Goal: Find contact information: Find contact information

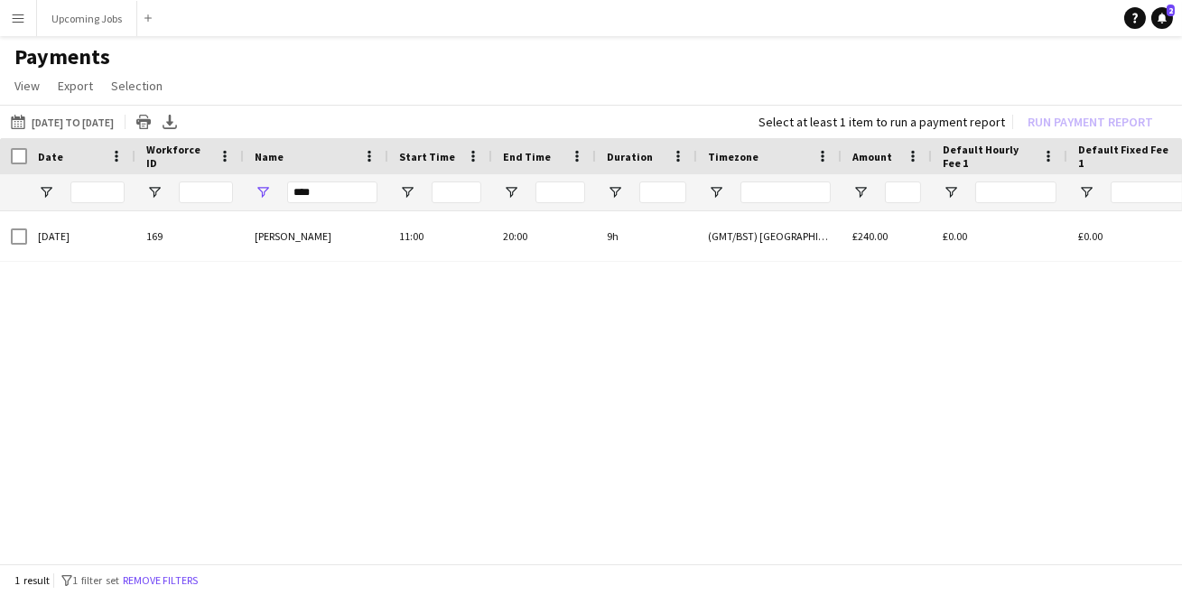
click at [23, 19] on app-icon "Menu" at bounding box center [18, 18] width 14 height 14
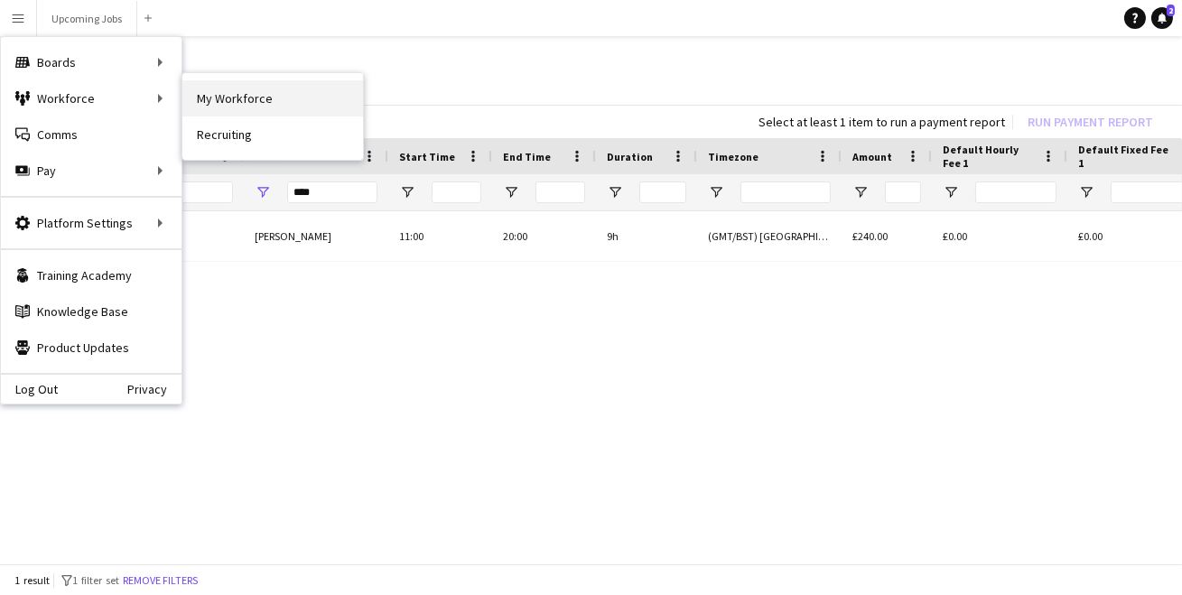
click at [260, 104] on link "My Workforce" at bounding box center [272, 98] width 181 height 36
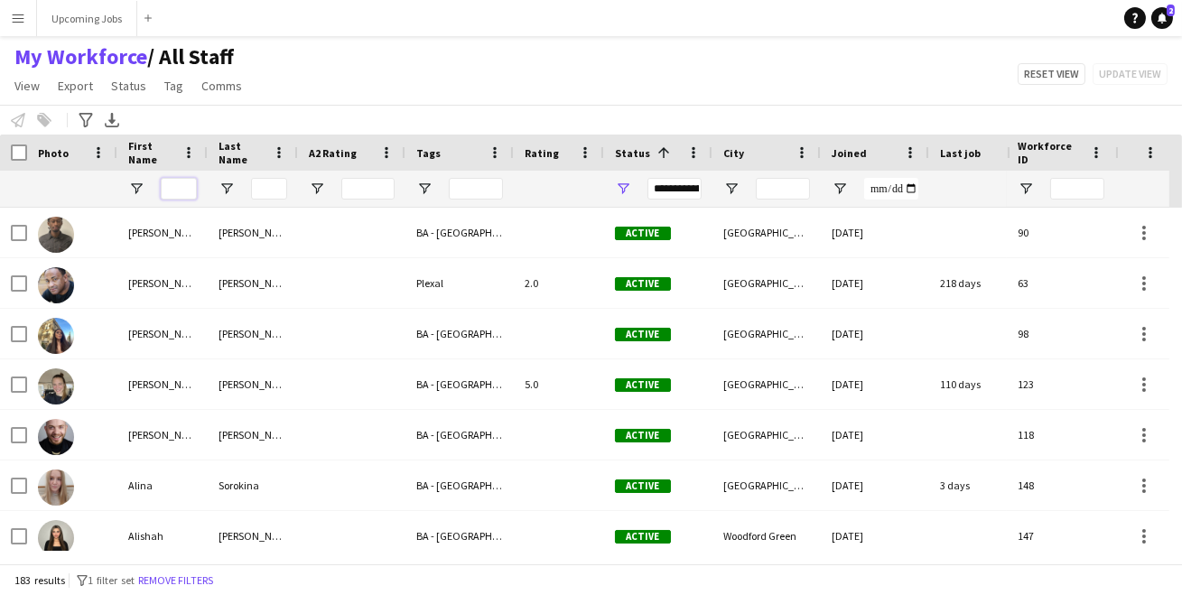
click at [179, 187] on input "First Name Filter Input" at bounding box center [179, 189] width 36 height 22
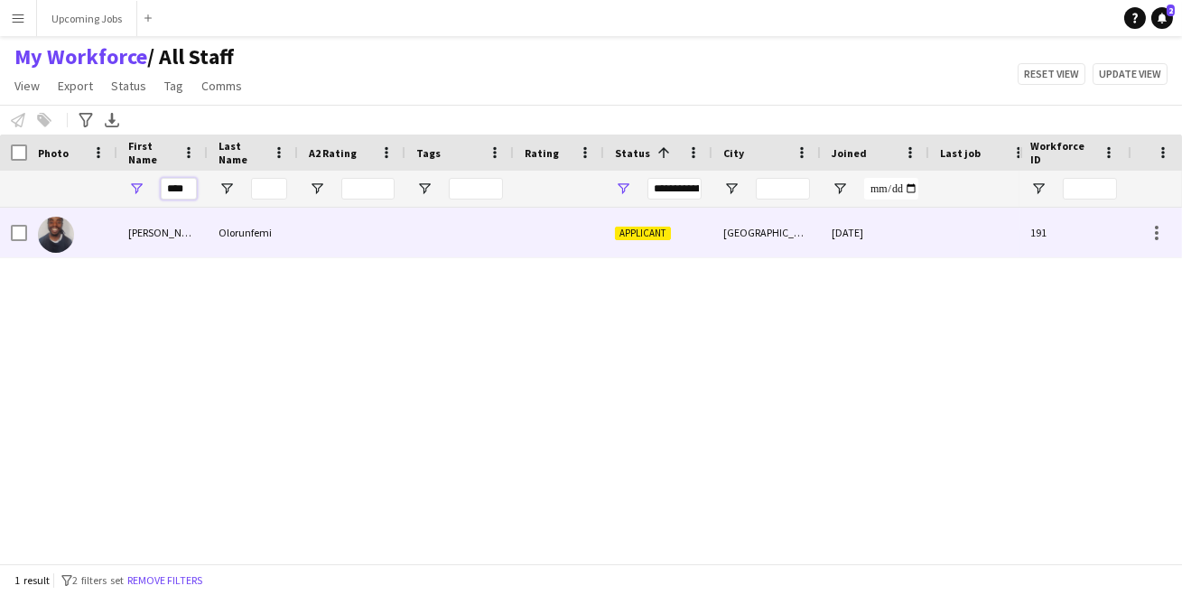
type input "****"
click at [57, 228] on img at bounding box center [56, 235] width 36 height 36
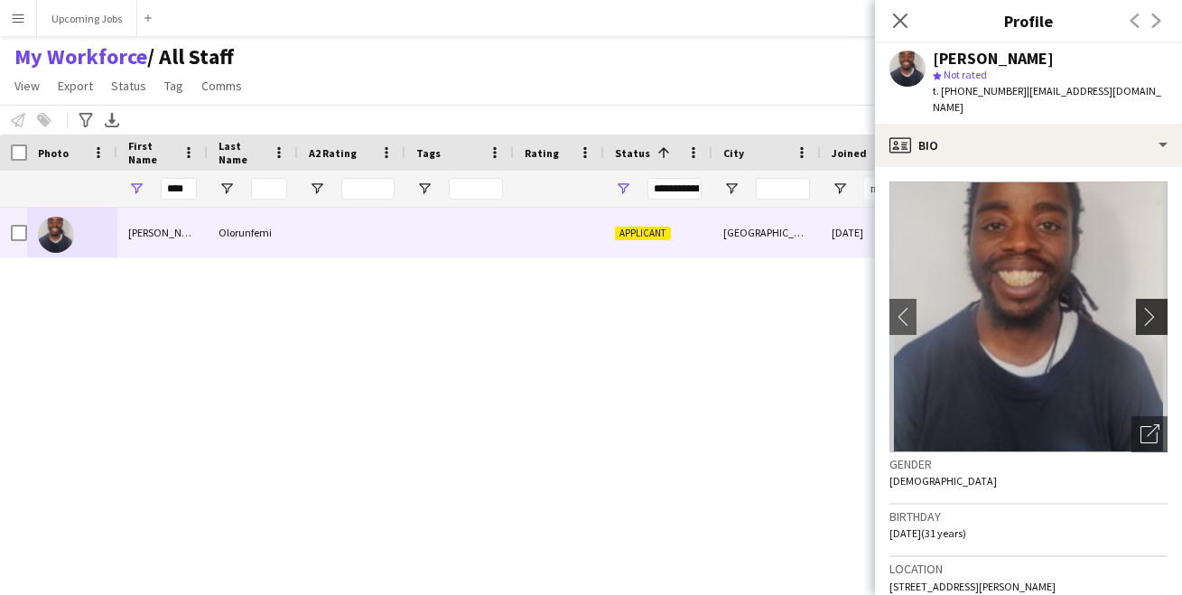
click at [1140, 307] on app-icon "chevron-right" at bounding box center [1154, 316] width 28 height 19
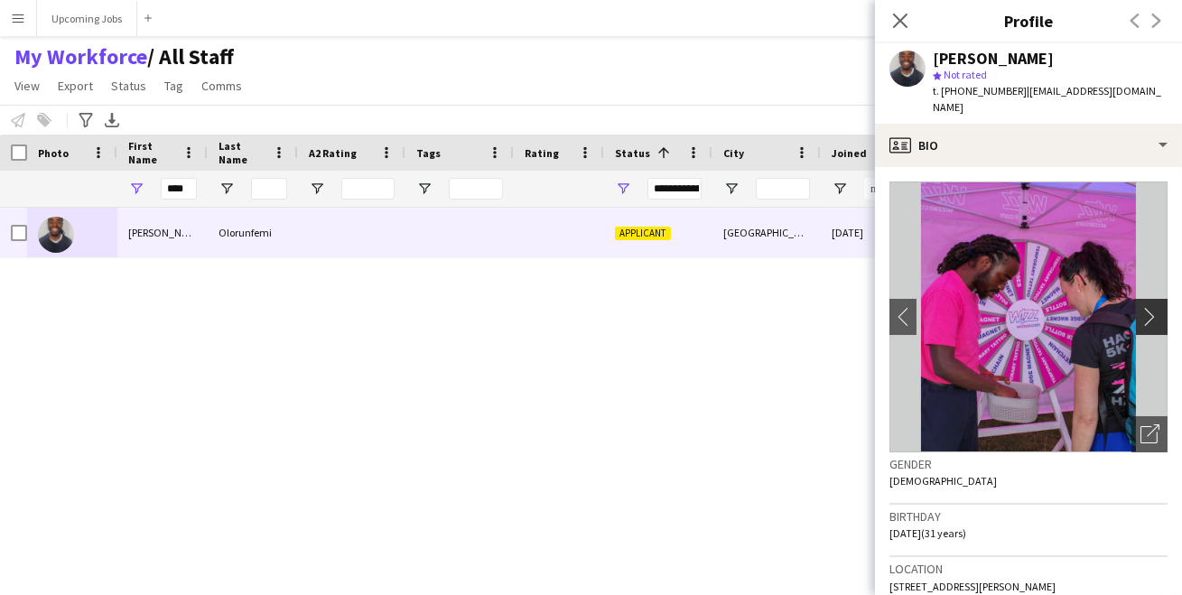
click at [1140, 307] on app-icon "chevron-right" at bounding box center [1154, 316] width 28 height 19
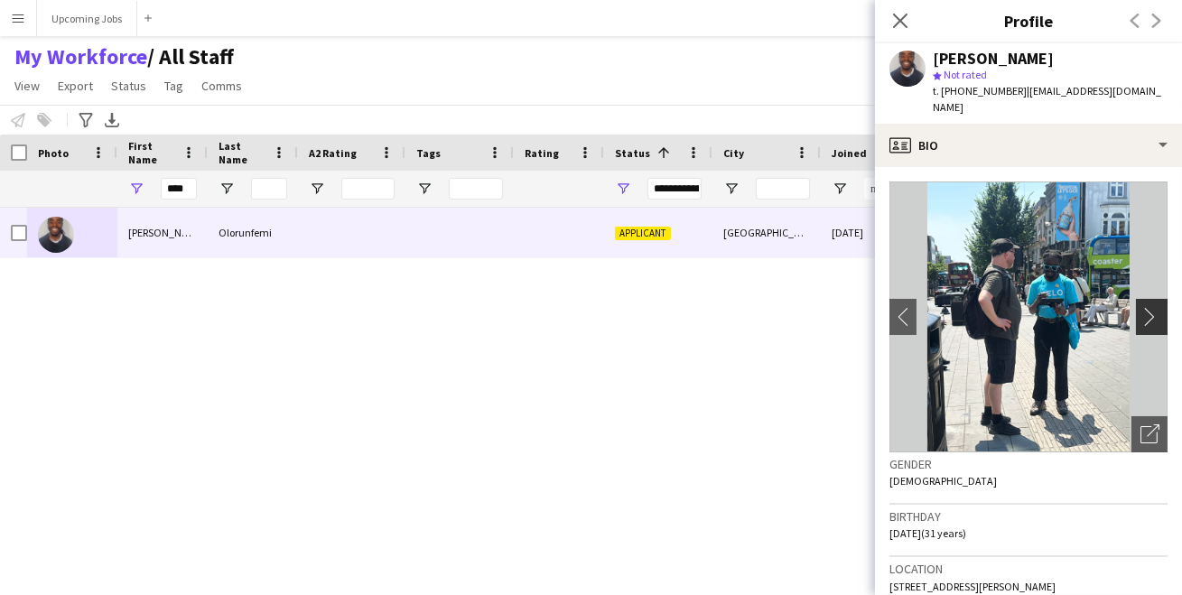
click at [1140, 307] on app-icon "chevron-right" at bounding box center [1154, 316] width 28 height 19
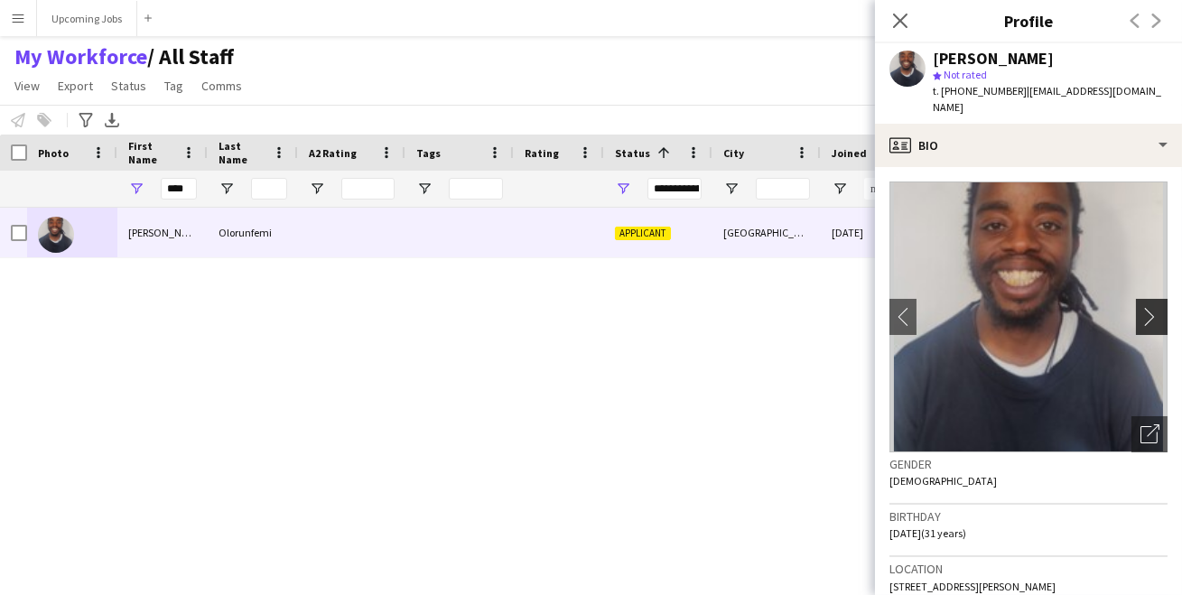
click at [1140, 307] on app-icon "chevron-right" at bounding box center [1154, 316] width 28 height 19
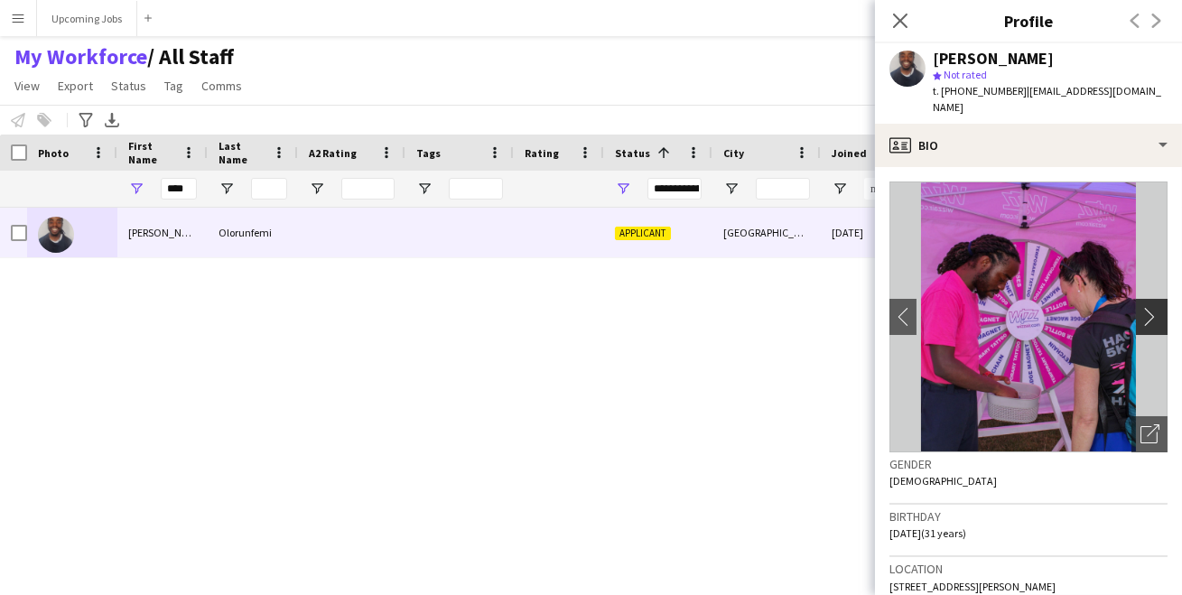
click at [1140, 307] on app-icon "chevron-right" at bounding box center [1154, 316] width 28 height 19
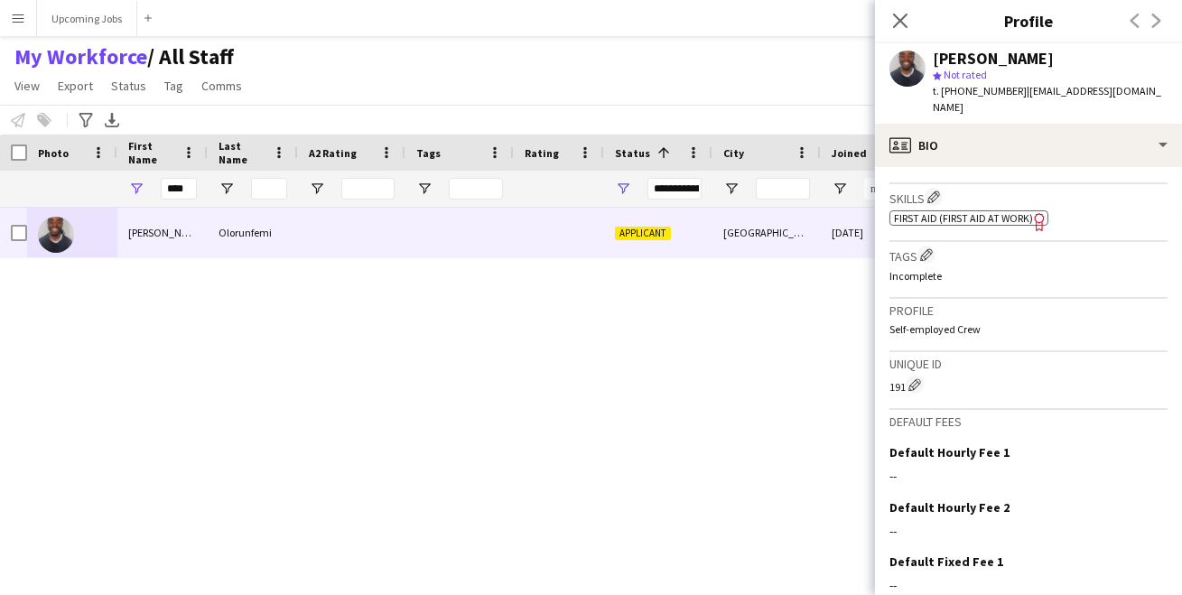
scroll to position [721, 0]
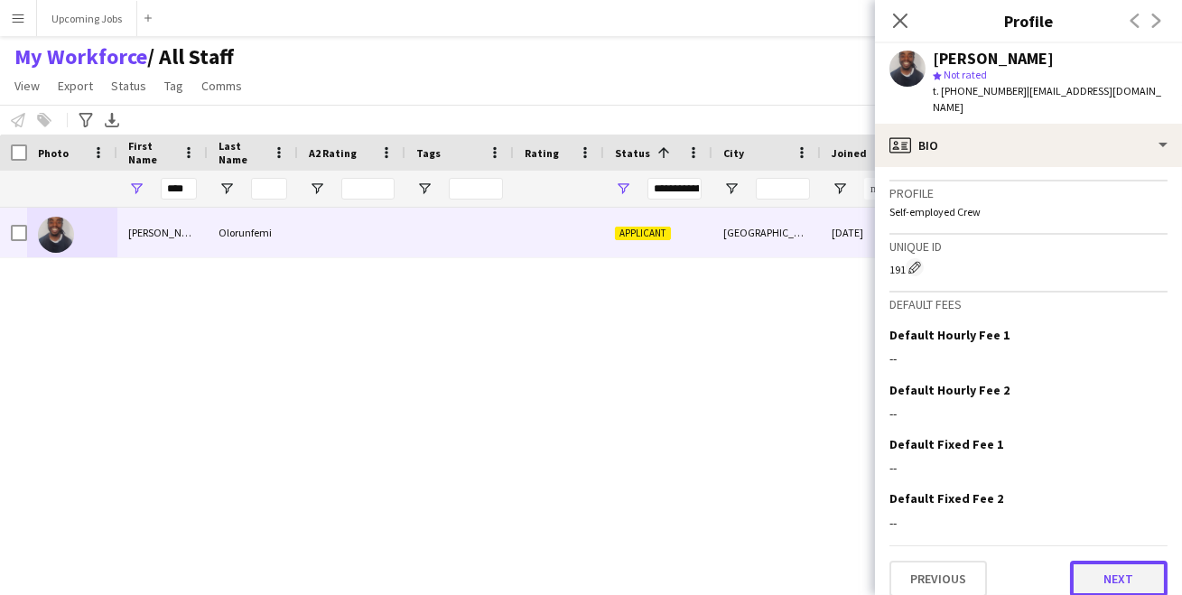
click at [1120, 564] on button "Next" at bounding box center [1119, 579] width 98 height 36
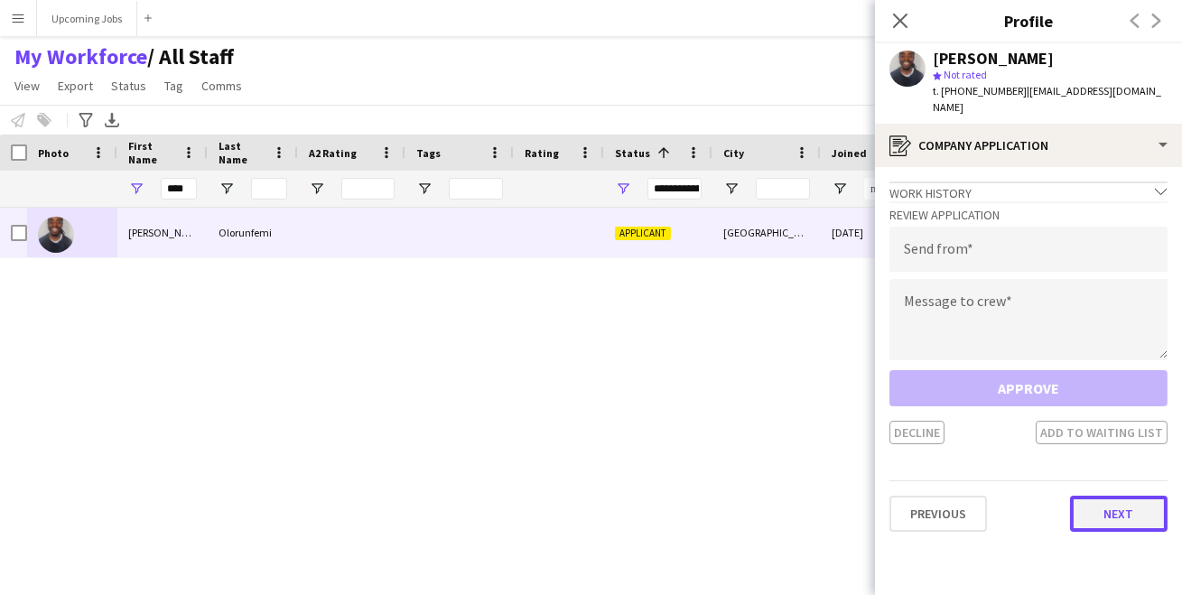
click at [1117, 510] on button "Next" at bounding box center [1119, 514] width 98 height 36
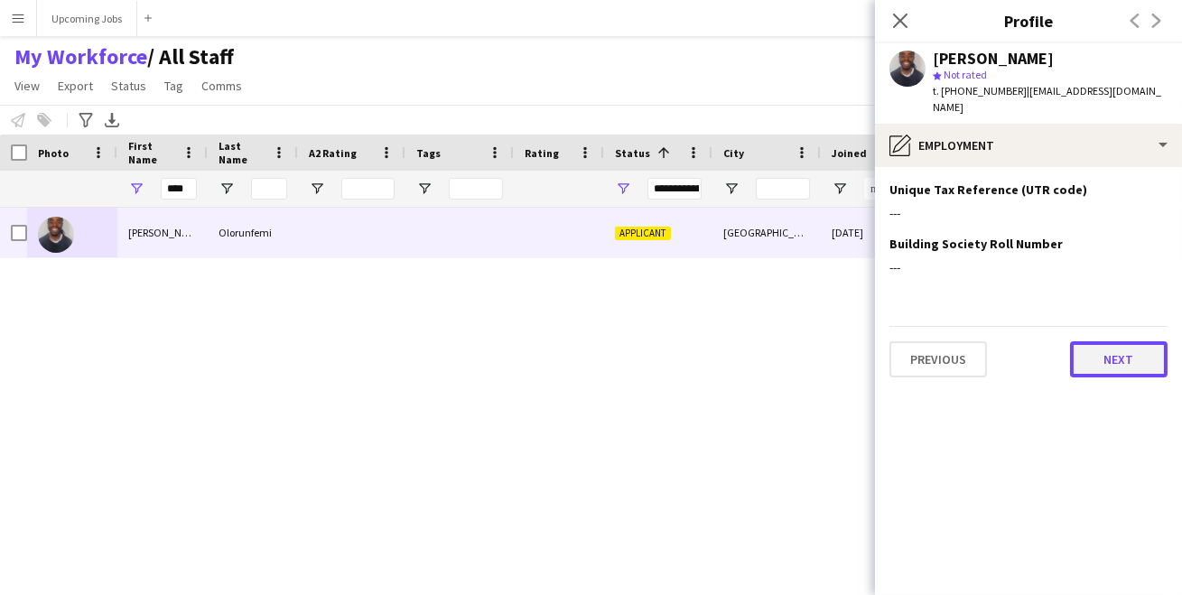
click at [1113, 346] on button "Next" at bounding box center [1119, 359] width 98 height 36
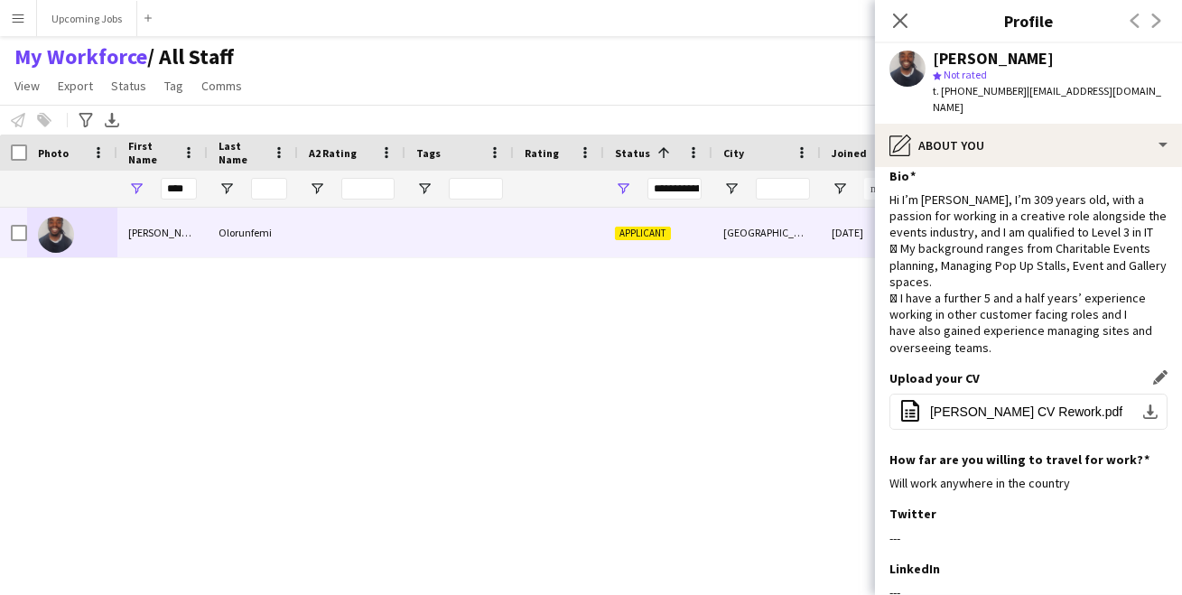
scroll to position [0, 0]
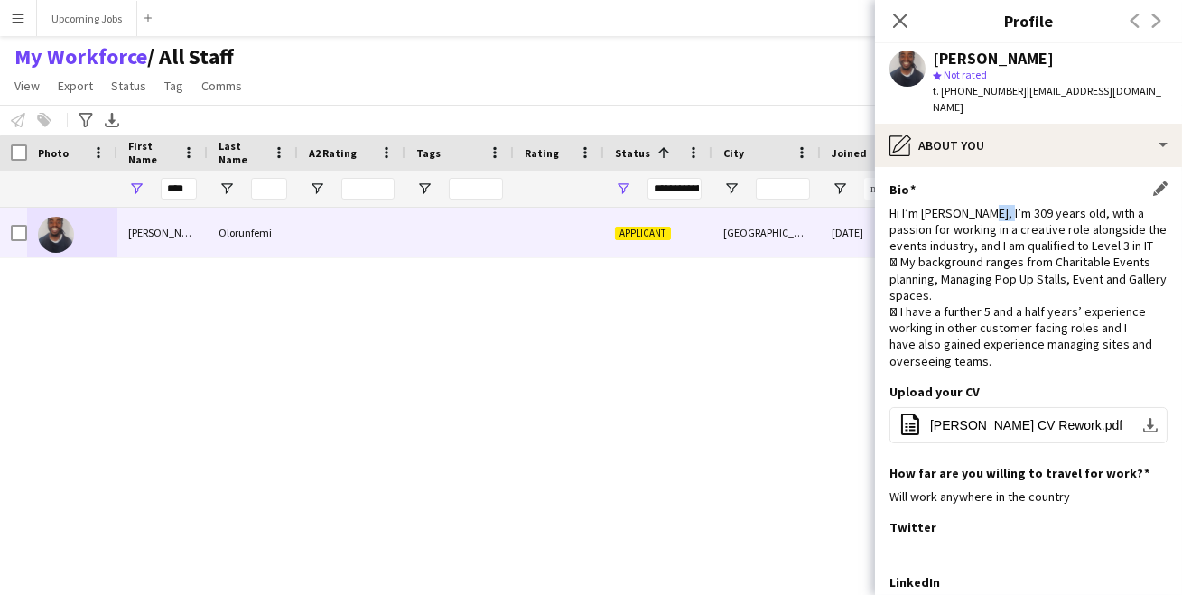
drag, startPoint x: 995, startPoint y: 197, endPoint x: 974, endPoint y: 195, distance: 20.8
click at [974, 205] on div "Hi I’m Isaac, I’m 309 years old, with a passion for working in a creative role …" at bounding box center [1028, 287] width 278 height 164
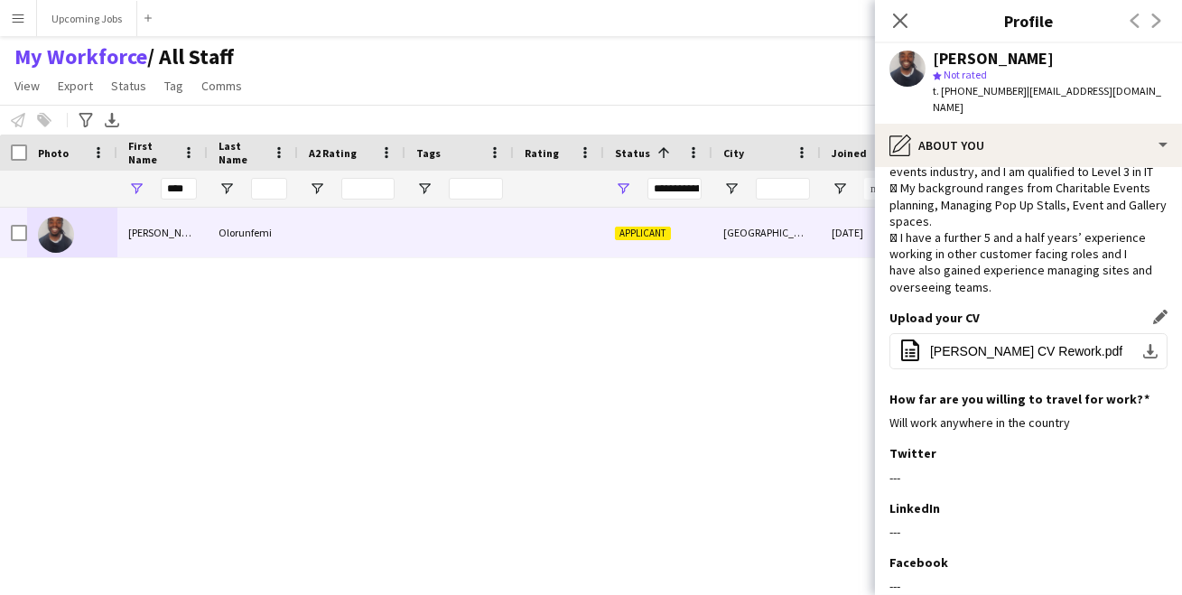
scroll to position [227, 0]
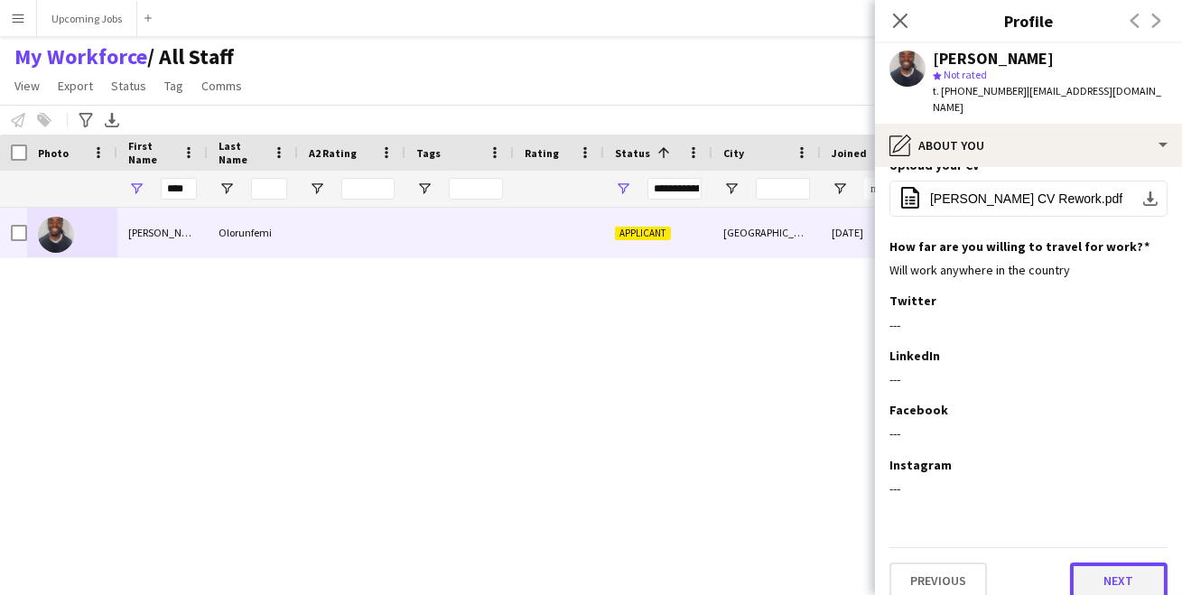
click at [1092, 562] on button "Next" at bounding box center [1119, 580] width 98 height 36
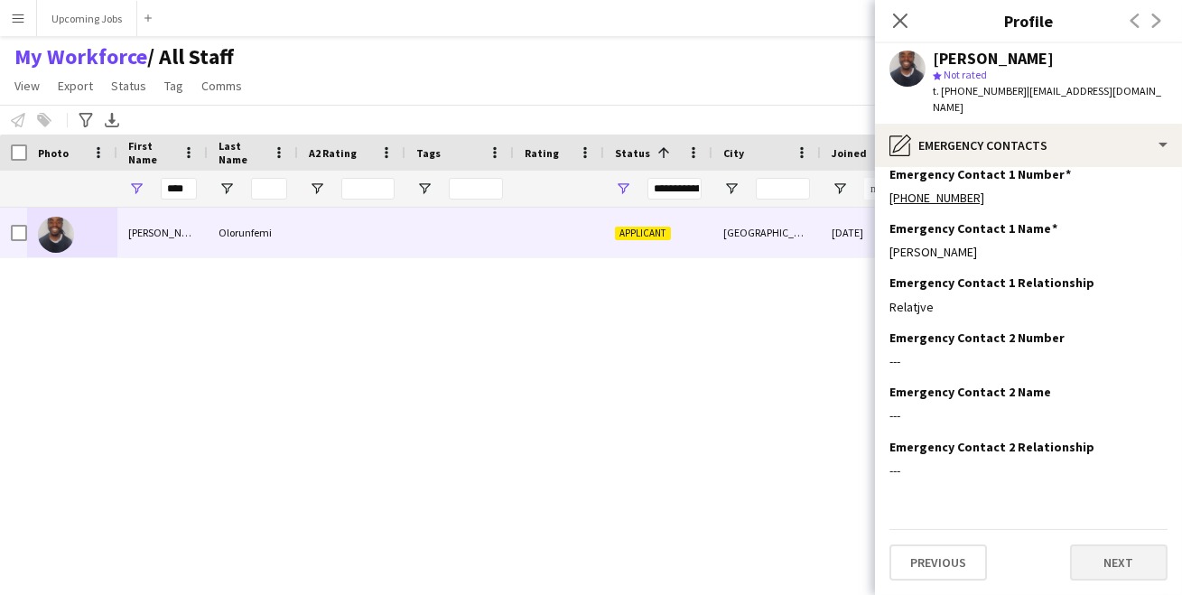
scroll to position [0, 0]
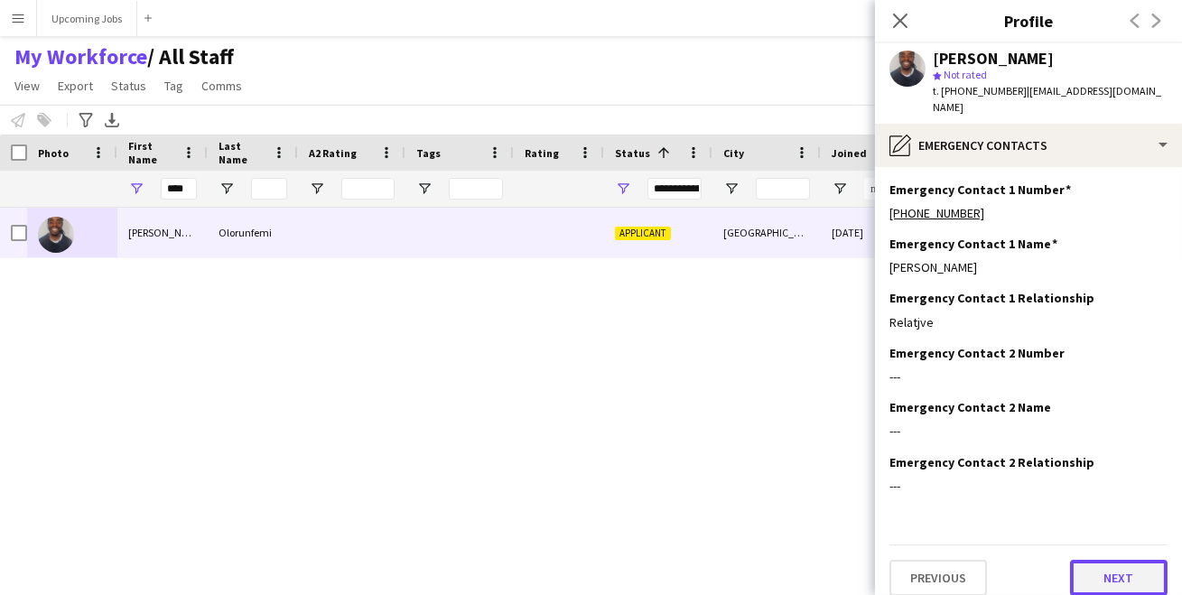
click at [1099, 560] on button "Next" at bounding box center [1119, 578] width 98 height 36
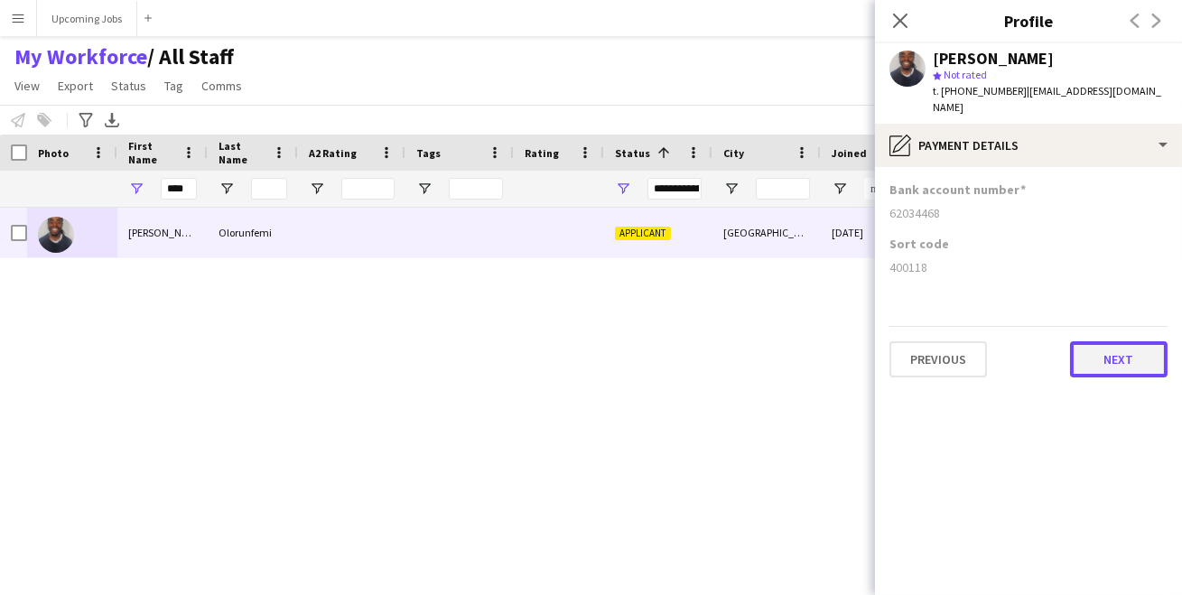
click at [1107, 341] on button "Next" at bounding box center [1119, 359] width 98 height 36
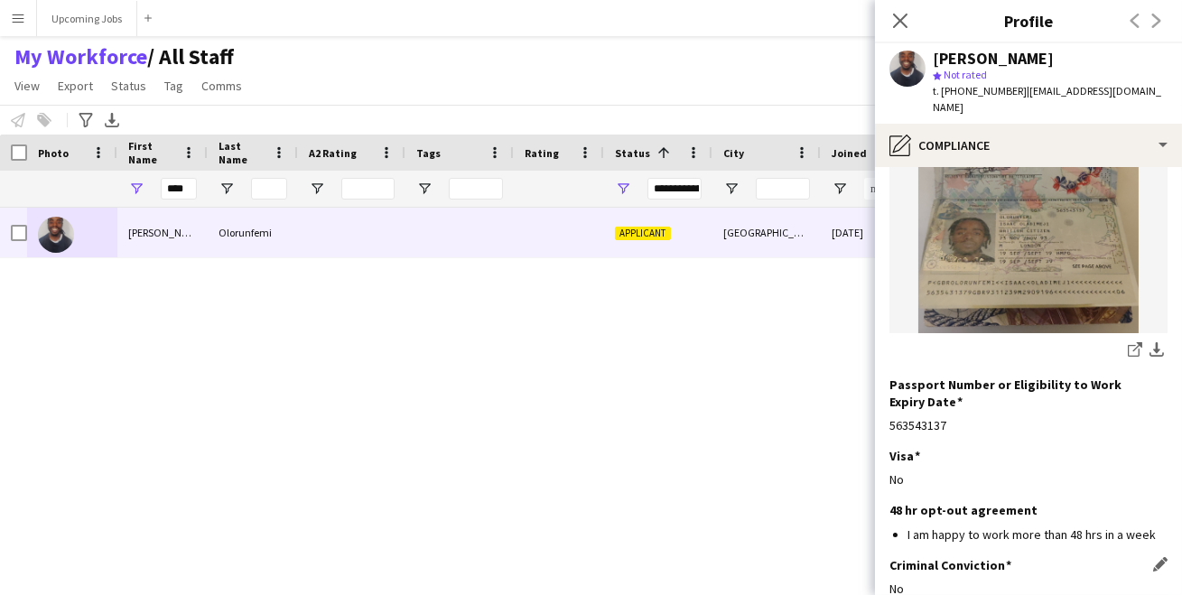
scroll to position [346, 0]
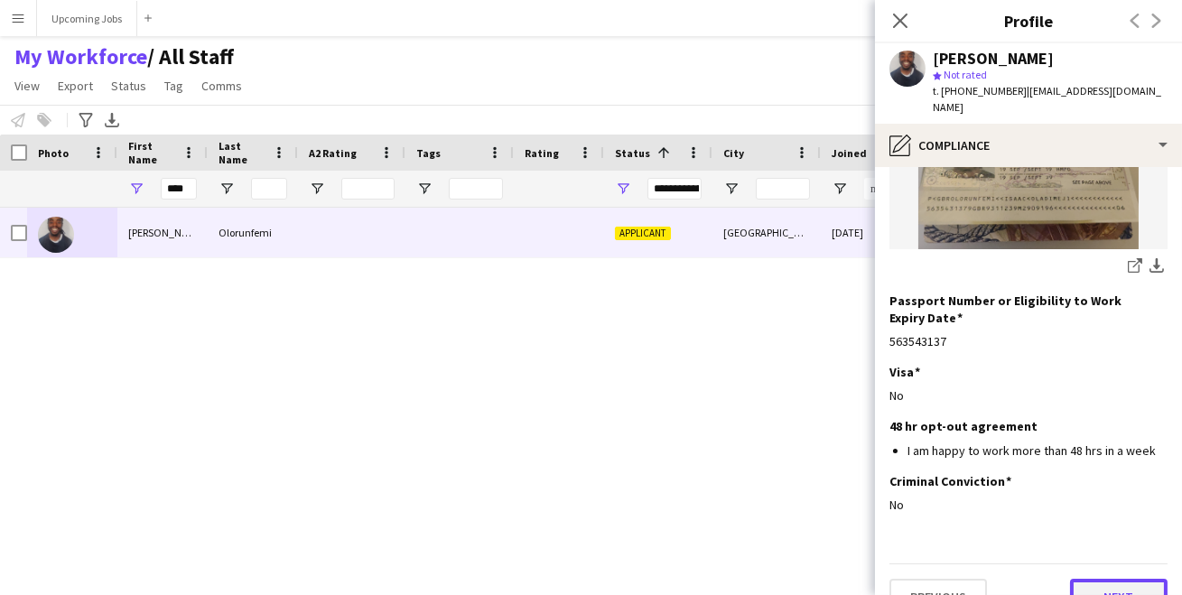
click at [1105, 579] on button "Next" at bounding box center [1119, 597] width 98 height 36
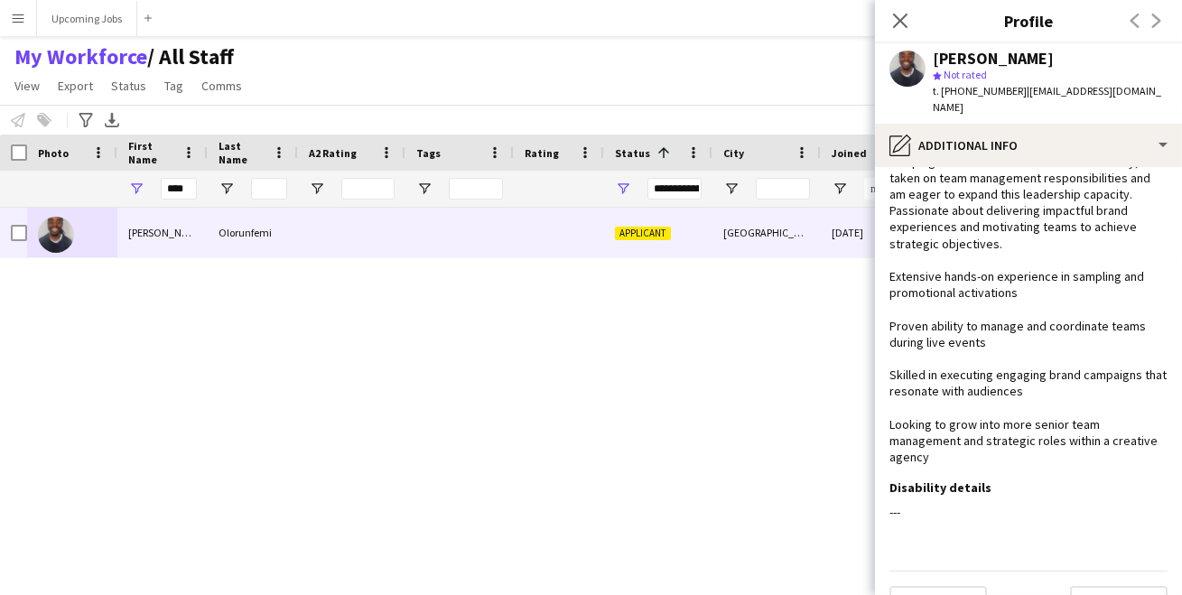
scroll to position [163, 0]
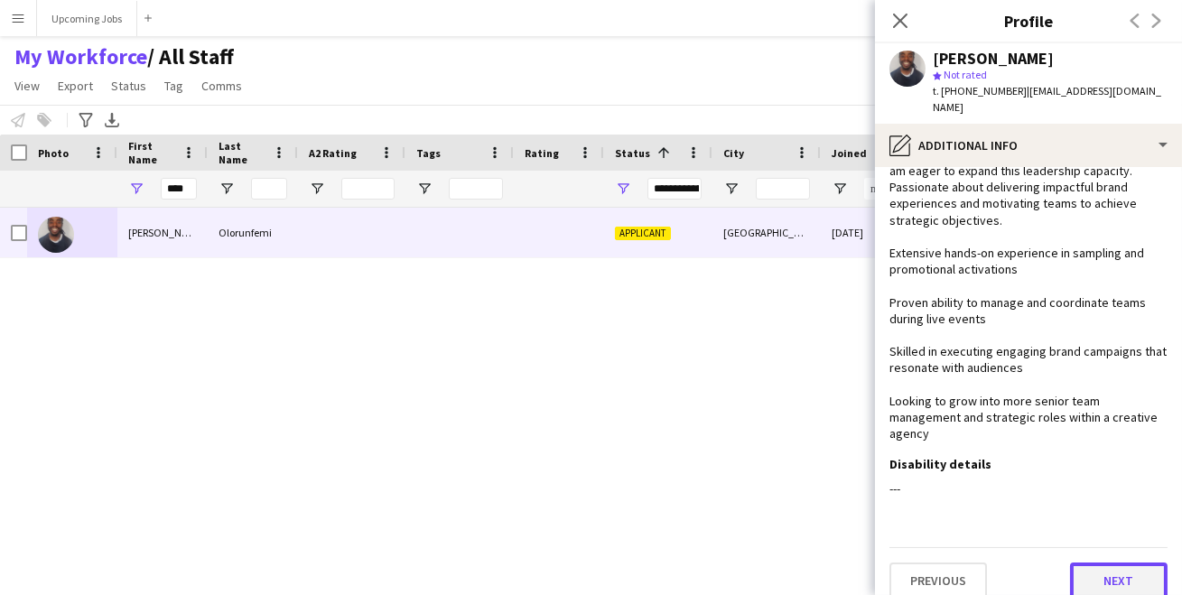
click at [1098, 568] on button "Next" at bounding box center [1119, 580] width 98 height 36
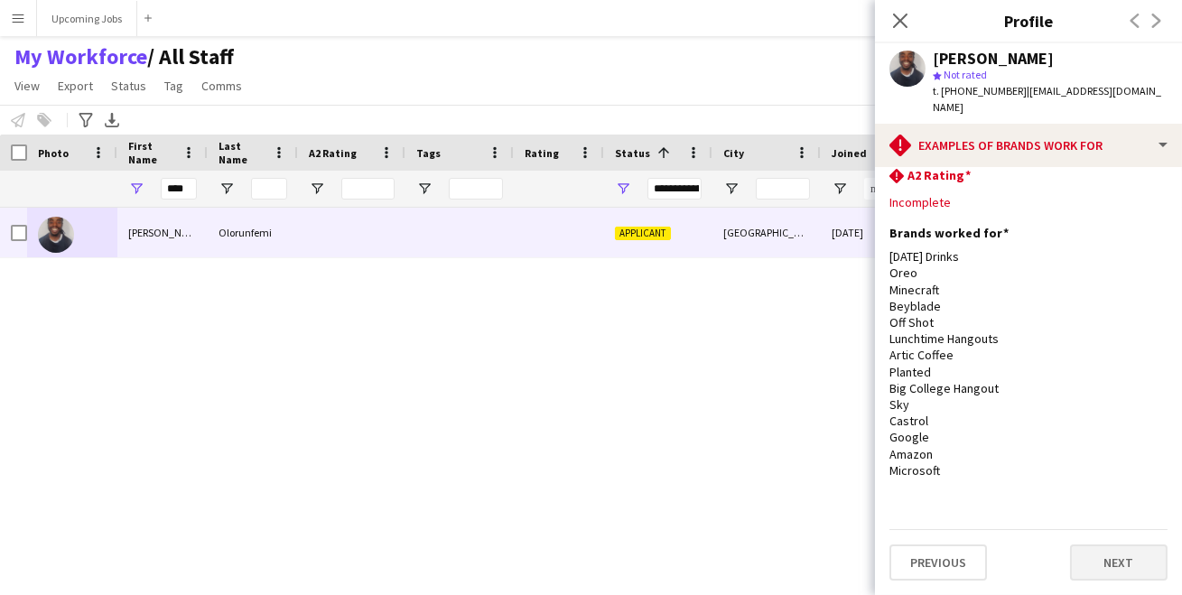
scroll to position [0, 0]
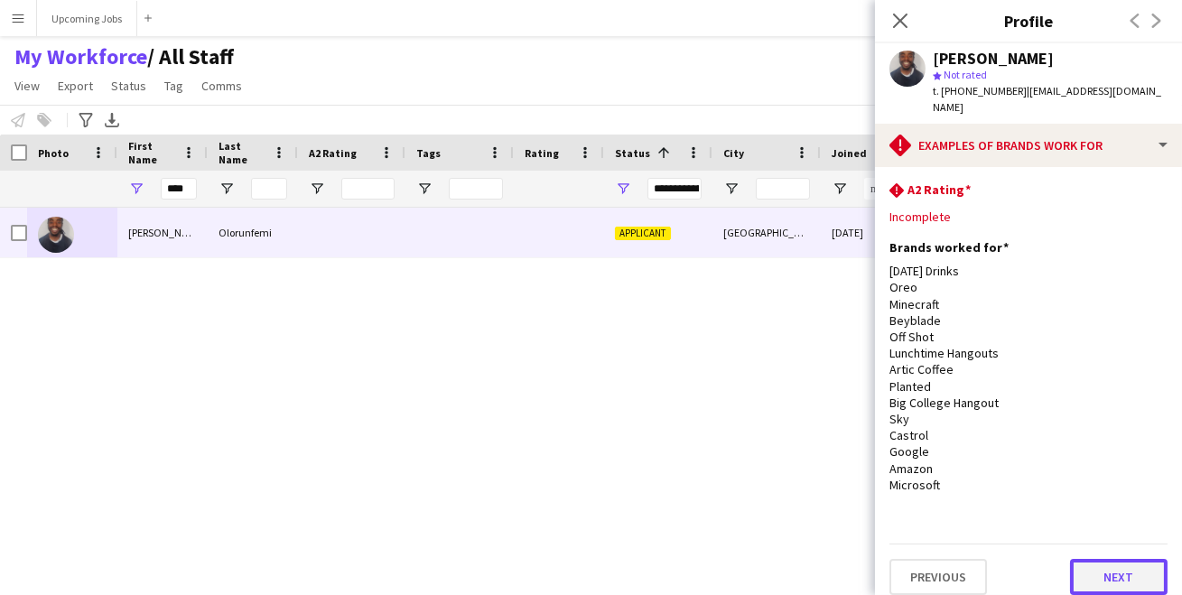
click at [1102, 561] on button "Next" at bounding box center [1119, 577] width 98 height 36
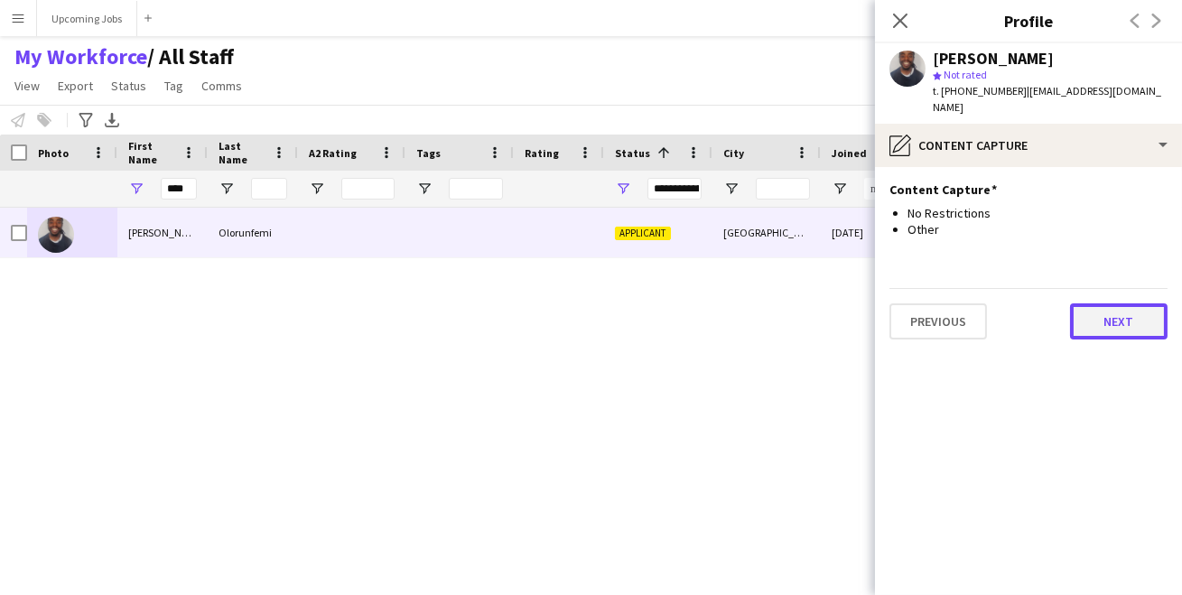
click at [1113, 311] on button "Next" at bounding box center [1119, 321] width 98 height 36
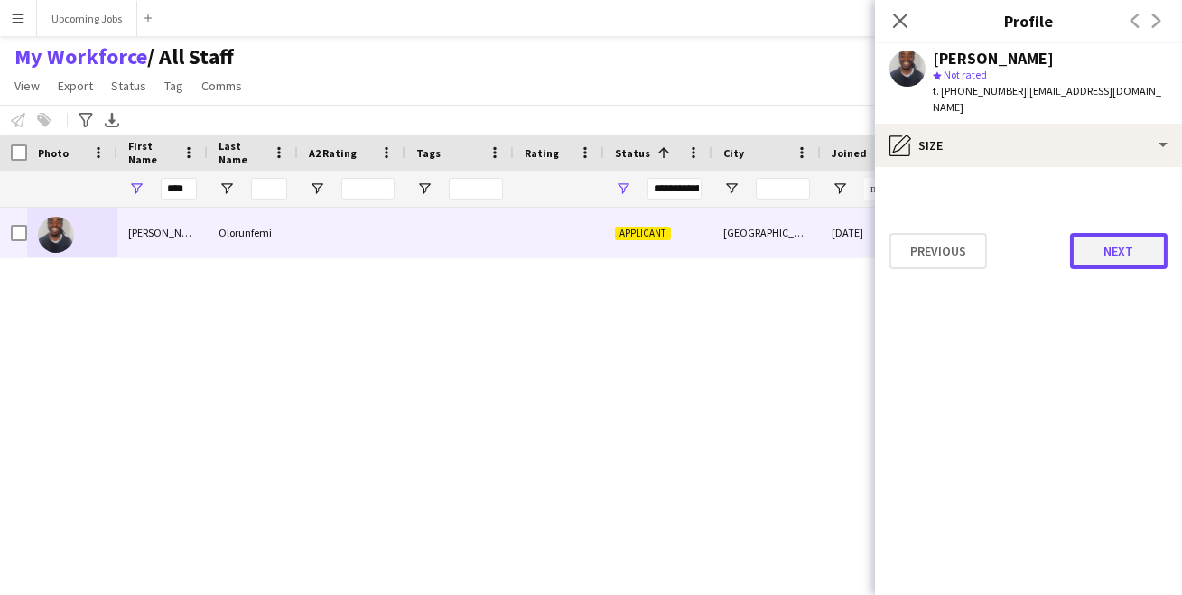
click at [1116, 240] on button "Next" at bounding box center [1119, 251] width 98 height 36
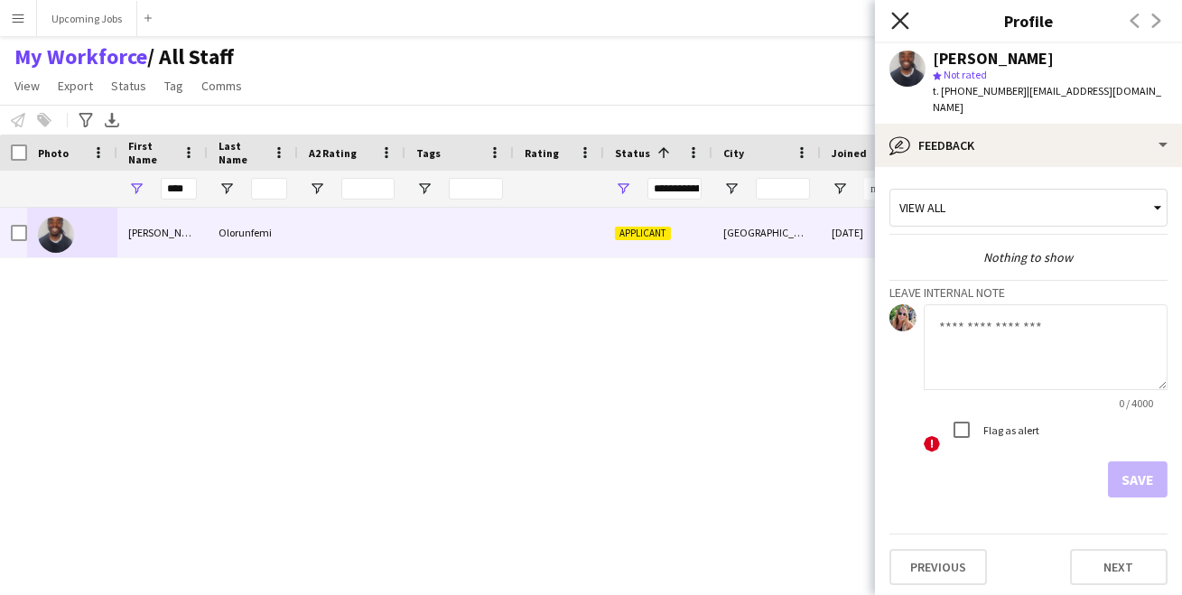
click at [895, 14] on icon "Close pop-in" at bounding box center [899, 20] width 17 height 17
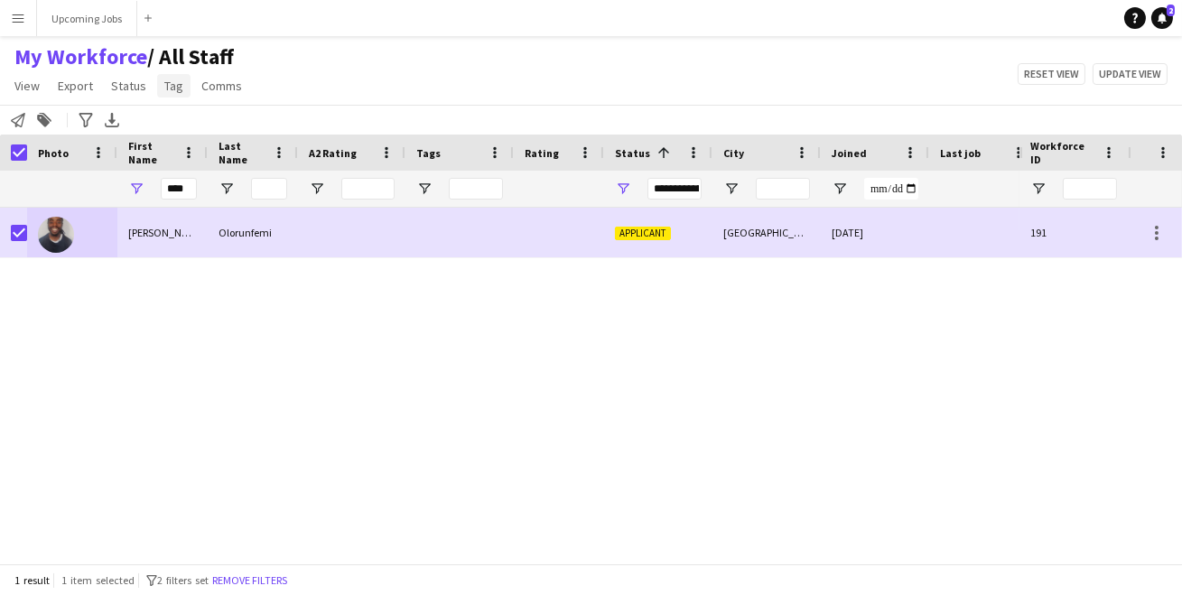
click at [177, 86] on span "Tag" at bounding box center [173, 86] width 19 height 16
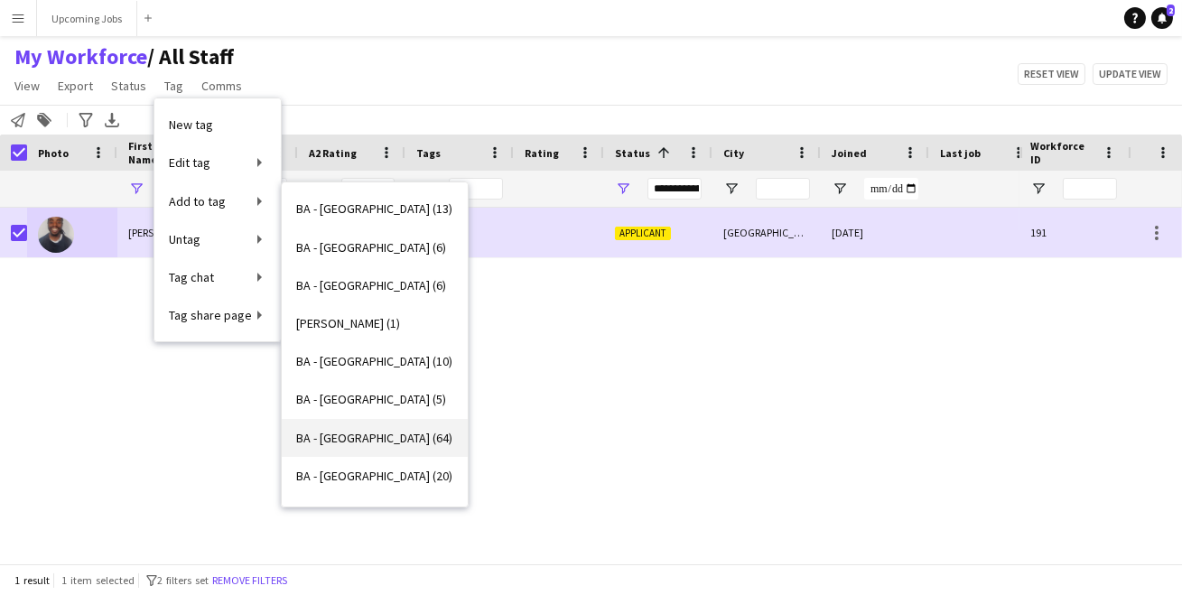
scroll to position [337, 0]
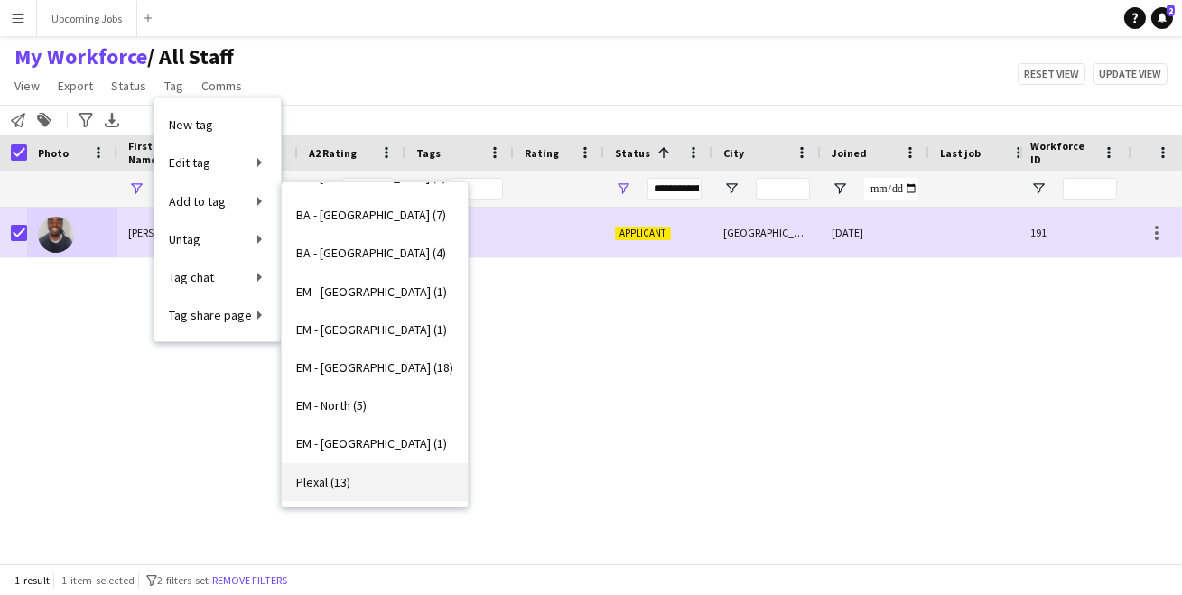
click at [327, 475] on span "Plexal (13)" at bounding box center [323, 482] width 54 height 16
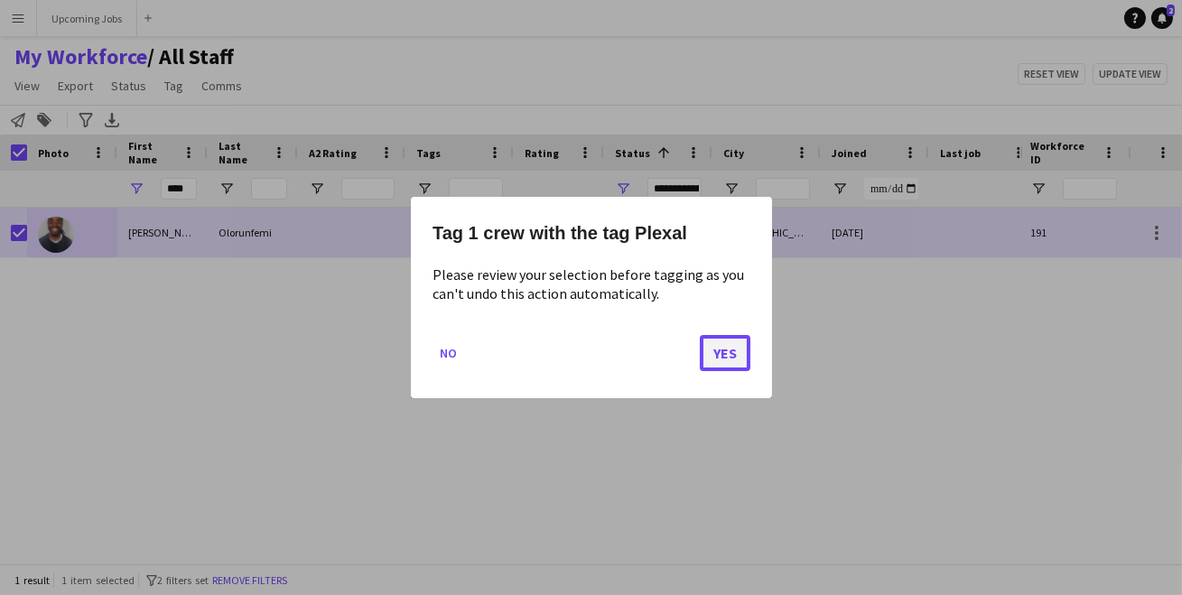
click at [712, 353] on button "Yes" at bounding box center [725, 353] width 51 height 36
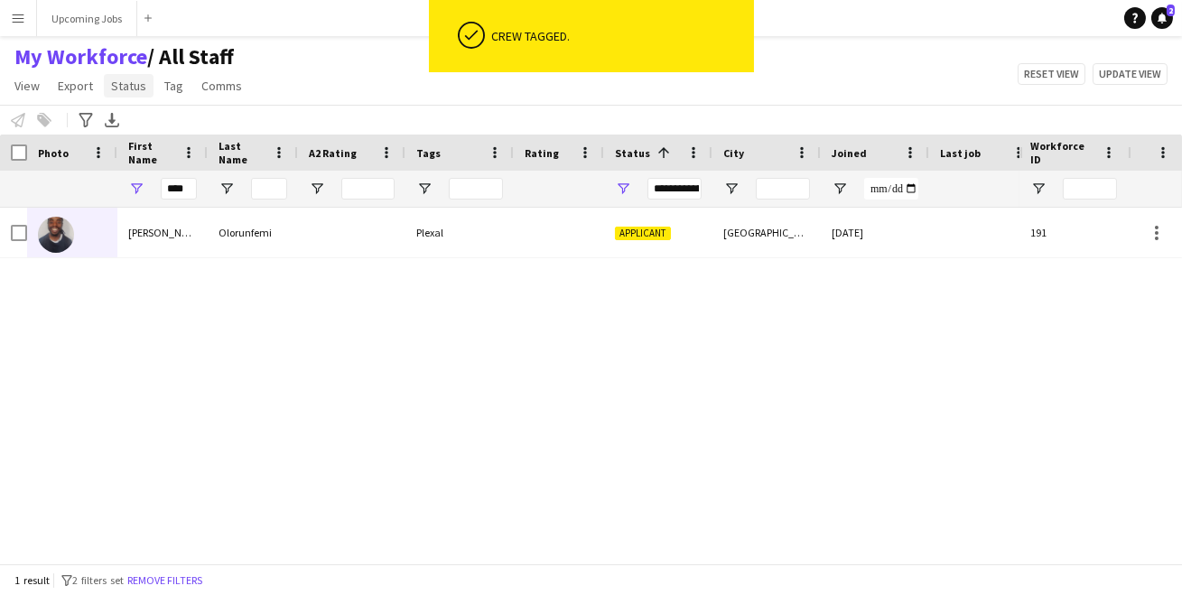
click at [134, 88] on span "Status" at bounding box center [128, 86] width 35 height 16
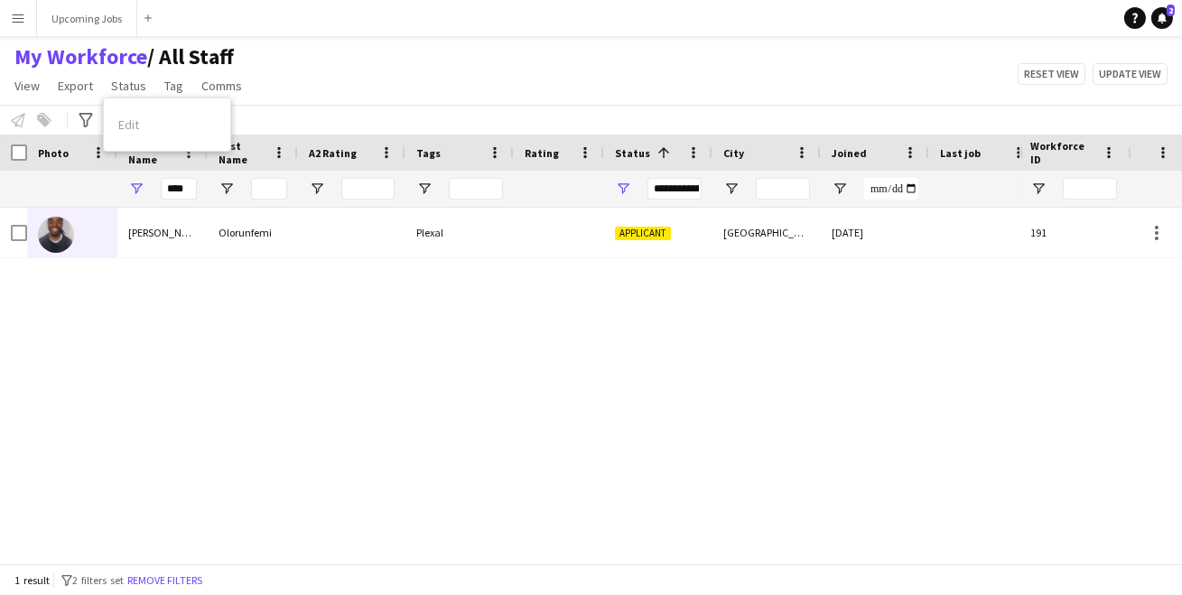
click at [147, 123] on div "Edit" at bounding box center [167, 125] width 126 height 38
click at [132, 280] on div "Isaac Olorunfemi Plexal Applicant London 14-08-2025 0 isaacolo.93@outlook.com" at bounding box center [509, 379] width 1019 height 343
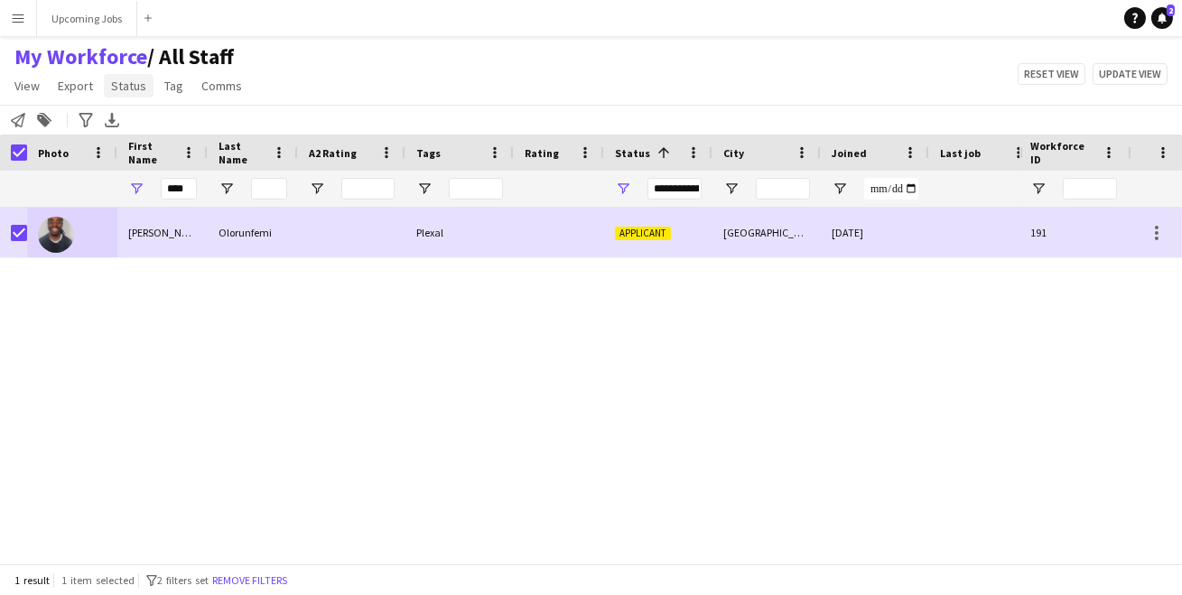
click at [129, 91] on span "Status" at bounding box center [128, 86] width 35 height 16
click at [181, 113] on link "Edit" at bounding box center [167, 125] width 126 height 38
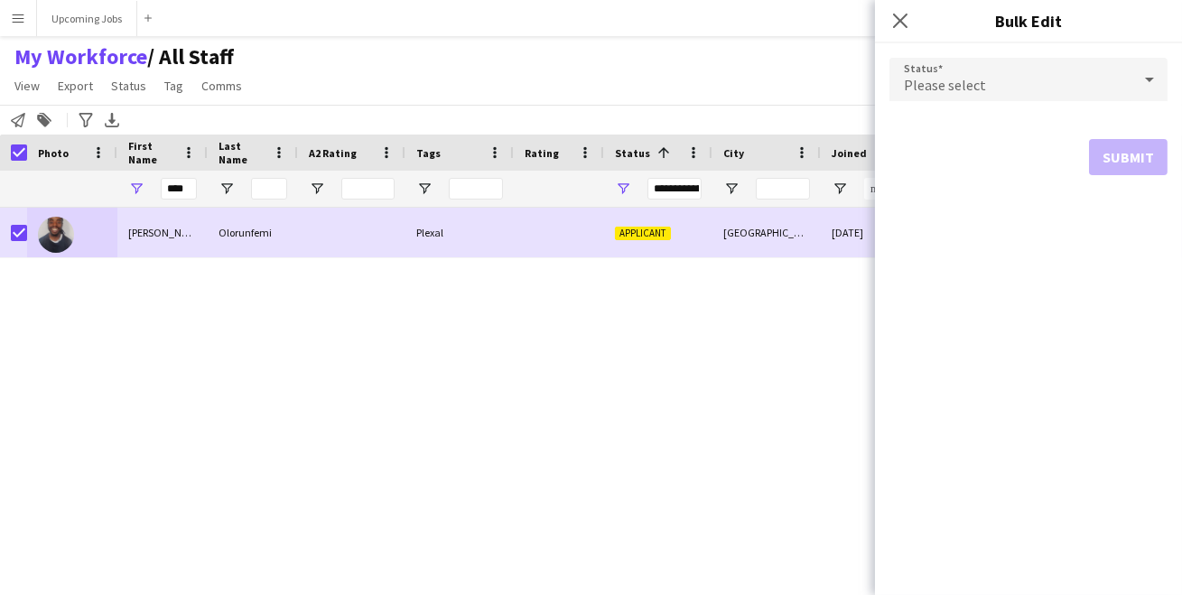
click at [939, 80] on span "Please select" at bounding box center [945, 85] width 82 height 18
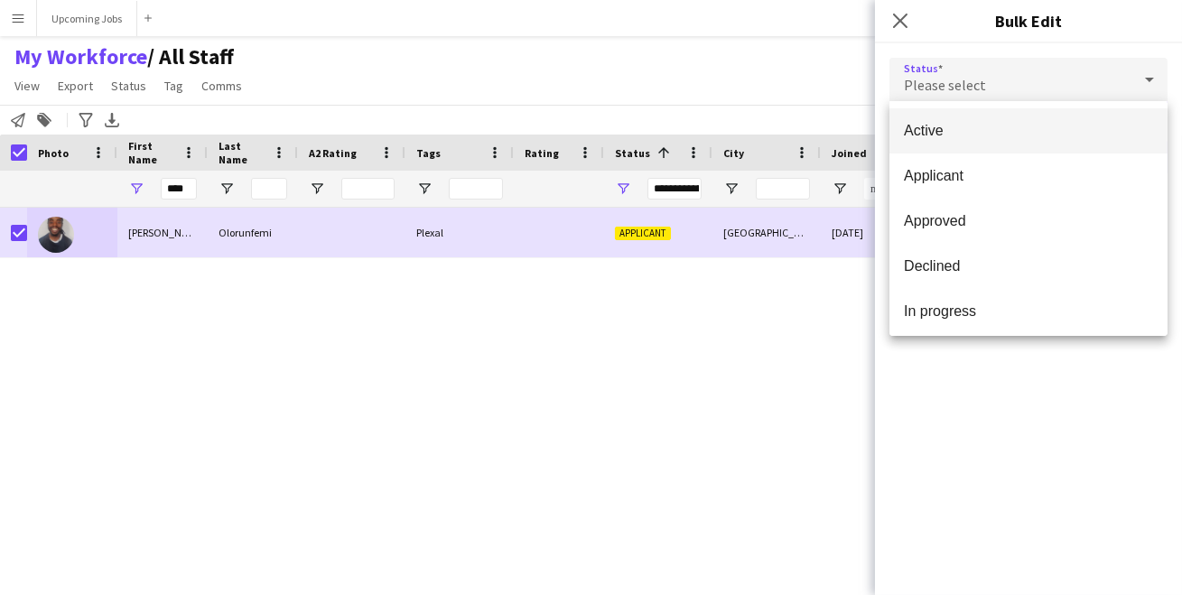
click at [988, 122] on span "Active" at bounding box center [1028, 130] width 249 height 17
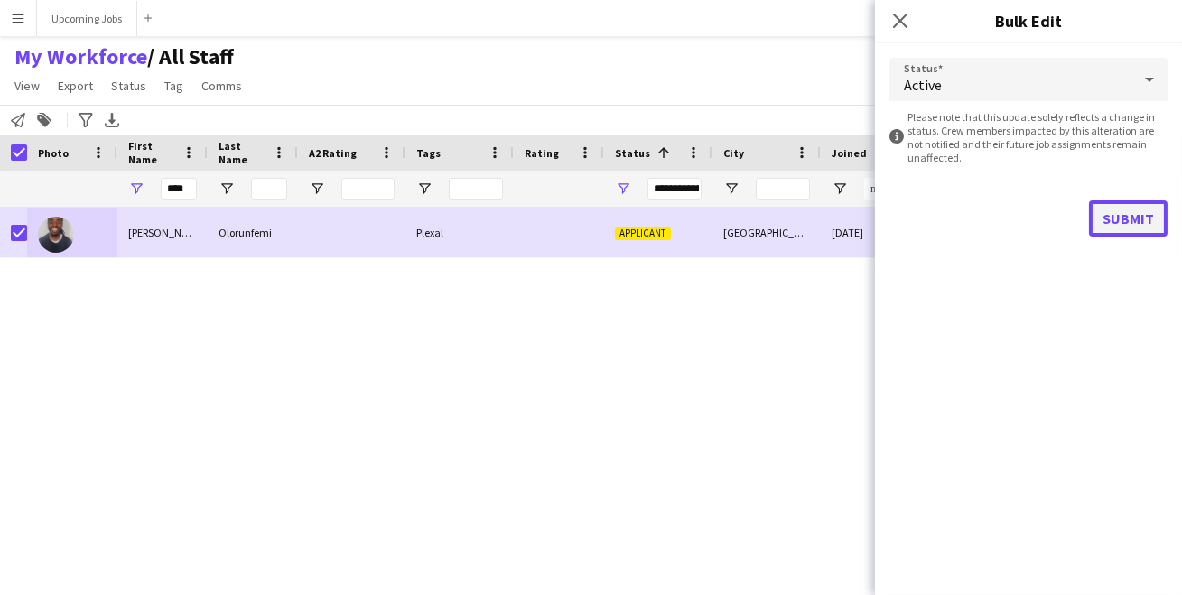
click at [1148, 223] on button "Submit" at bounding box center [1128, 218] width 79 height 36
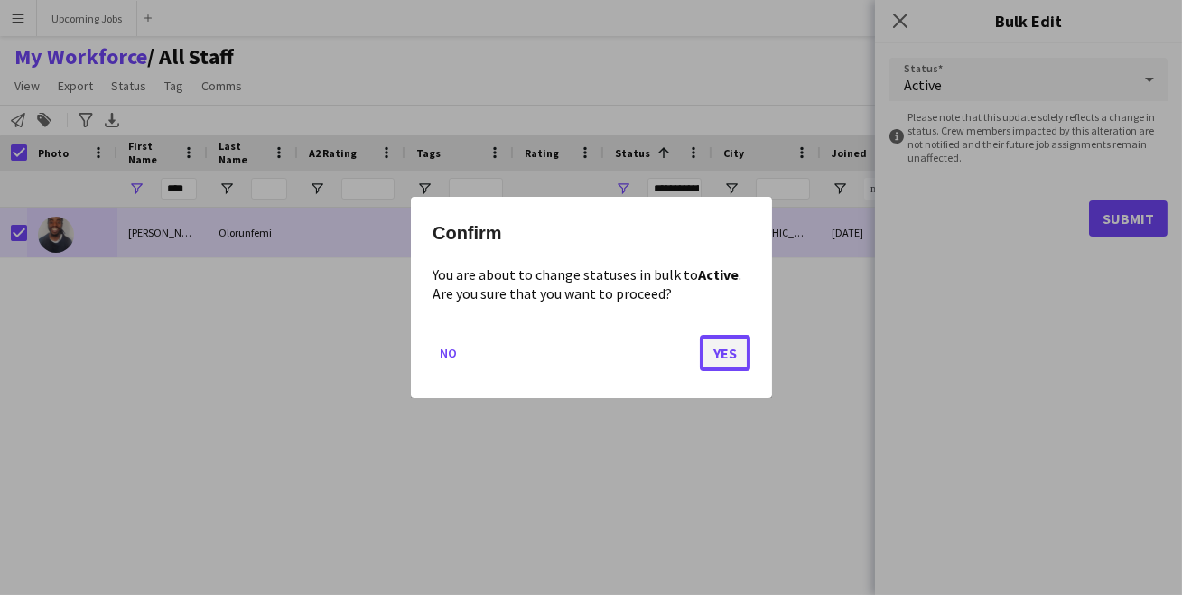
click at [719, 343] on button "Yes" at bounding box center [725, 353] width 51 height 36
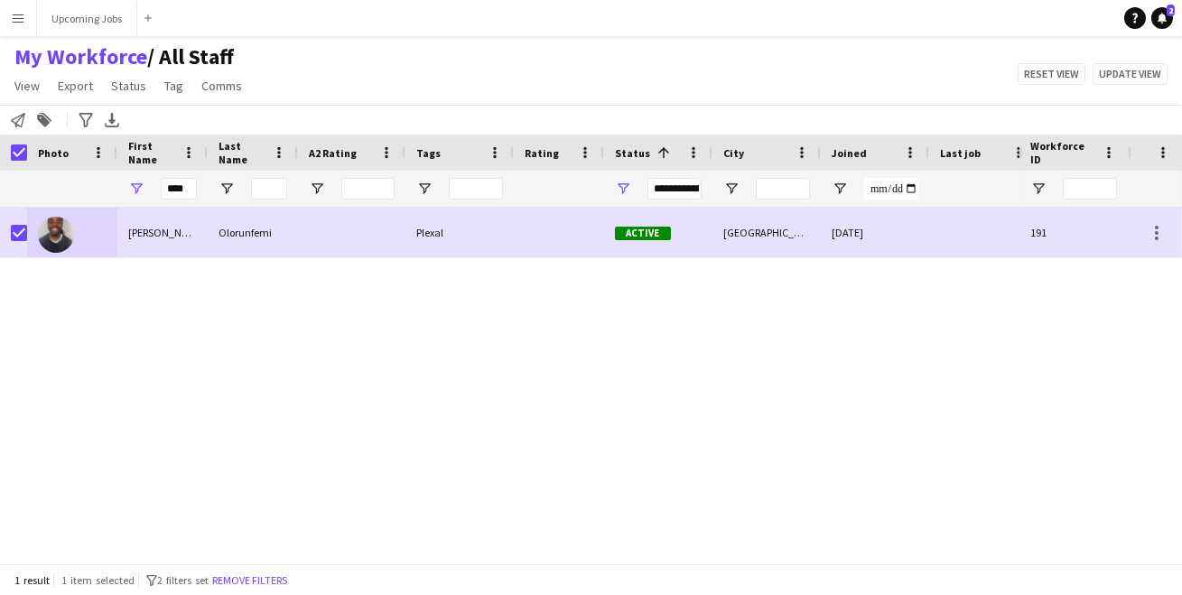
click at [9, 145] on div at bounding box center [13, 153] width 27 height 36
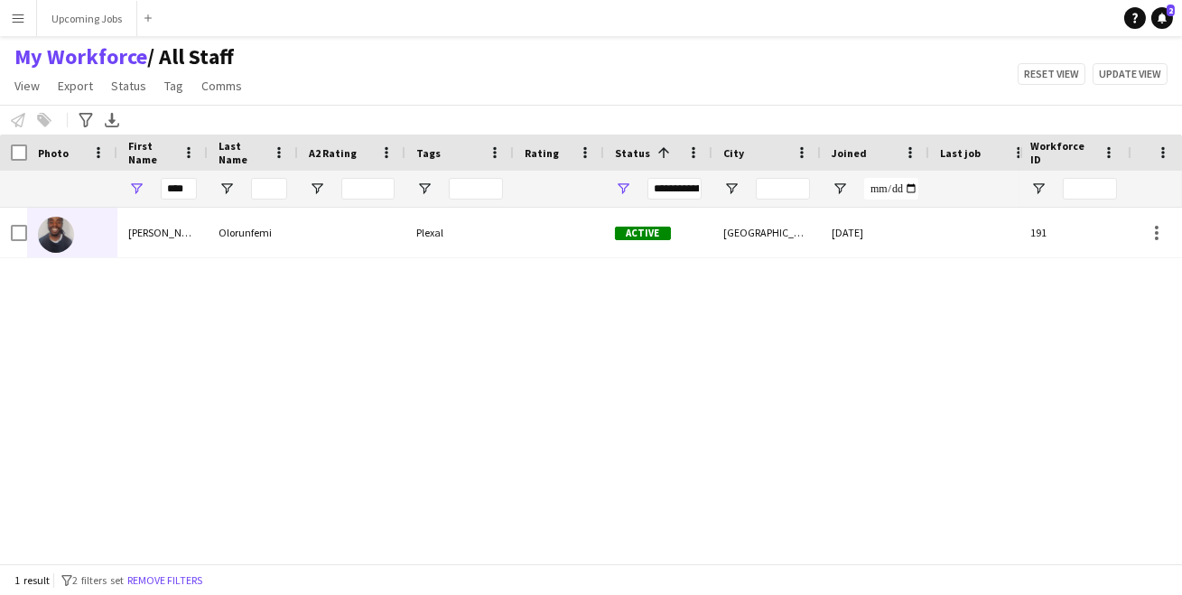
click at [20, 14] on app-icon "Menu" at bounding box center [18, 18] width 14 height 14
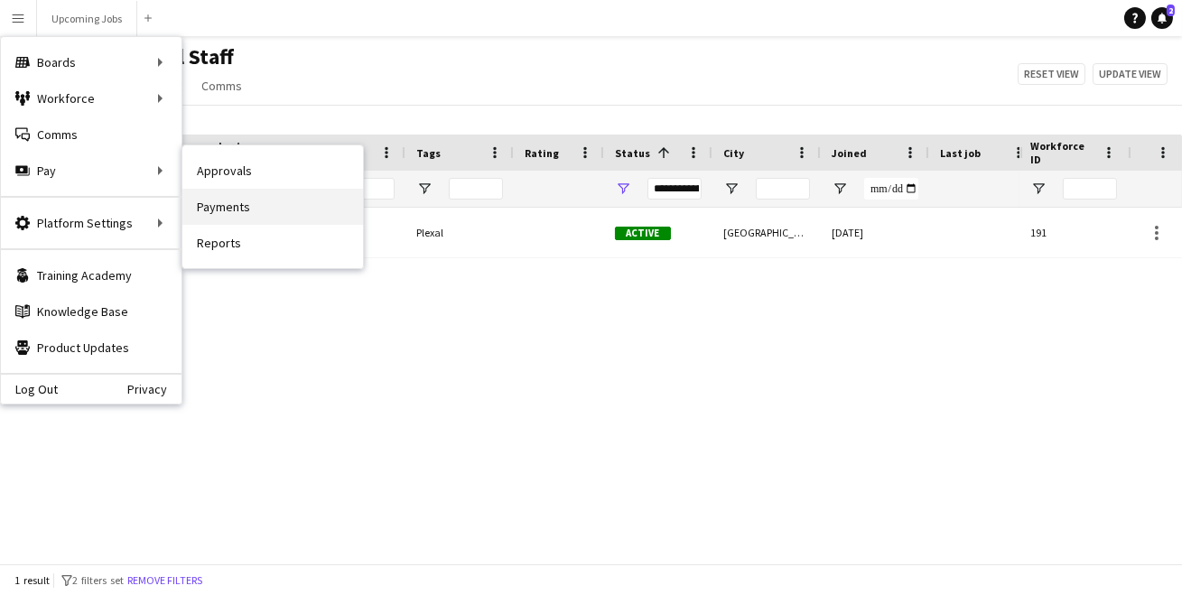
click at [228, 197] on link "Payments" at bounding box center [272, 207] width 181 height 36
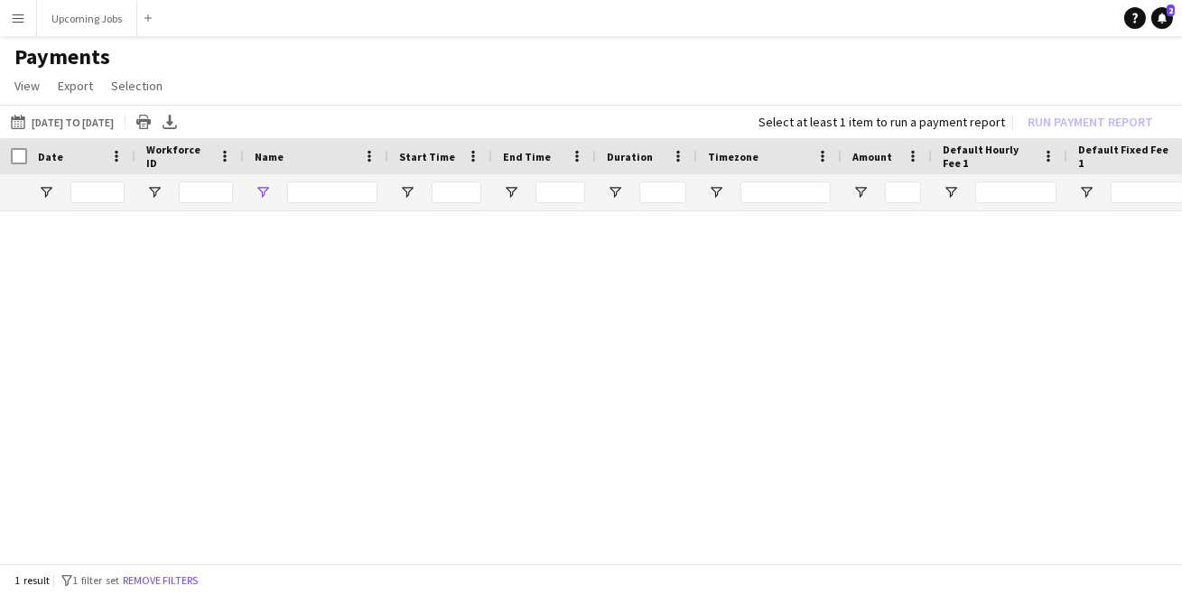
type input "****"
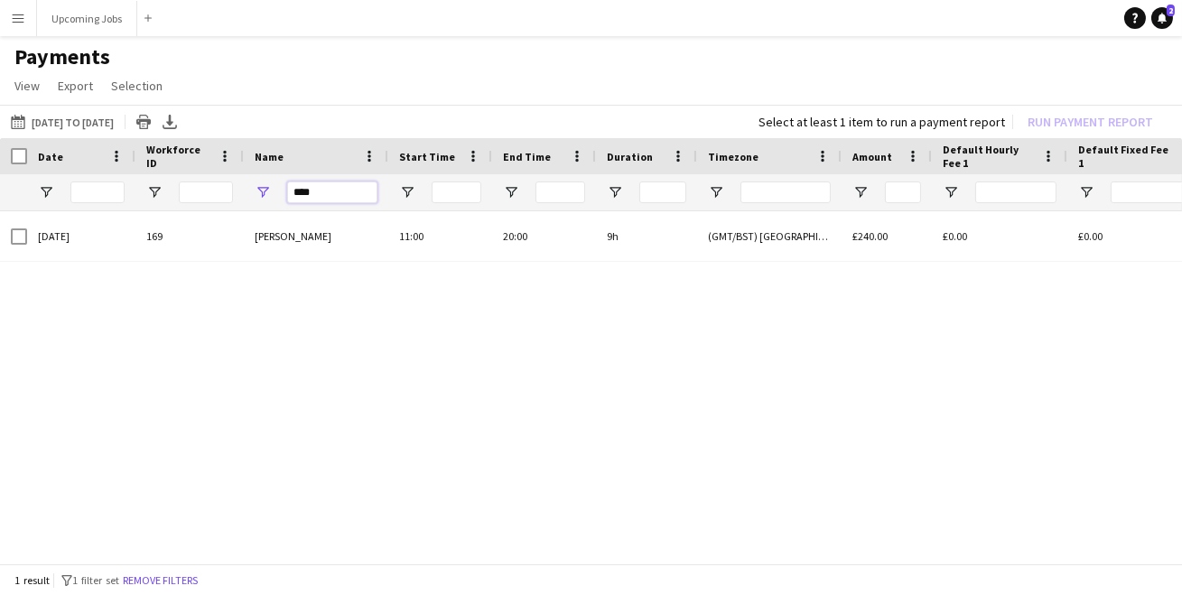
drag, startPoint x: 319, startPoint y: 196, endPoint x: 258, endPoint y: 187, distance: 61.2
click at [259, 187] on div "****" at bounding box center [316, 192] width 144 height 36
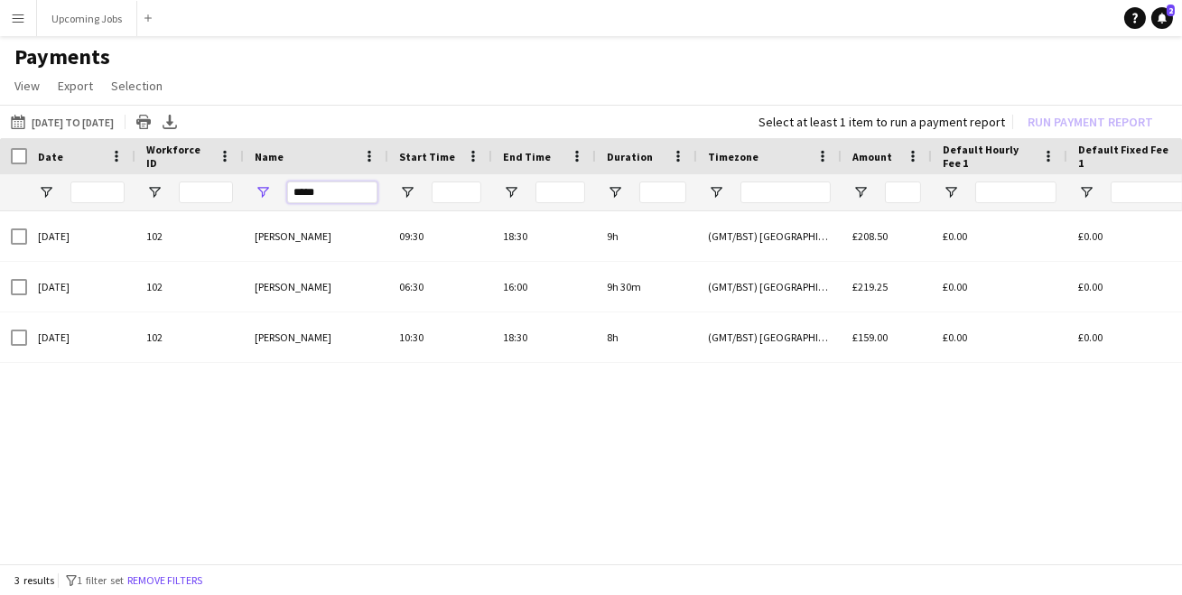
type input "*****"
click at [22, 15] on app-icon "Menu" at bounding box center [18, 18] width 14 height 14
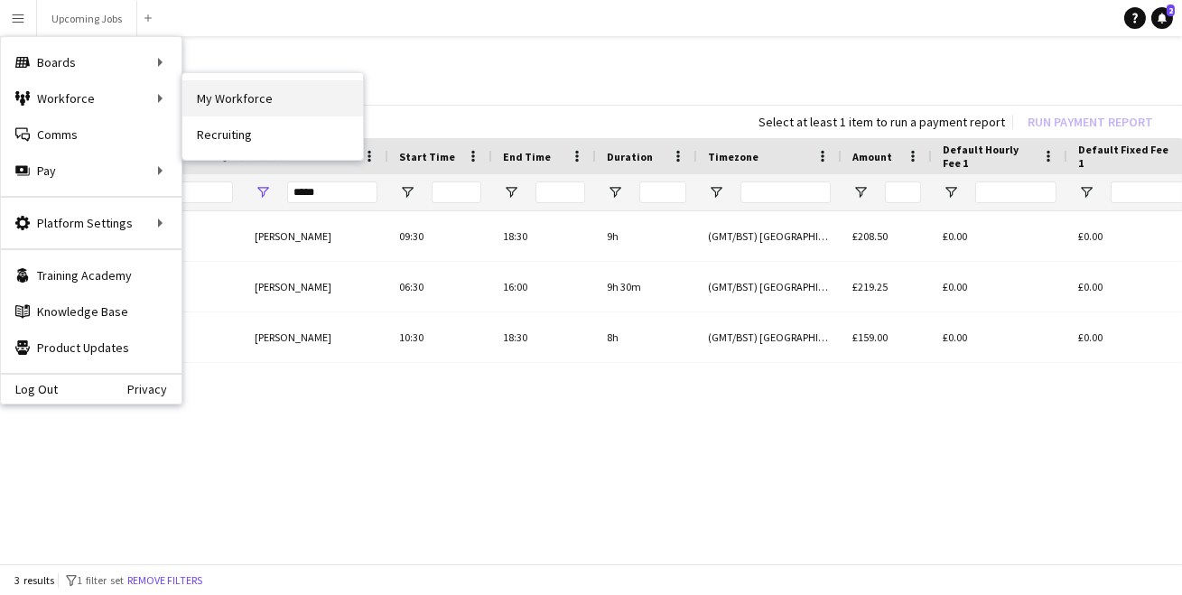
click at [228, 105] on link "My Workforce" at bounding box center [272, 98] width 181 height 36
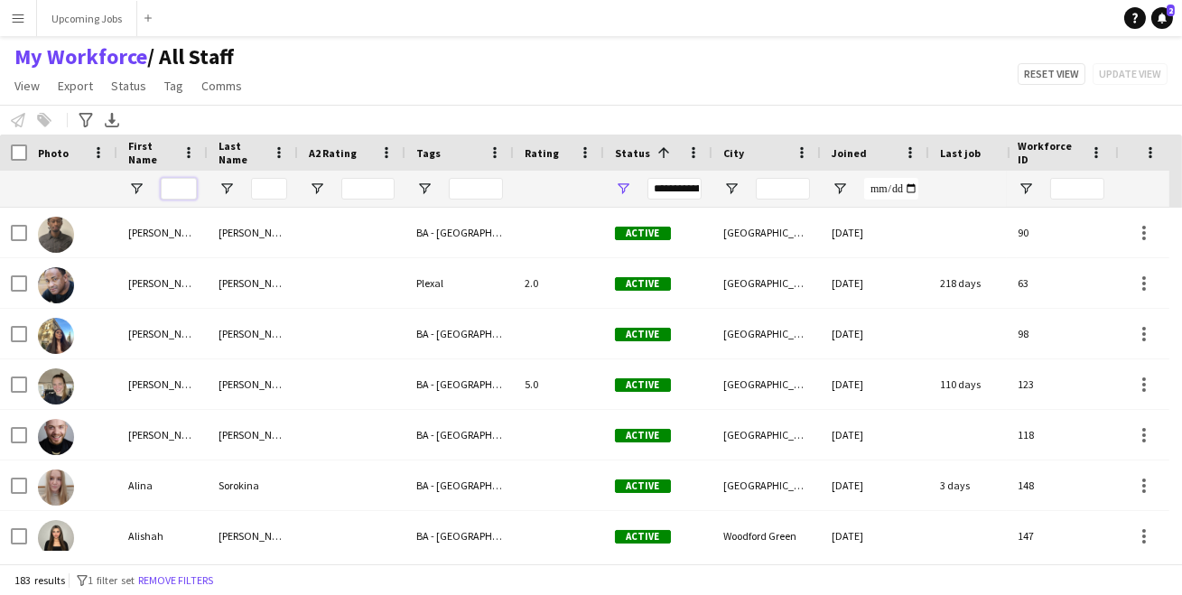
click at [178, 187] on input "First Name Filter Input" at bounding box center [179, 189] width 36 height 22
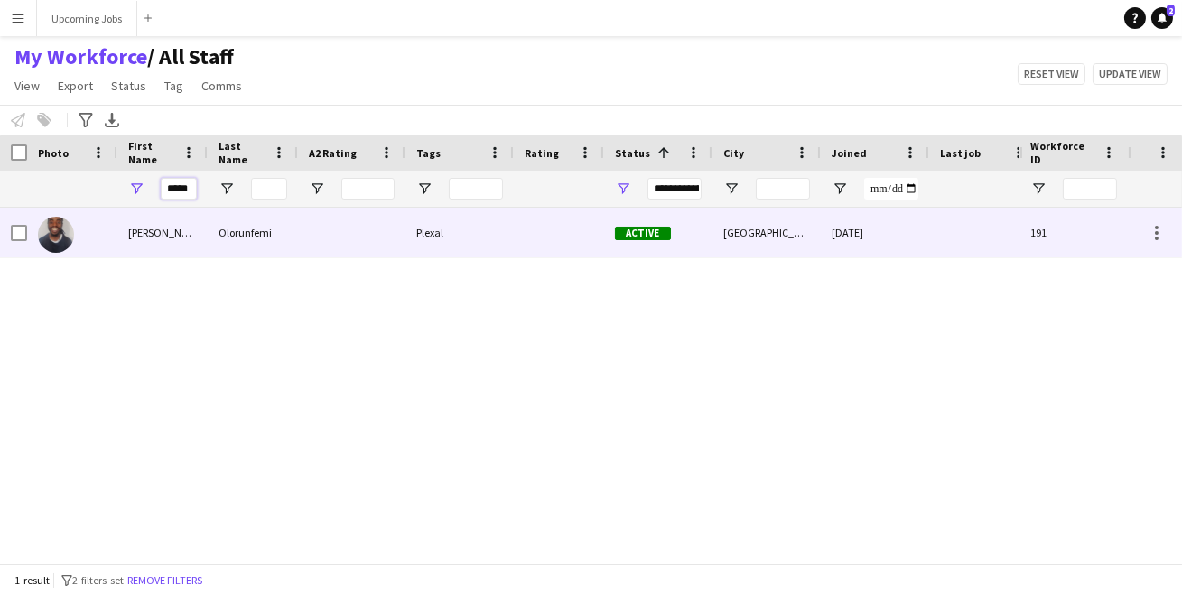
type input "*****"
click at [47, 228] on img at bounding box center [56, 235] width 36 height 36
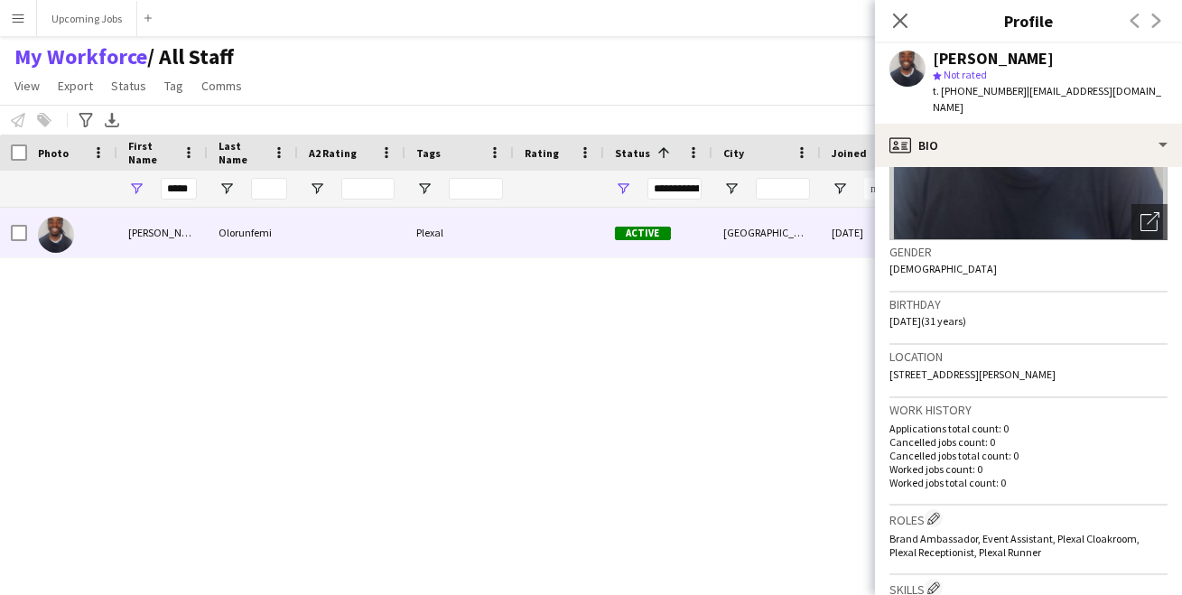
scroll to position [137, 0]
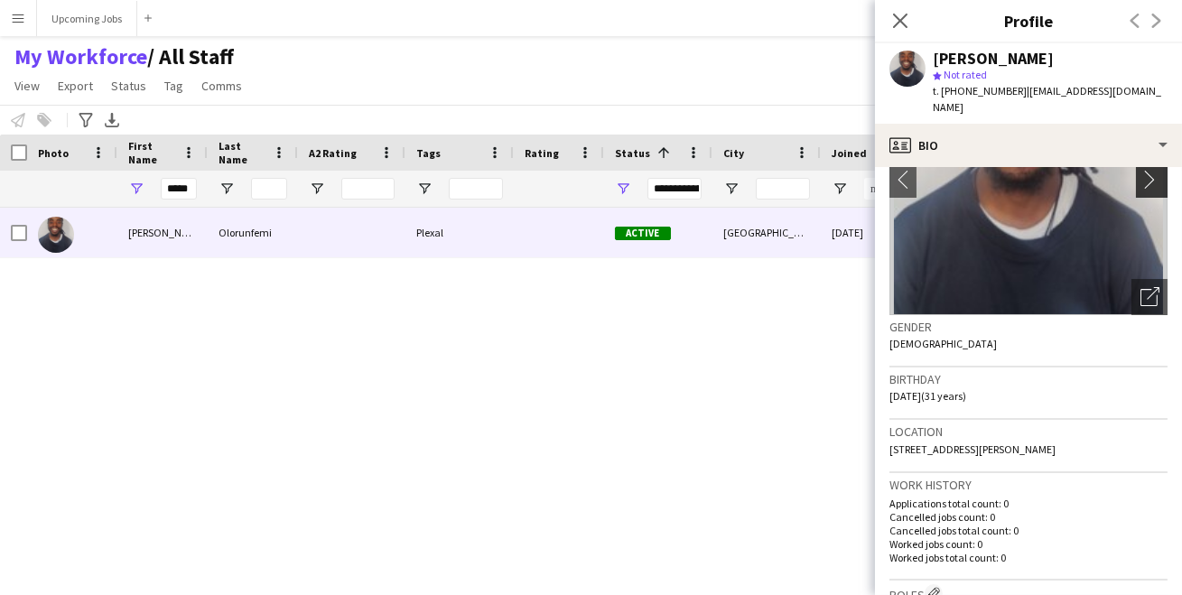
click at [1140, 170] on app-icon "chevron-right" at bounding box center [1154, 179] width 28 height 19
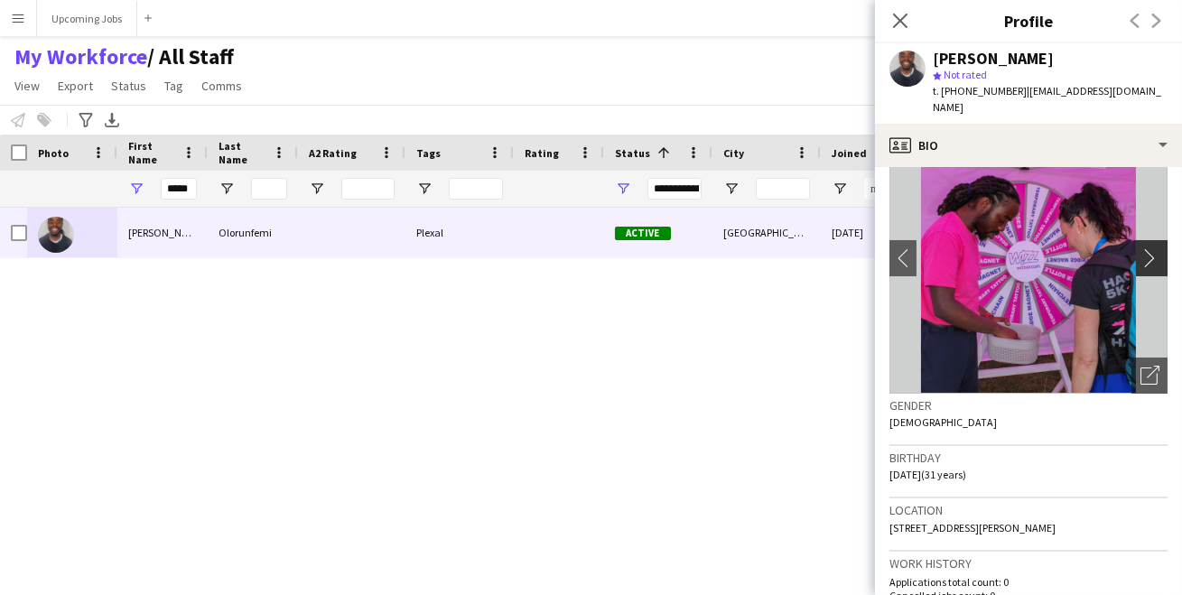
scroll to position [29, 0]
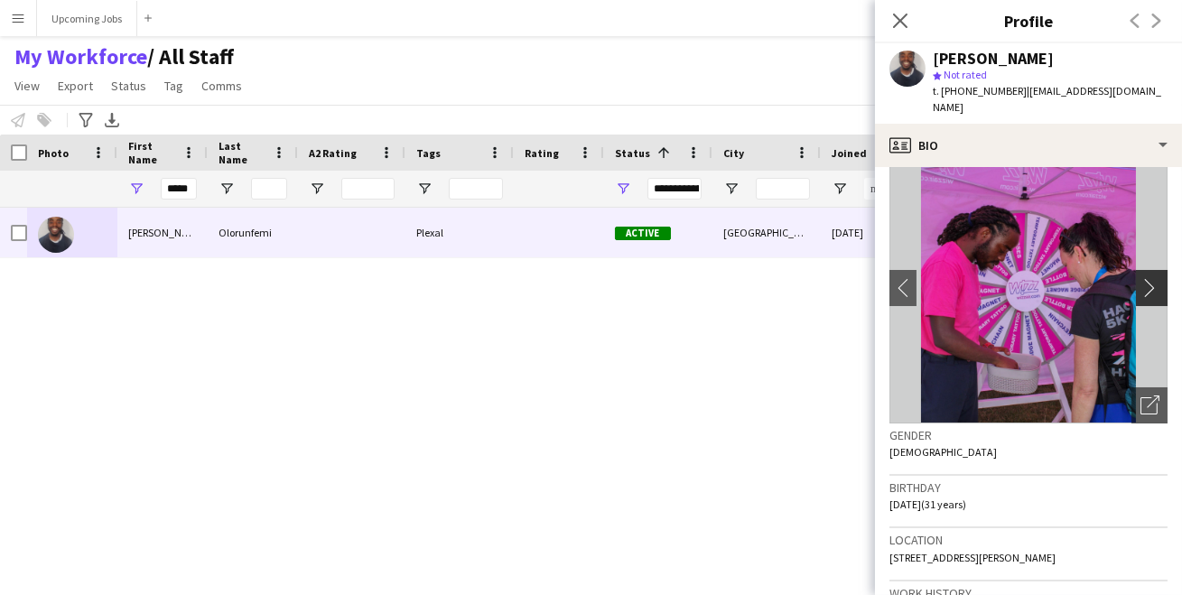
click at [1140, 278] on app-icon "chevron-right" at bounding box center [1154, 287] width 28 height 19
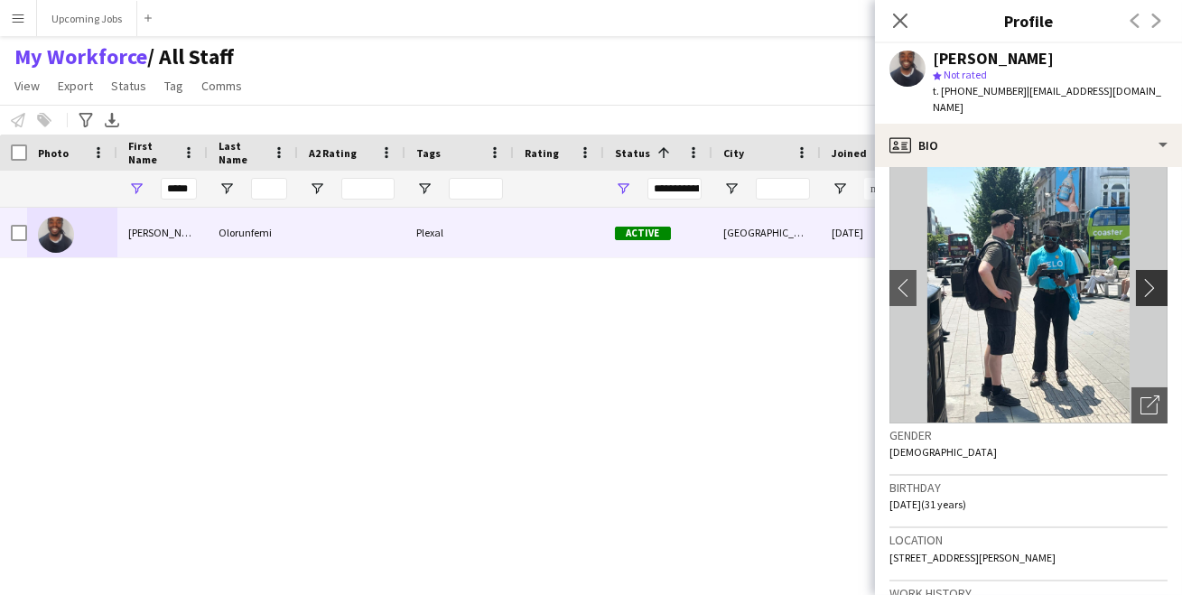
click at [1140, 278] on app-icon "chevron-right" at bounding box center [1154, 287] width 28 height 19
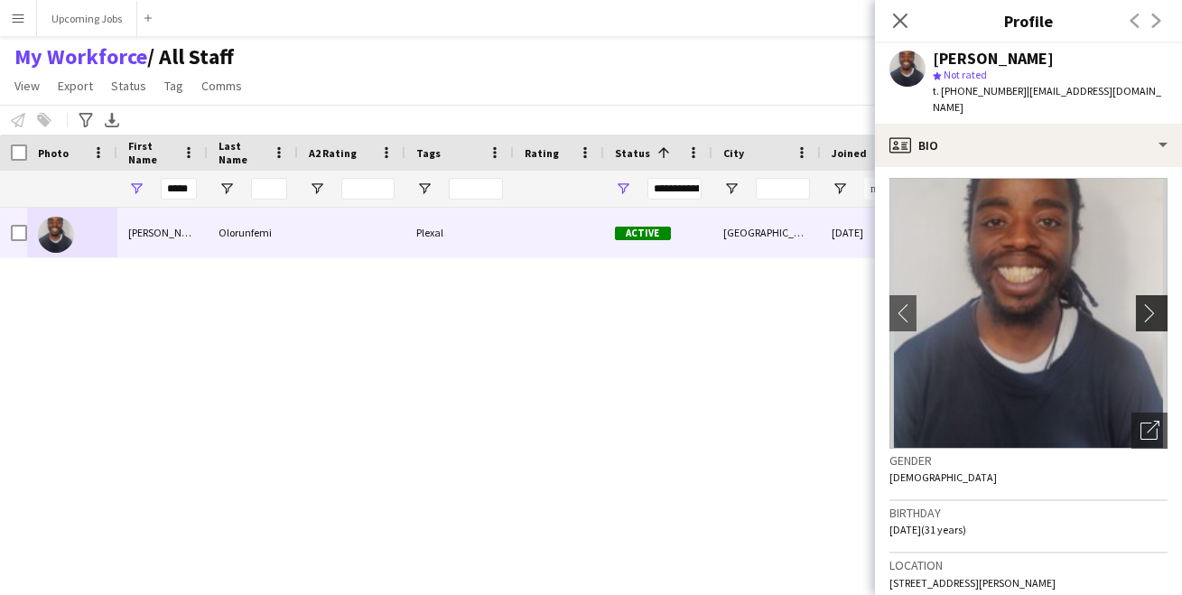
scroll to position [0, 0]
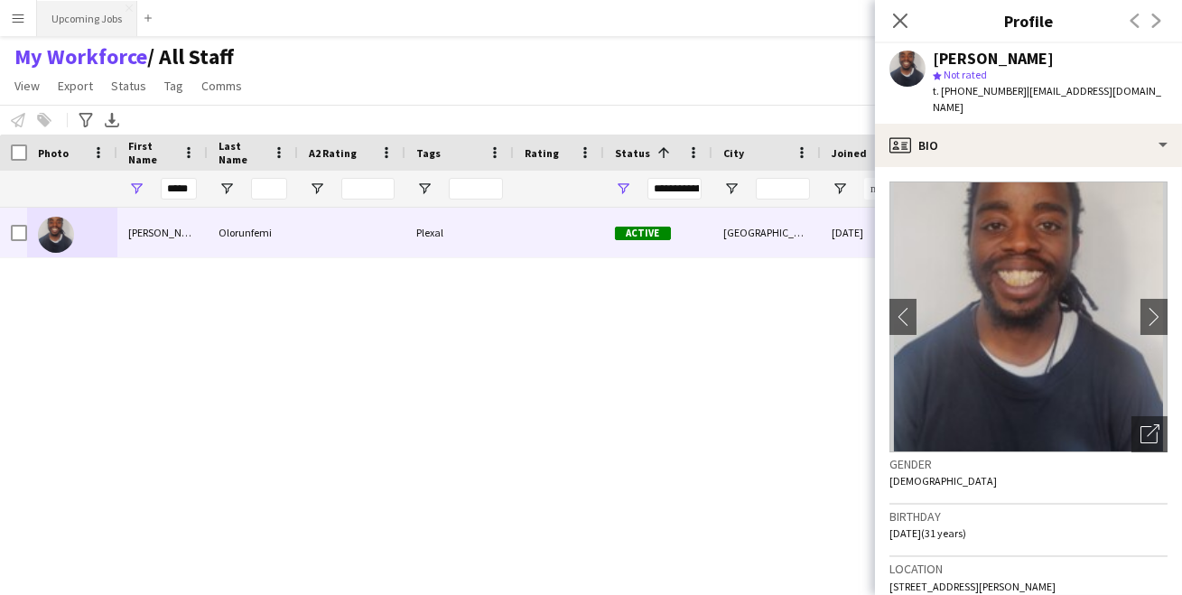
click at [99, 19] on button "Upcoming Jobs Close" at bounding box center [87, 18] width 100 height 35
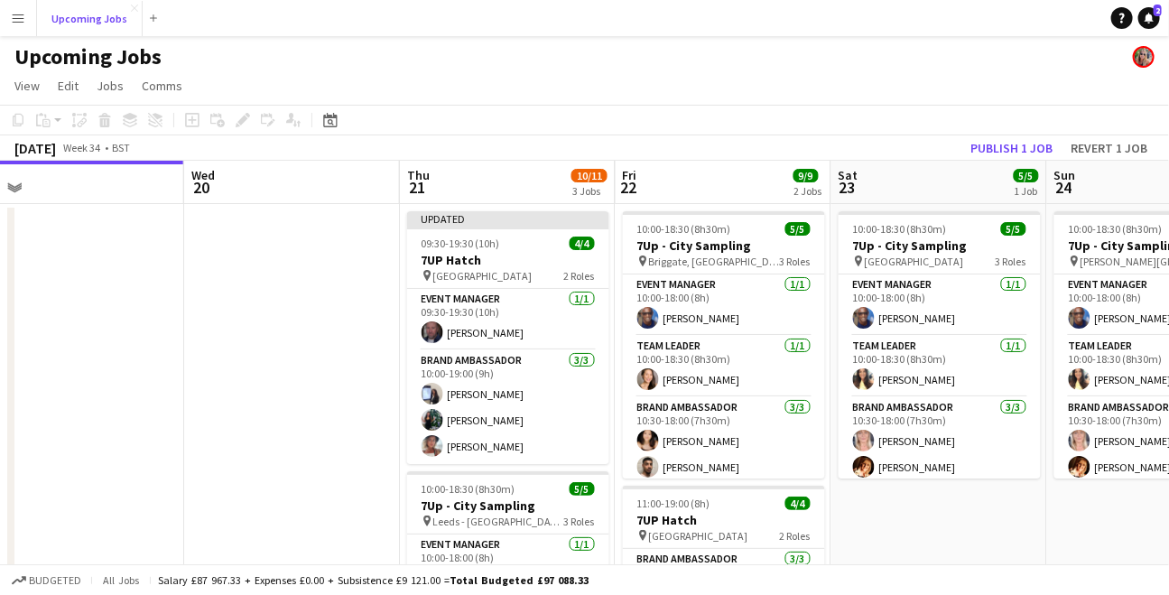
scroll to position [0, 683]
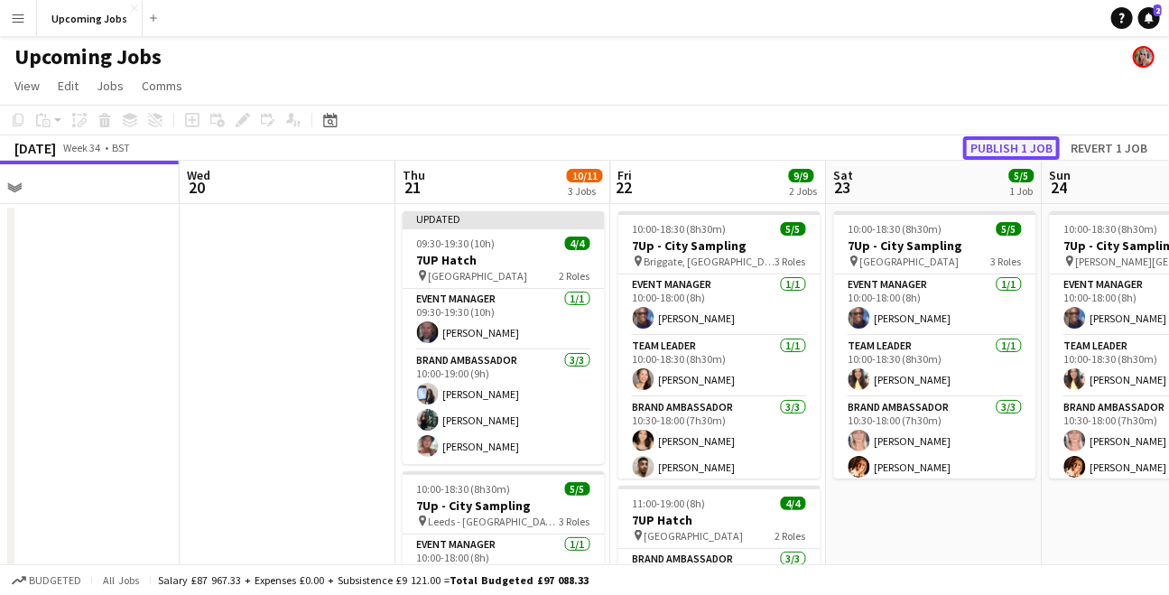
click at [1022, 144] on button "Publish 1 job" at bounding box center [1011, 147] width 97 height 23
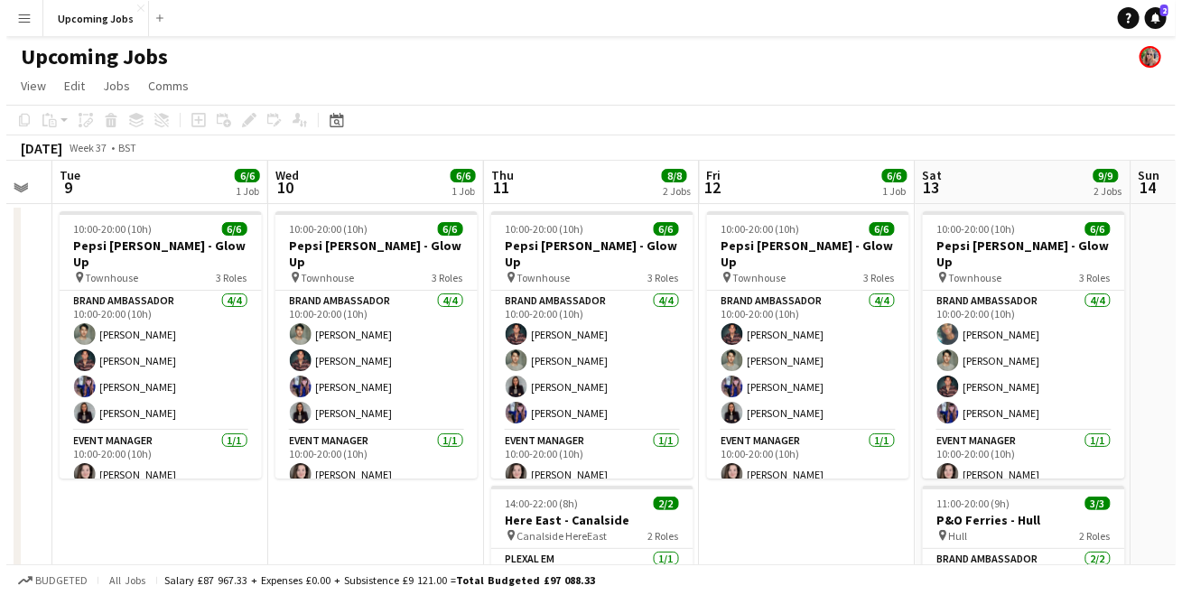
scroll to position [0, 601]
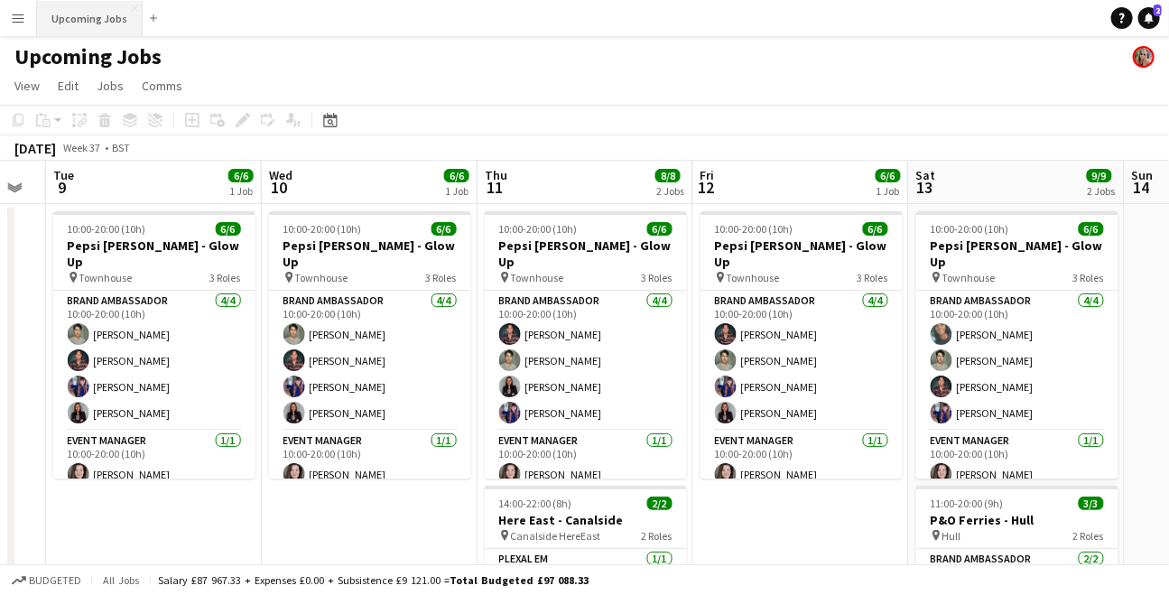
click at [79, 17] on button "Upcoming Jobs Close" at bounding box center [90, 18] width 106 height 35
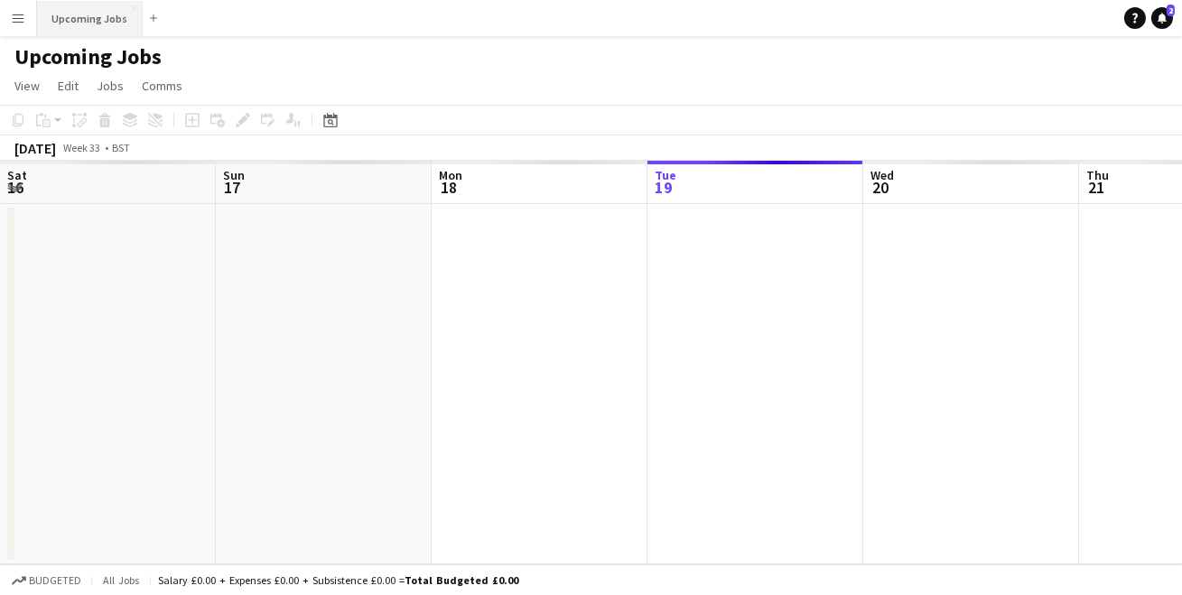
scroll to position [0, 431]
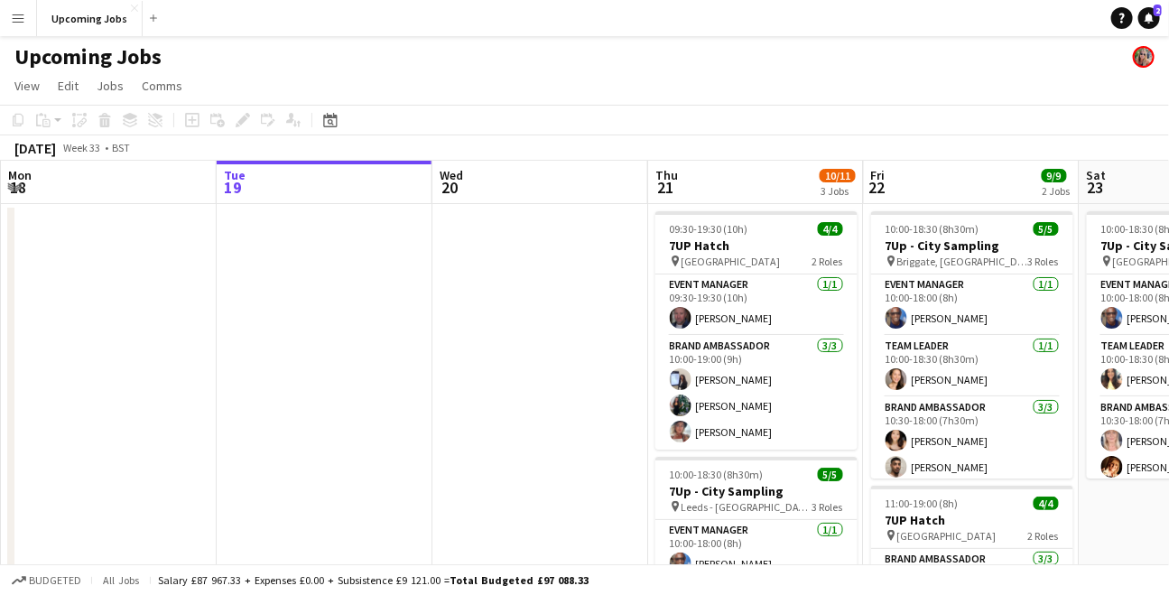
click at [20, 22] on app-icon "Menu" at bounding box center [18, 18] width 14 height 14
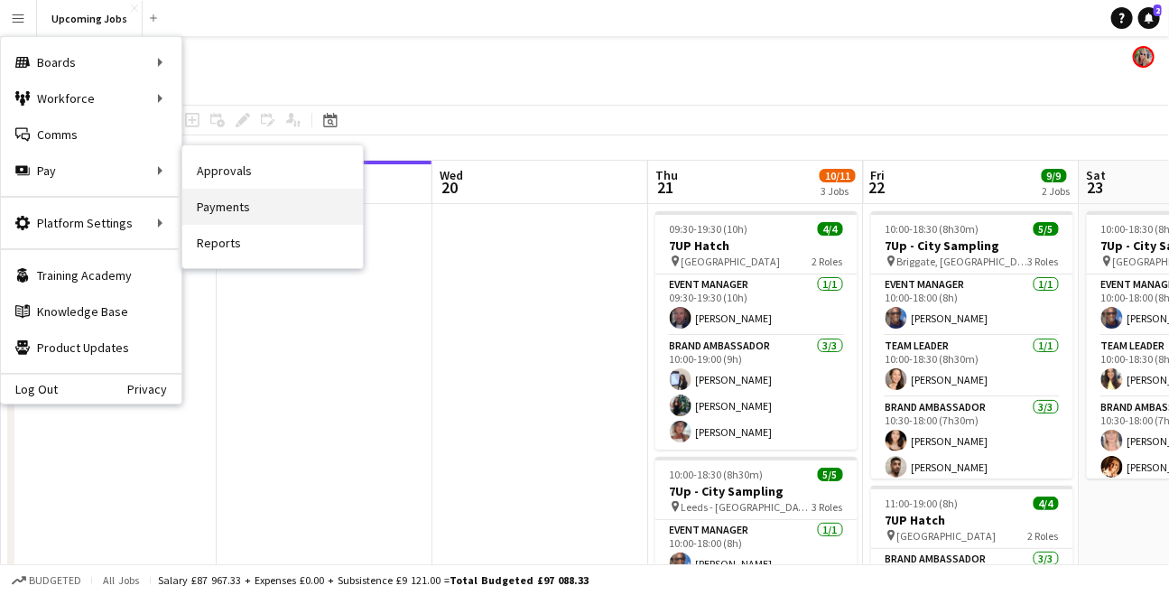
click at [224, 201] on link "Payments" at bounding box center [272, 207] width 181 height 36
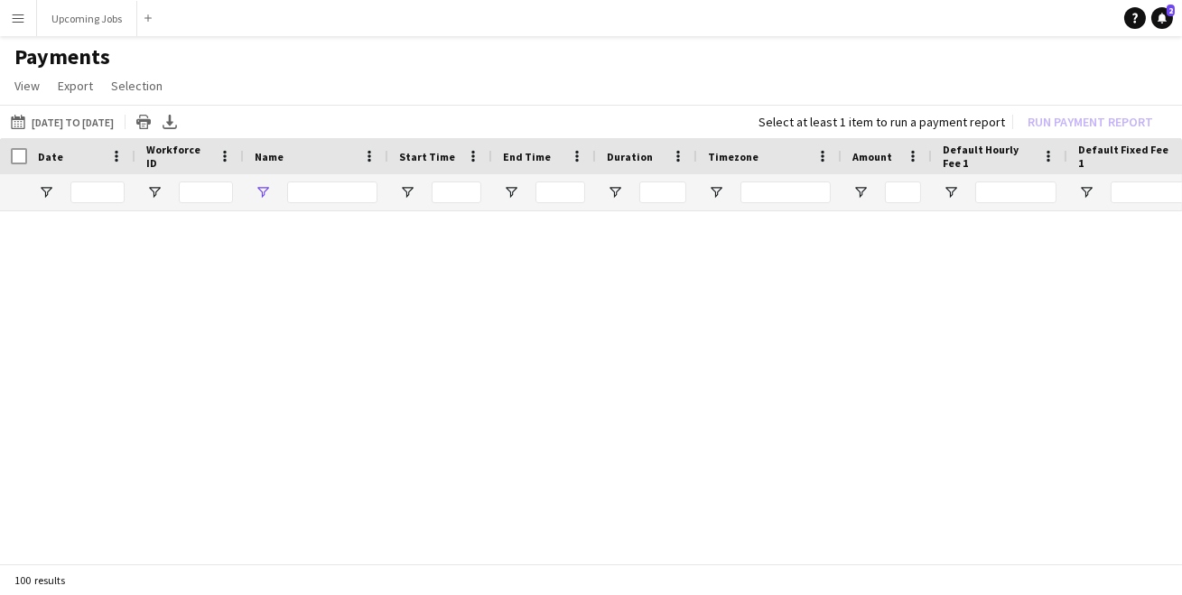
type input "*****"
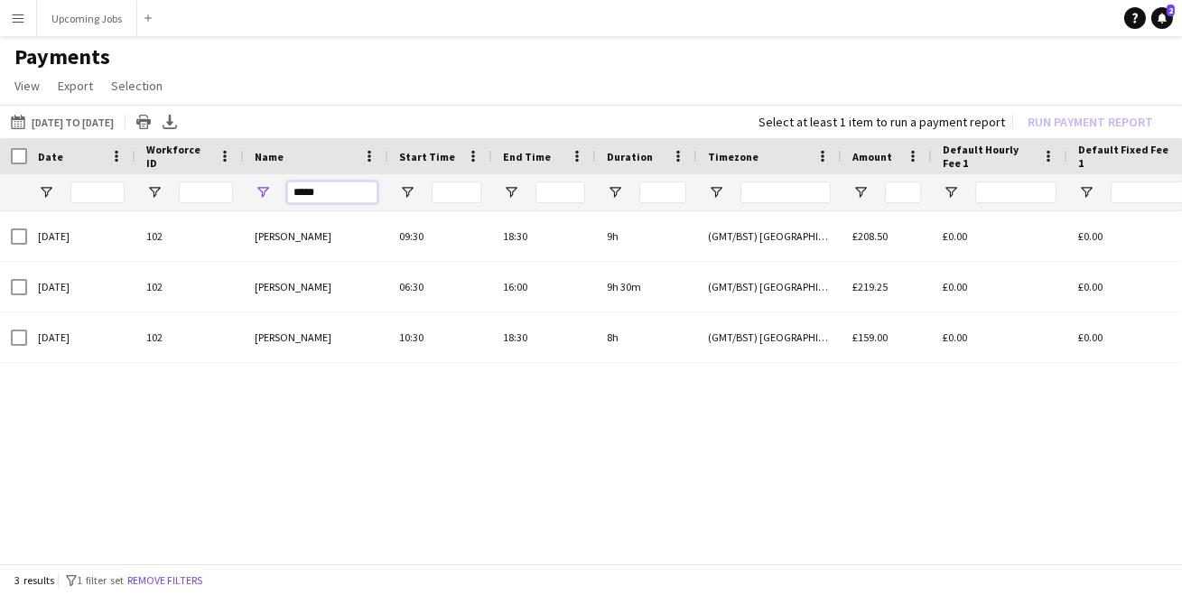
drag, startPoint x: 327, startPoint y: 192, endPoint x: 267, endPoint y: 190, distance: 59.7
click at [267, 190] on div "*****" at bounding box center [316, 192] width 144 height 36
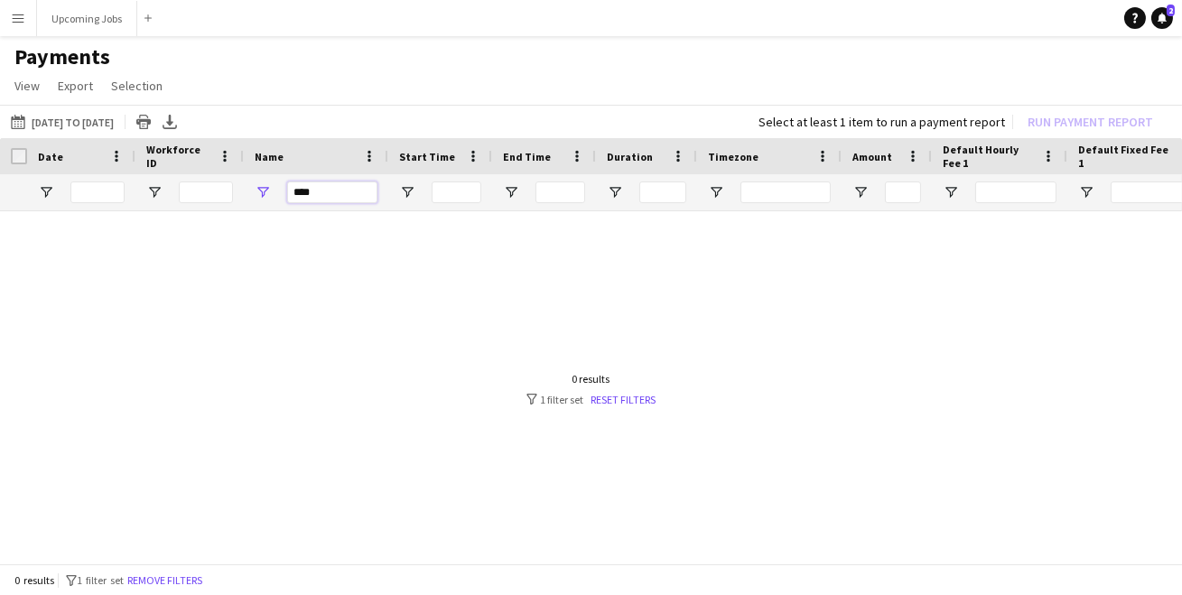
drag, startPoint x: 330, startPoint y: 195, endPoint x: 300, endPoint y: 195, distance: 30.7
click at [300, 195] on input "****" at bounding box center [332, 192] width 90 height 22
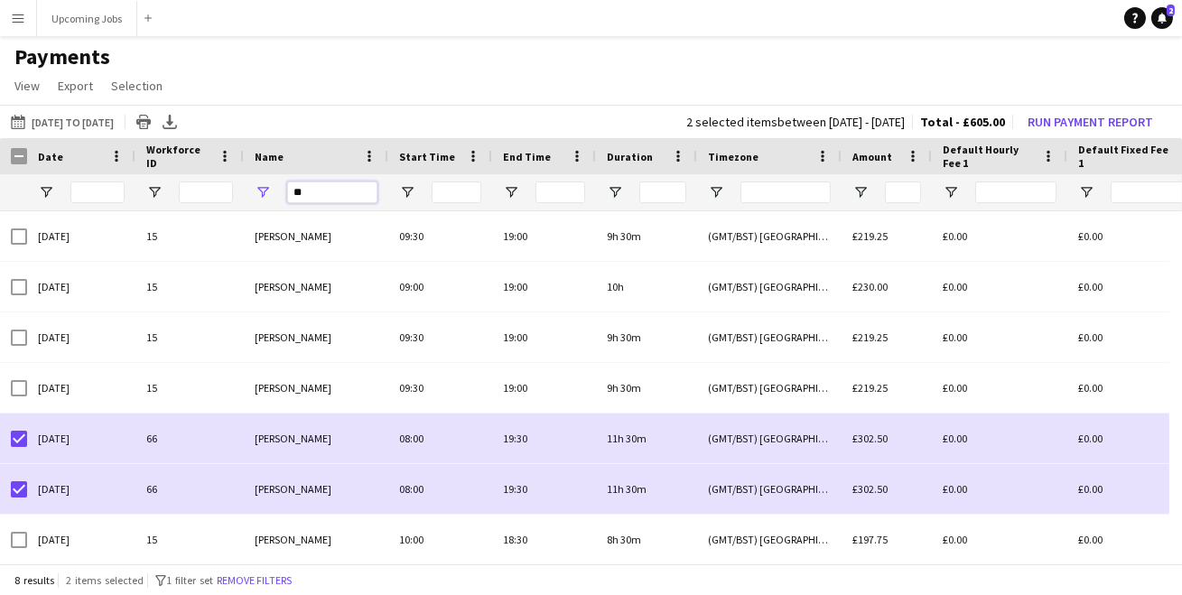
drag, startPoint x: 305, startPoint y: 190, endPoint x: 267, endPoint y: 181, distance: 38.8
click at [287, 190] on input "**" at bounding box center [332, 192] width 90 height 22
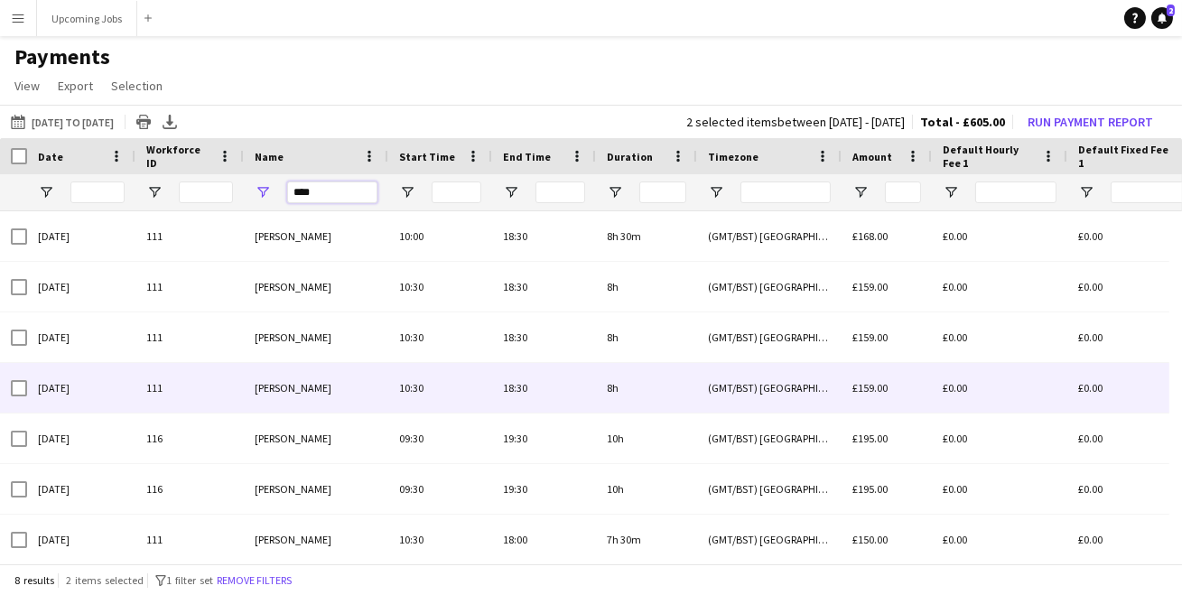
scroll to position [60, 0]
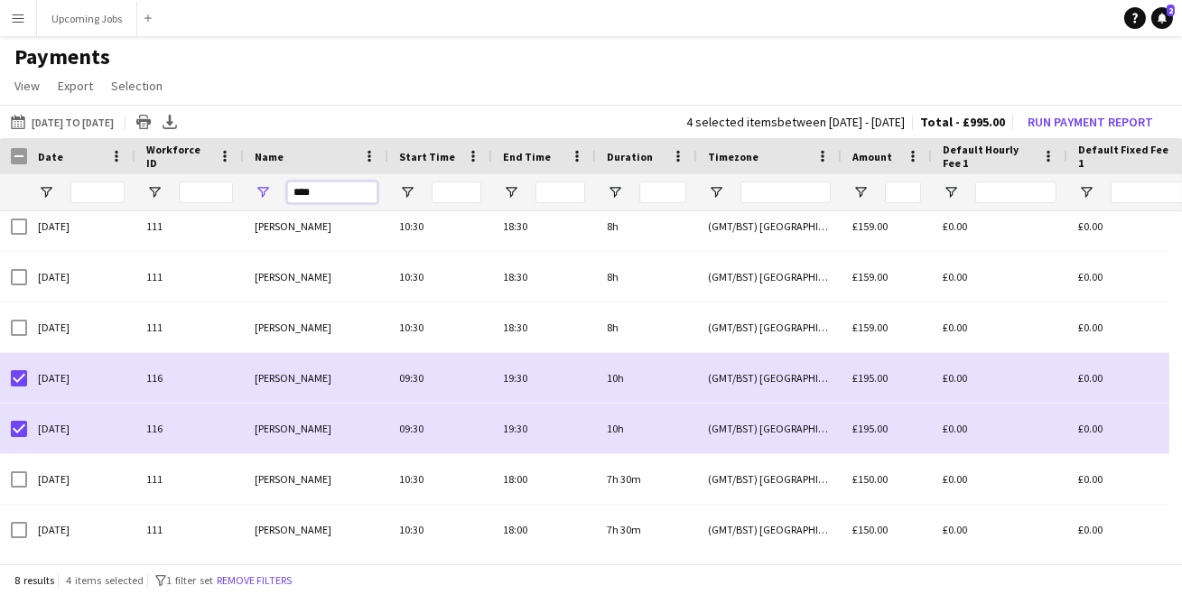
drag, startPoint x: 318, startPoint y: 191, endPoint x: 262, endPoint y: 191, distance: 56.0
click at [263, 191] on div "****" at bounding box center [316, 192] width 144 height 36
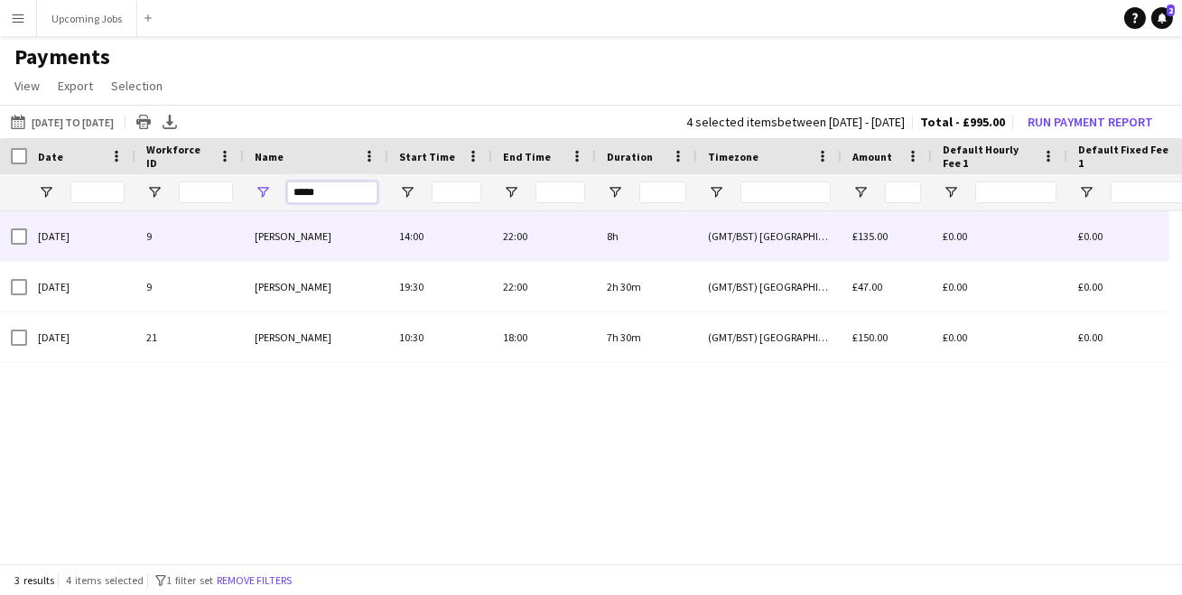
scroll to position [0, 0]
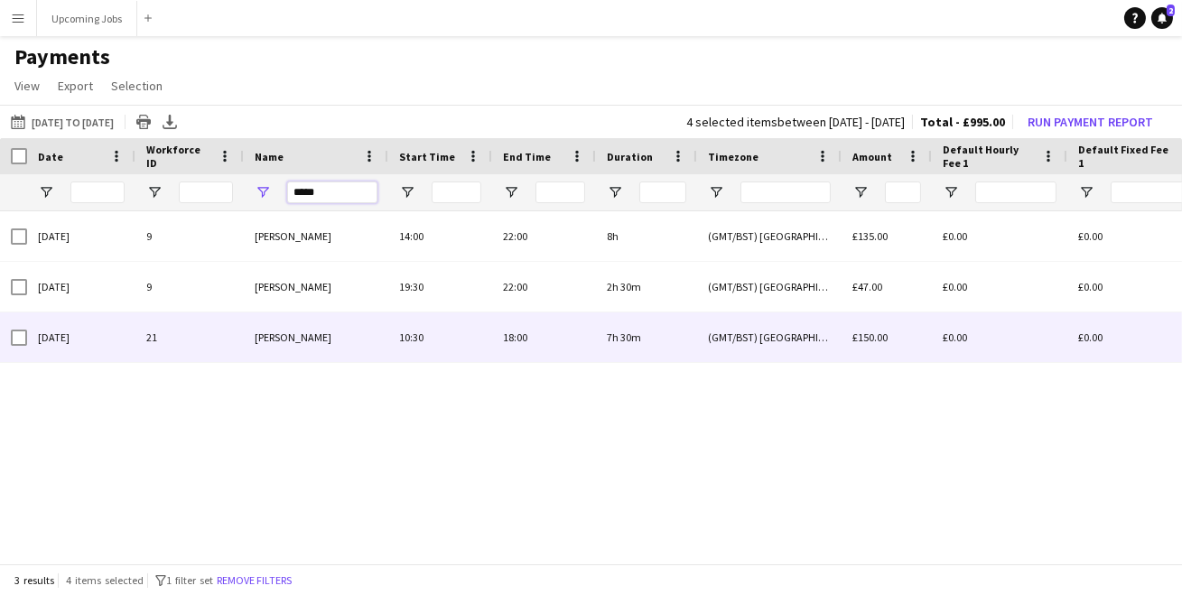
type input "*****"
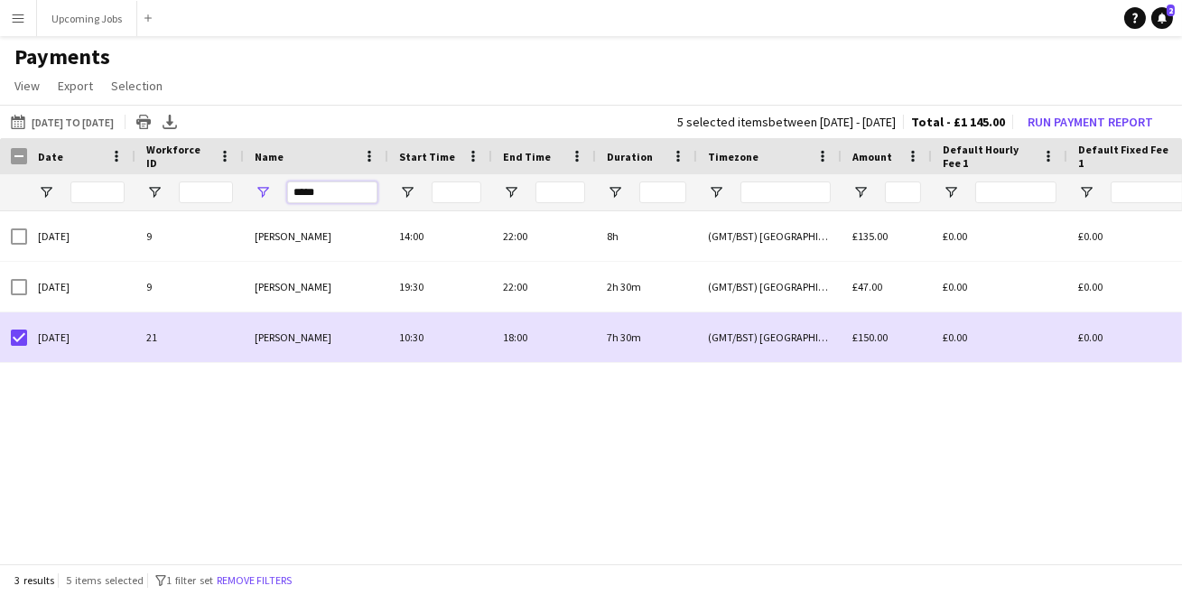
click at [330, 191] on input "*****" at bounding box center [332, 192] width 90 height 22
drag, startPoint x: 328, startPoint y: 190, endPoint x: 259, endPoint y: 190, distance: 68.6
click at [259, 190] on div "*****" at bounding box center [316, 192] width 144 height 36
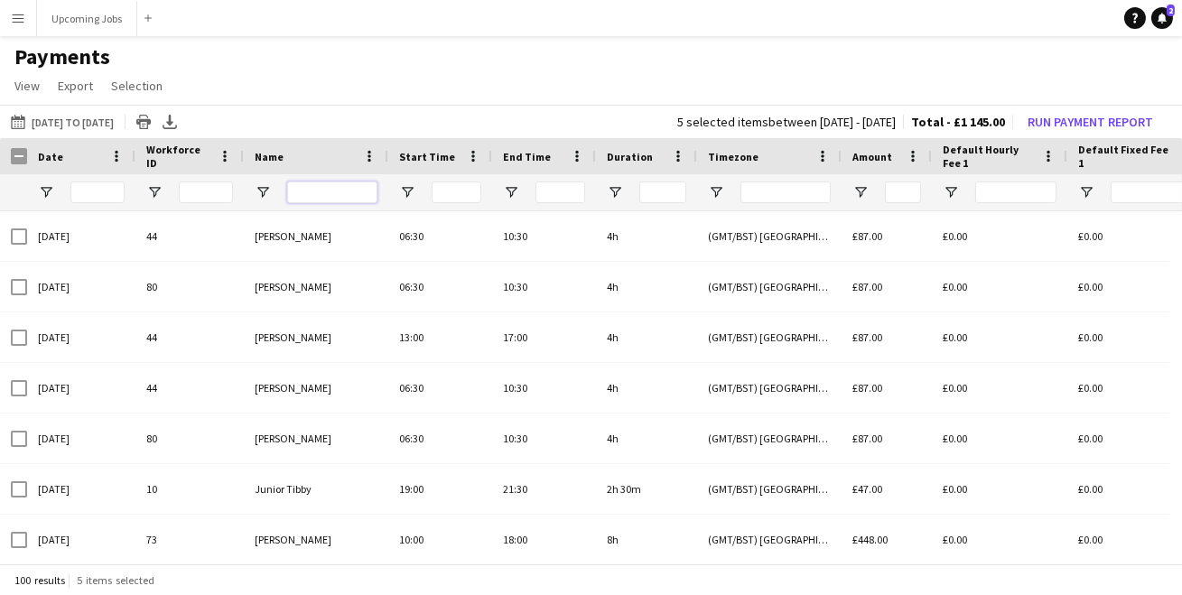
type input "*"
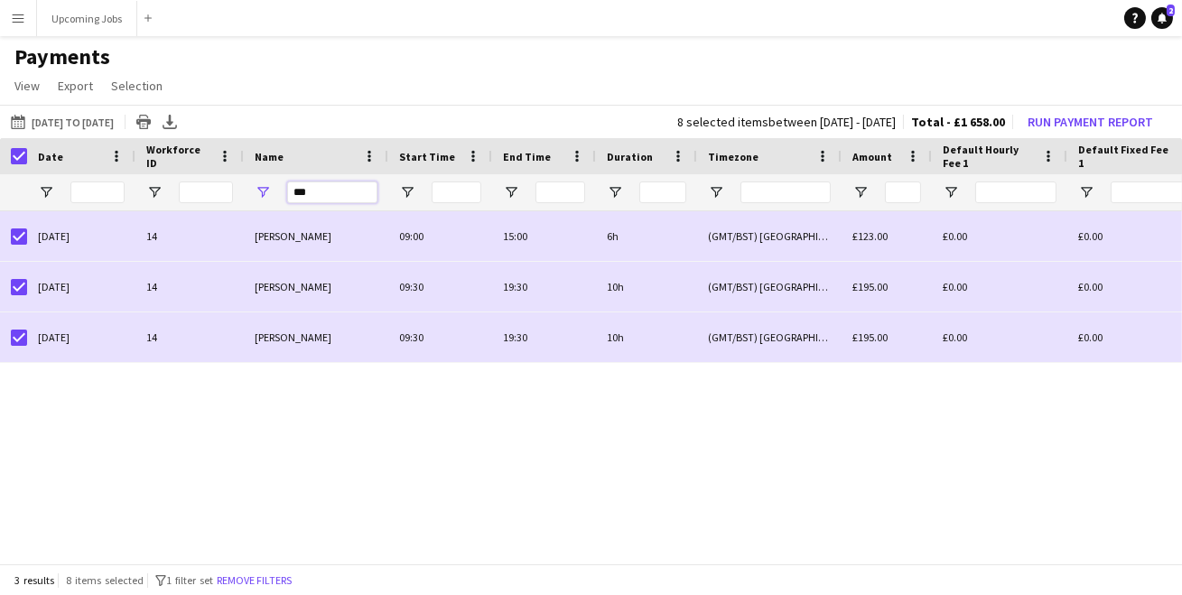
drag, startPoint x: 316, startPoint y: 194, endPoint x: 265, endPoint y: 191, distance: 51.5
click at [270, 192] on div "***" at bounding box center [316, 192] width 144 height 36
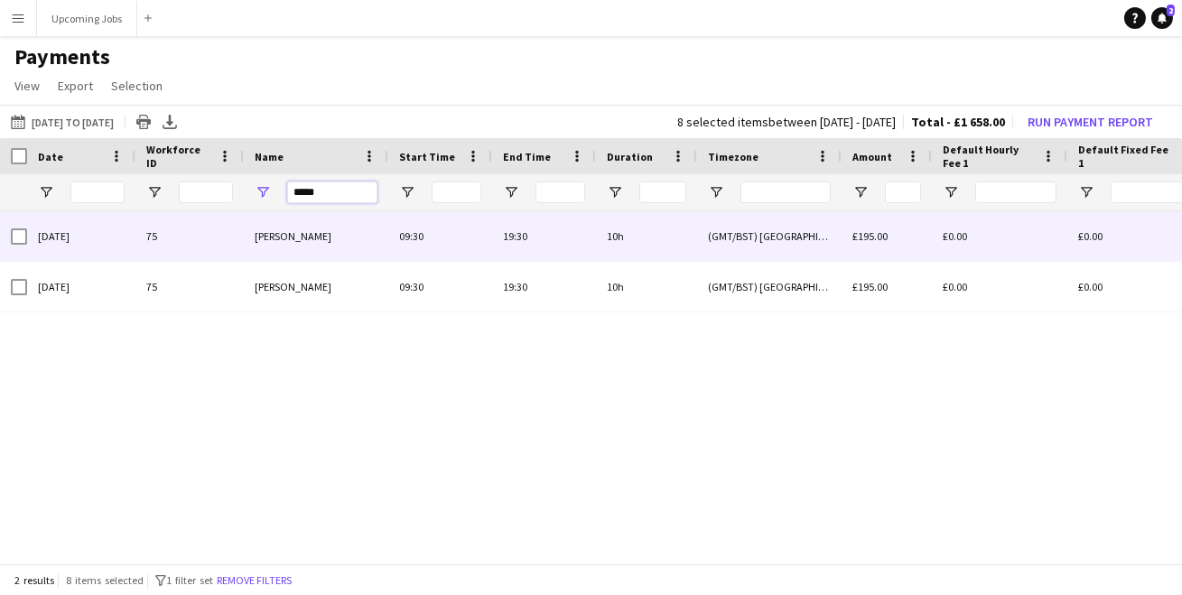
type input "*****"
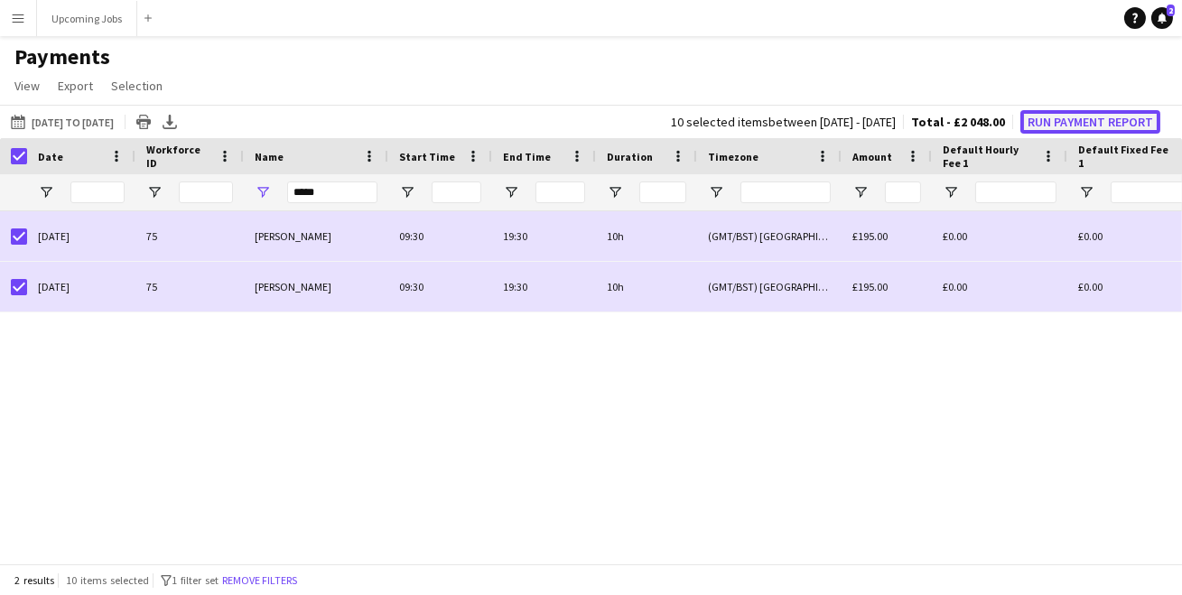
click at [1083, 116] on button "Run Payment Report" at bounding box center [1090, 121] width 140 height 23
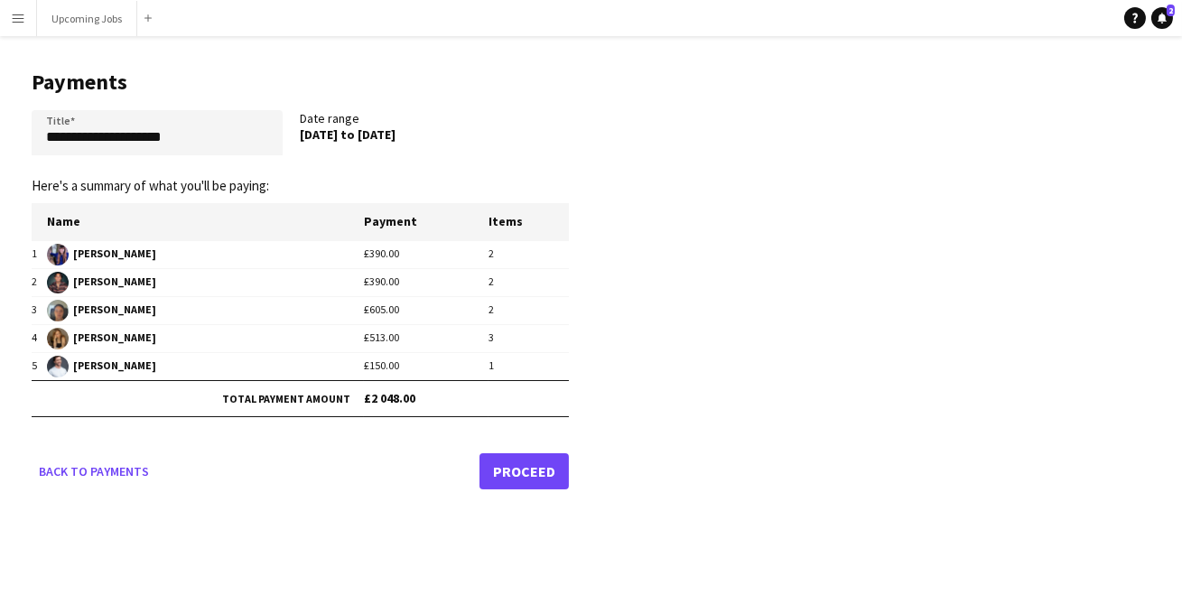
click at [512, 466] on link "Proceed" at bounding box center [523, 471] width 89 height 36
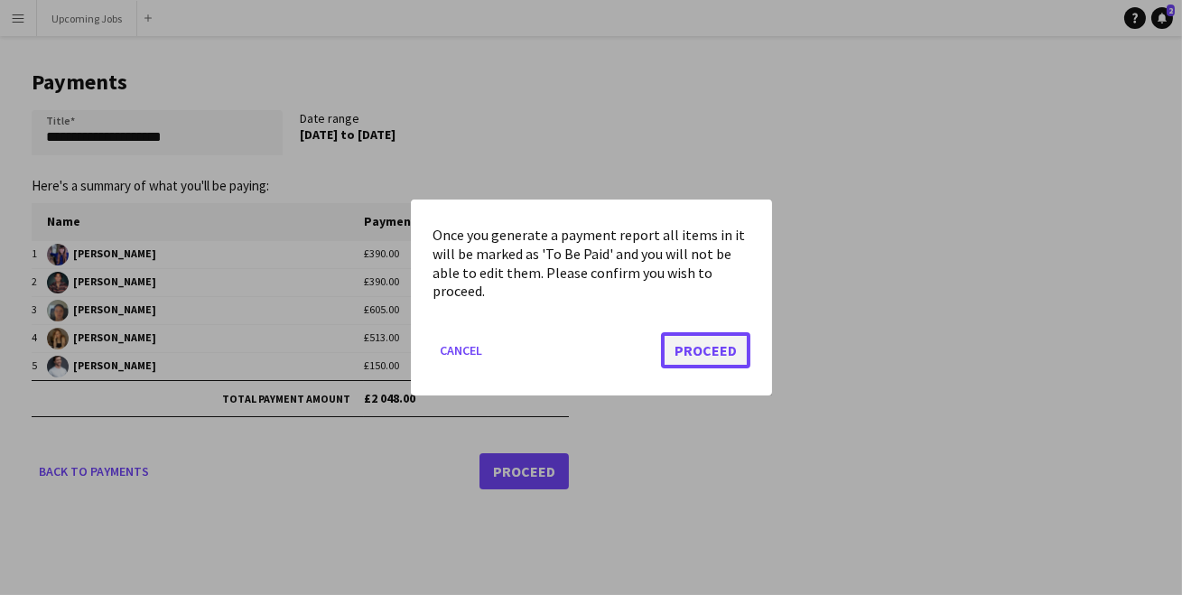
click at [691, 349] on button "Proceed" at bounding box center [705, 350] width 89 height 36
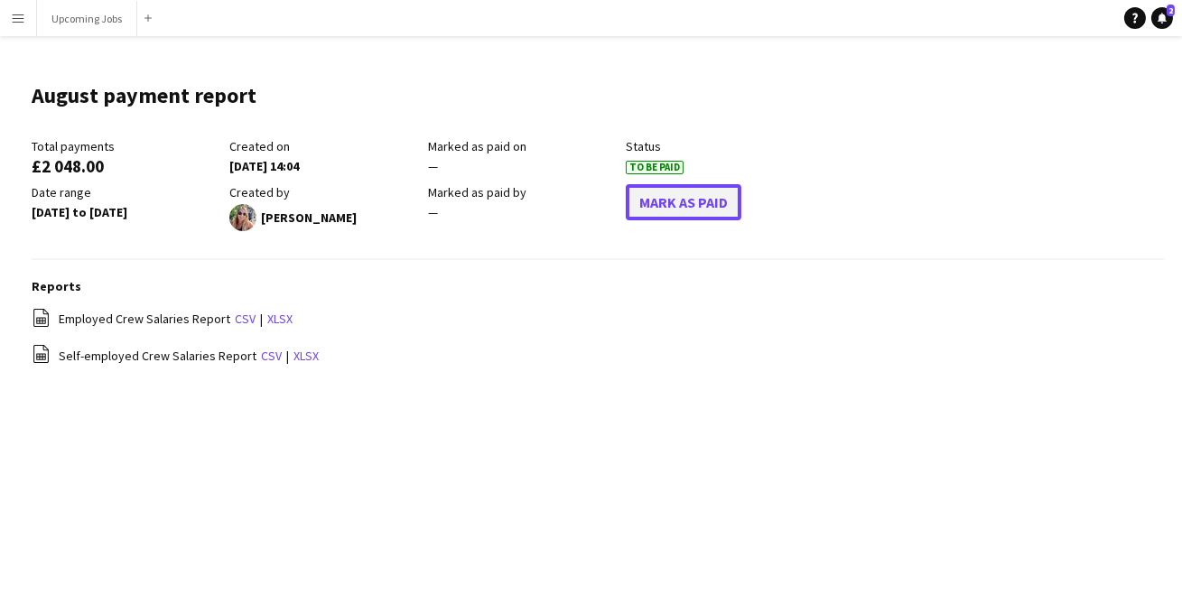
click at [684, 205] on button "Mark As Paid" at bounding box center [684, 202] width 116 height 36
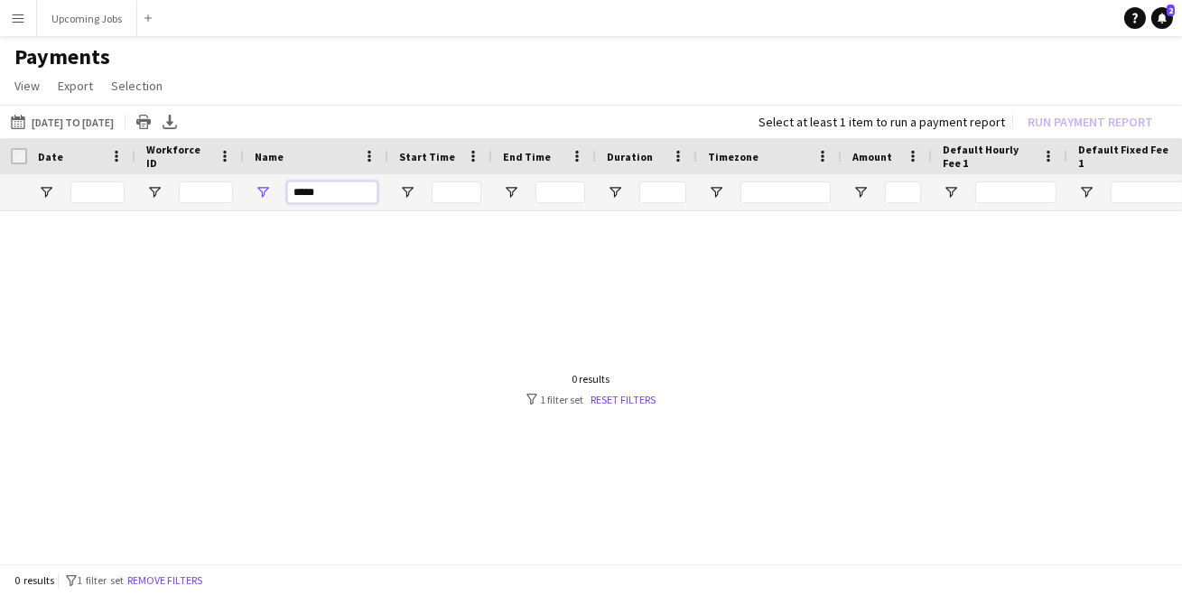
drag, startPoint x: 327, startPoint y: 194, endPoint x: 284, endPoint y: 194, distance: 43.3
click at [287, 194] on input "*****" at bounding box center [332, 192] width 90 height 22
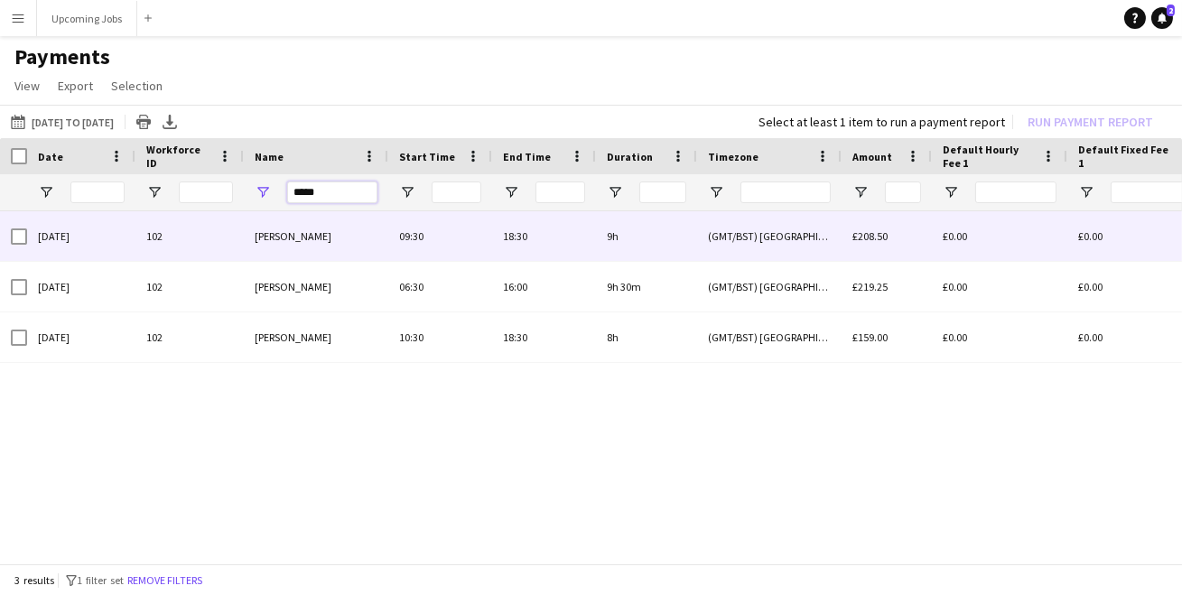
type input "*****"
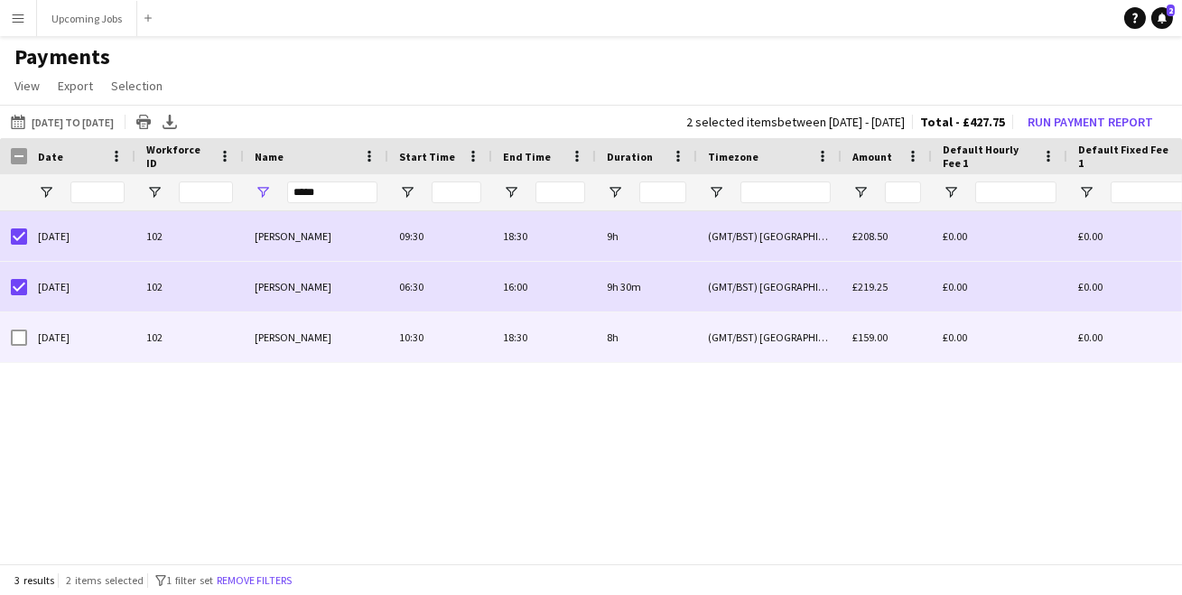
click at [23, 325] on div at bounding box center [19, 337] width 16 height 51
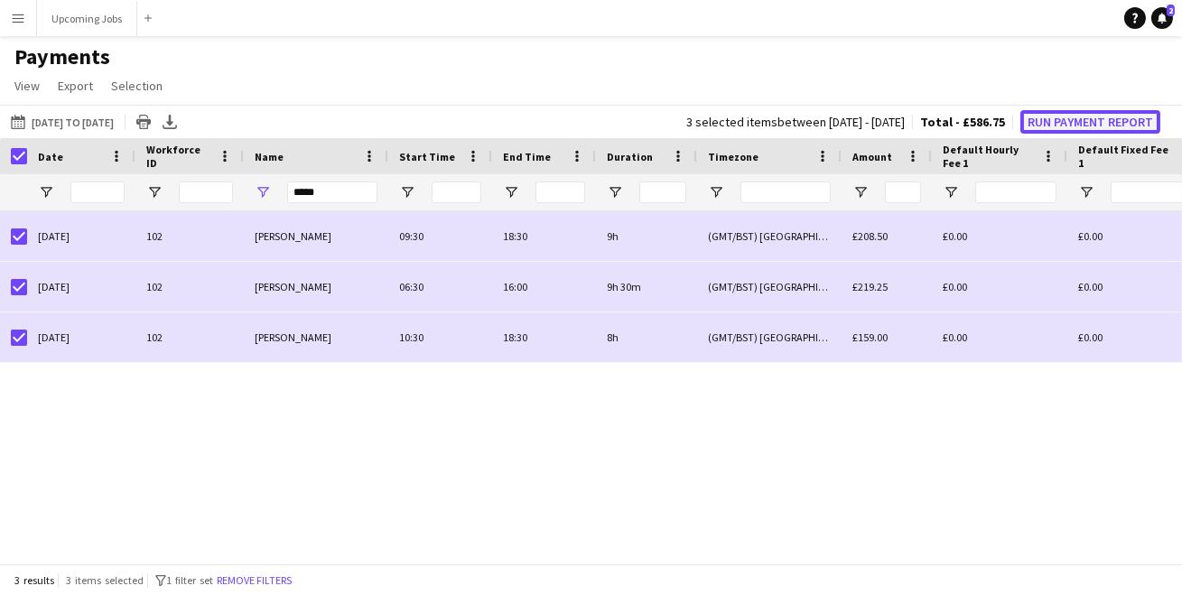
click at [1092, 125] on button "Run Payment Report" at bounding box center [1090, 121] width 140 height 23
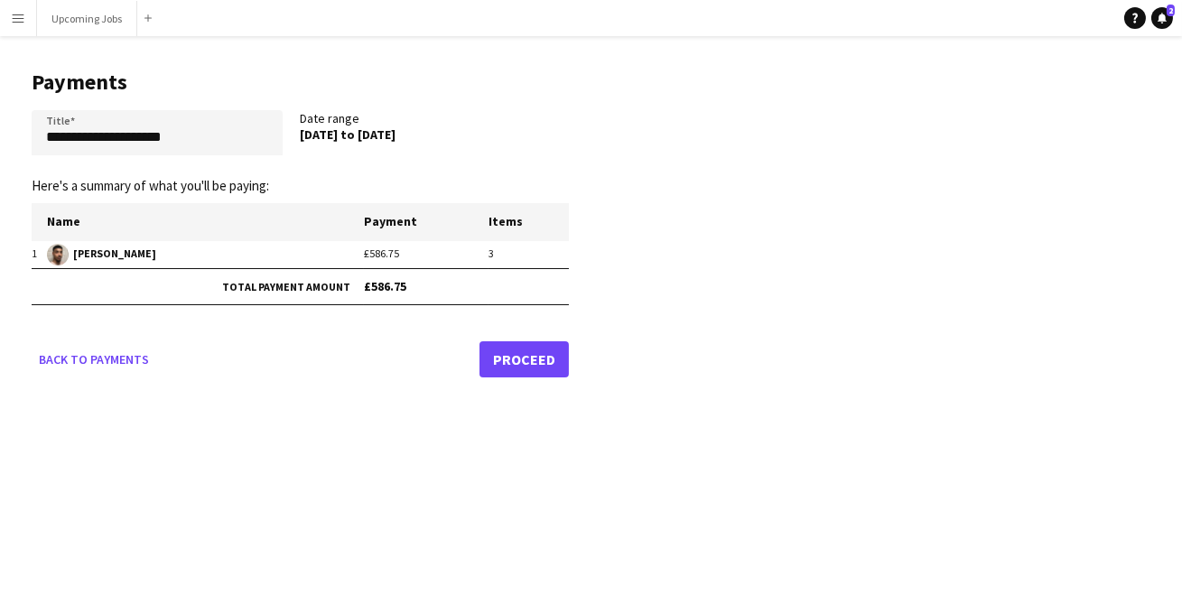
click at [509, 349] on link "Proceed" at bounding box center [523, 359] width 89 height 36
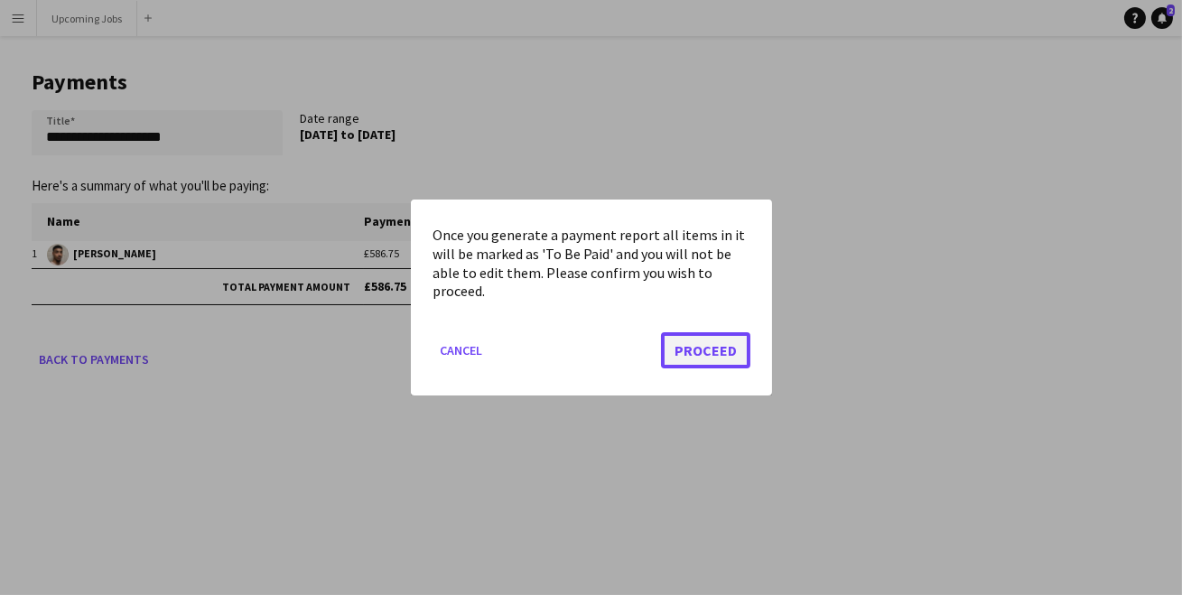
click at [697, 338] on button "Proceed" at bounding box center [705, 350] width 89 height 36
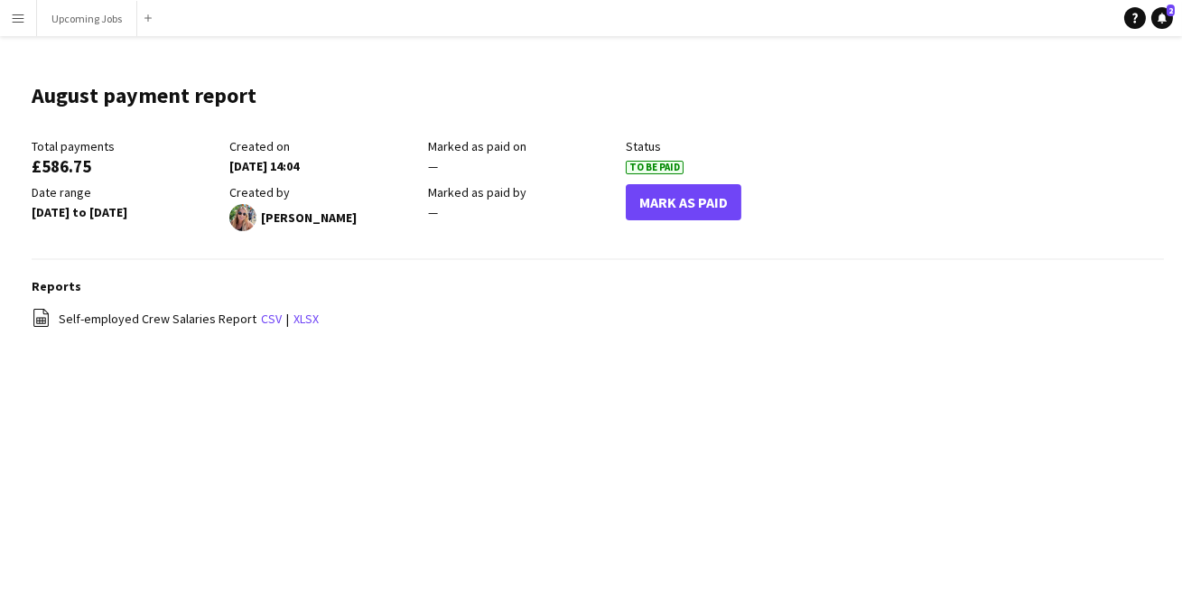
click at [706, 218] on div "Mark As Paid" at bounding box center [725, 207] width 198 height 47
click at [700, 209] on button "Mark As Paid" at bounding box center [684, 202] width 116 height 36
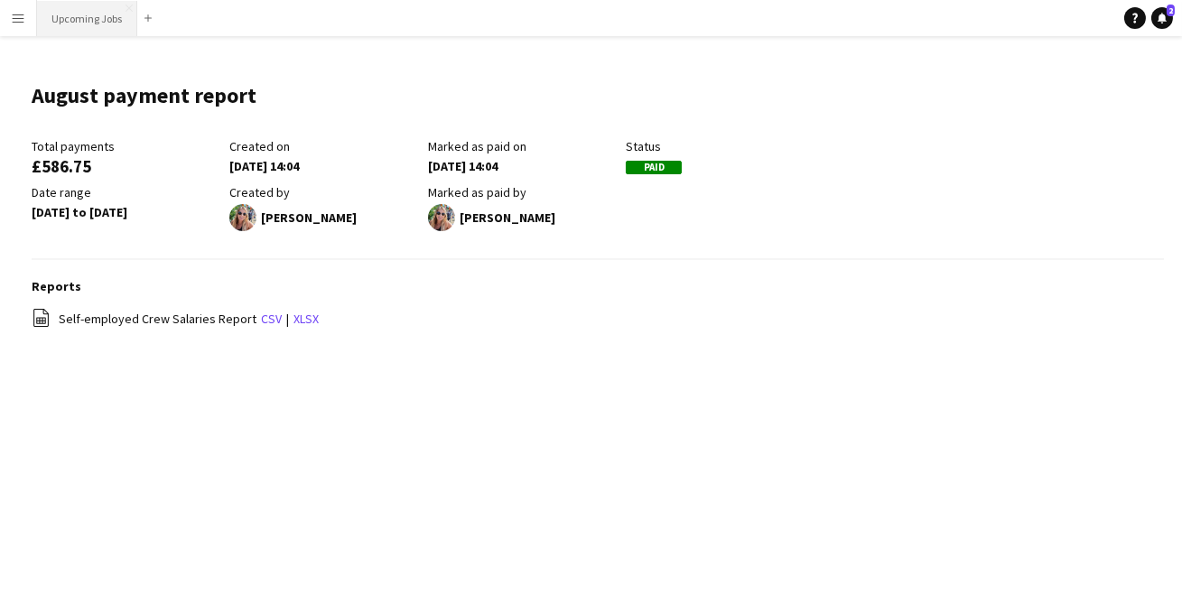
click at [101, 15] on button "Upcoming Jobs Close" at bounding box center [87, 18] width 100 height 35
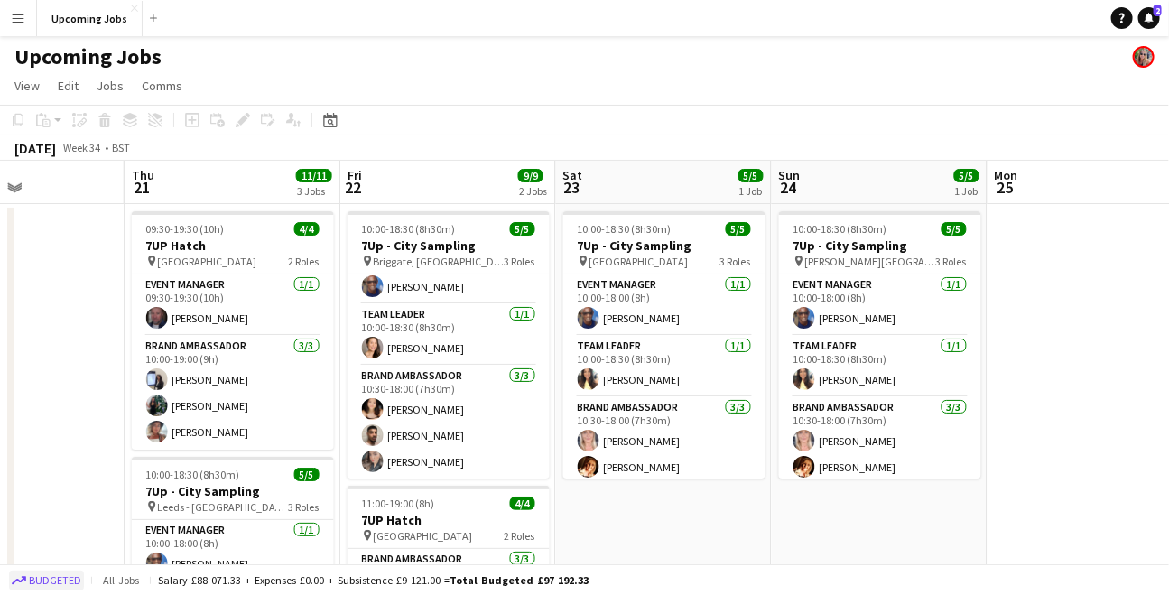
scroll to position [0, 751]
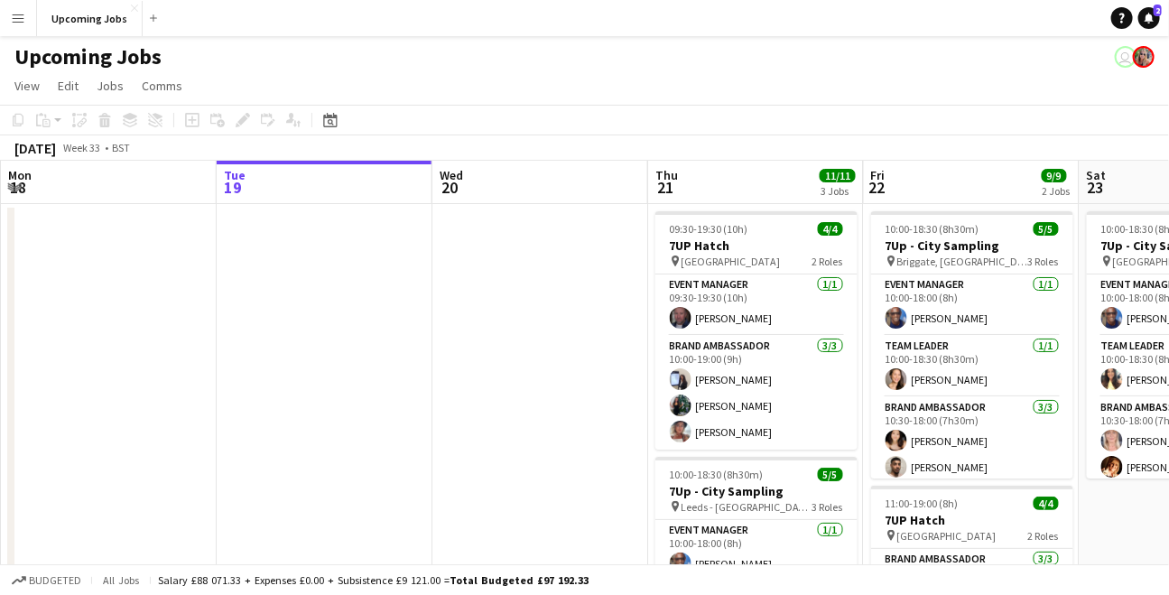
click at [25, 26] on button "Menu" at bounding box center [18, 18] width 36 height 36
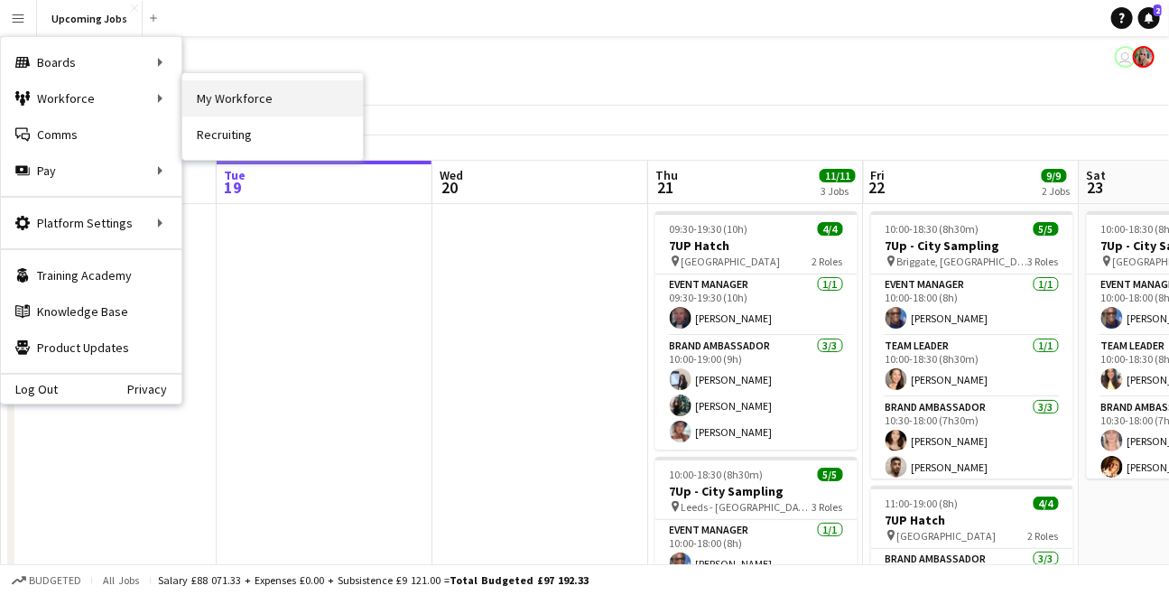
click at [237, 103] on link "My Workforce" at bounding box center [272, 98] width 181 height 36
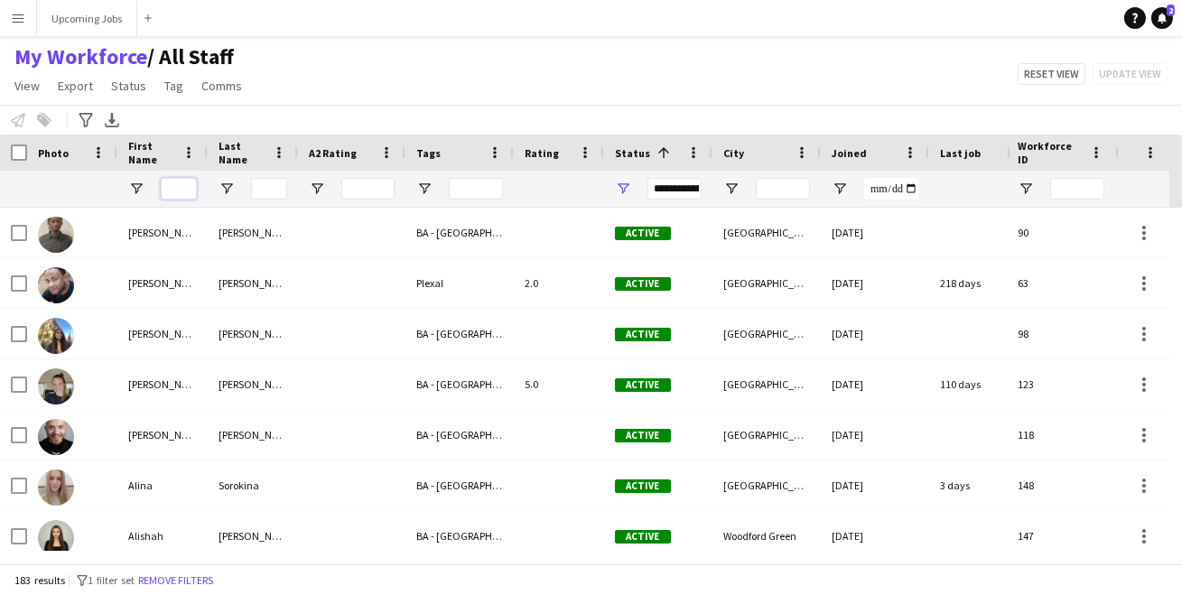
click at [173, 193] on input "First Name Filter Input" at bounding box center [179, 189] width 36 height 22
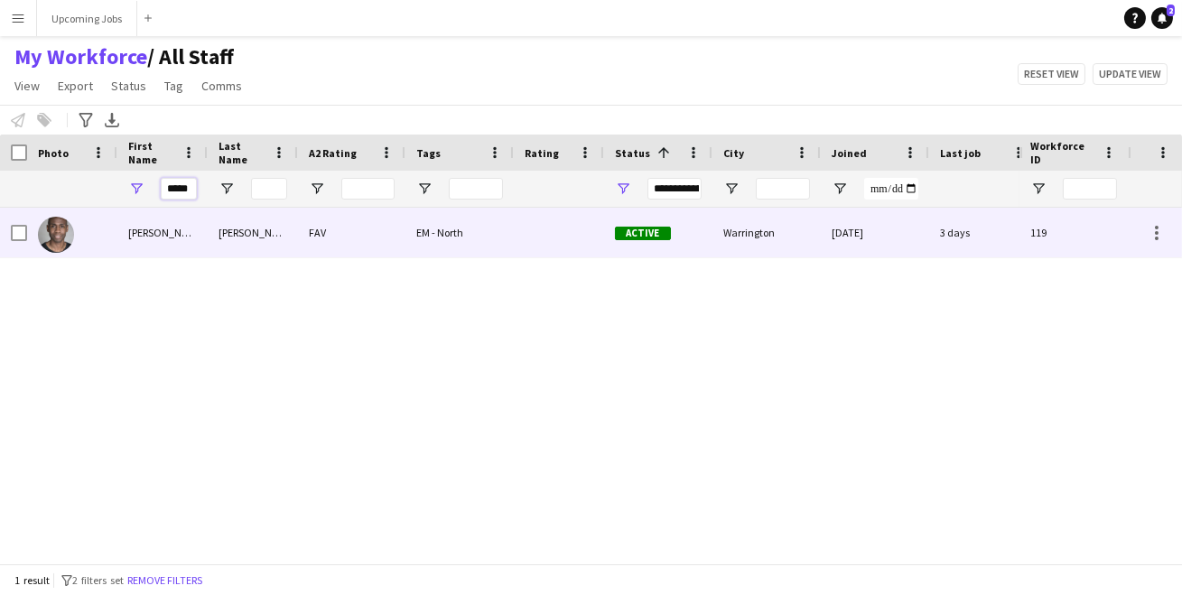
type input "*****"
click at [56, 229] on img at bounding box center [56, 235] width 36 height 36
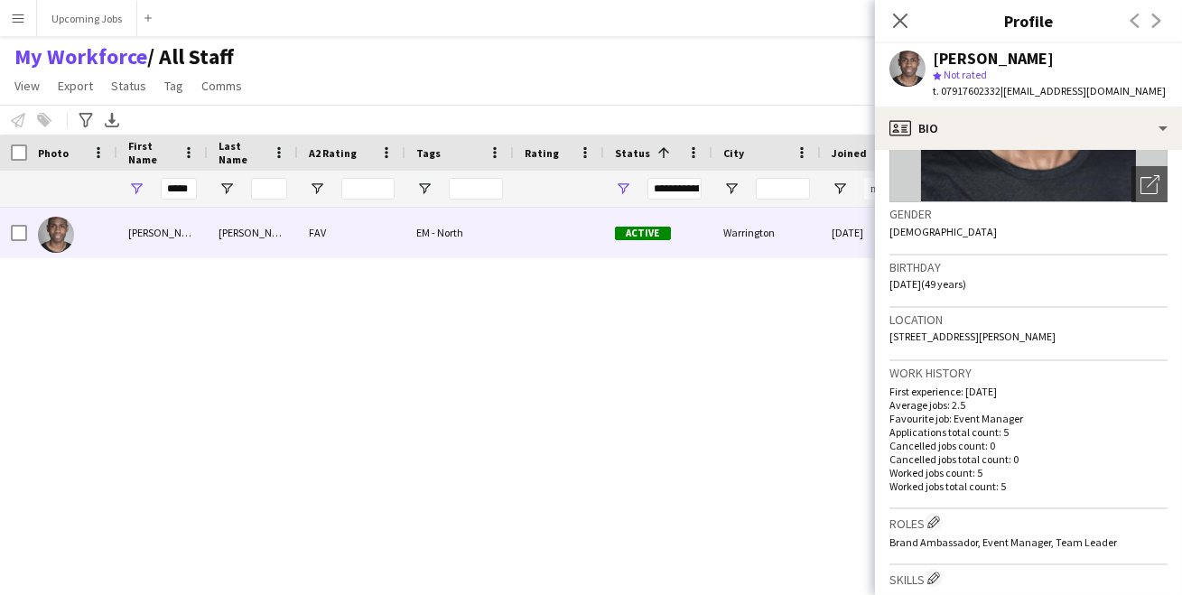
scroll to position [242, 0]
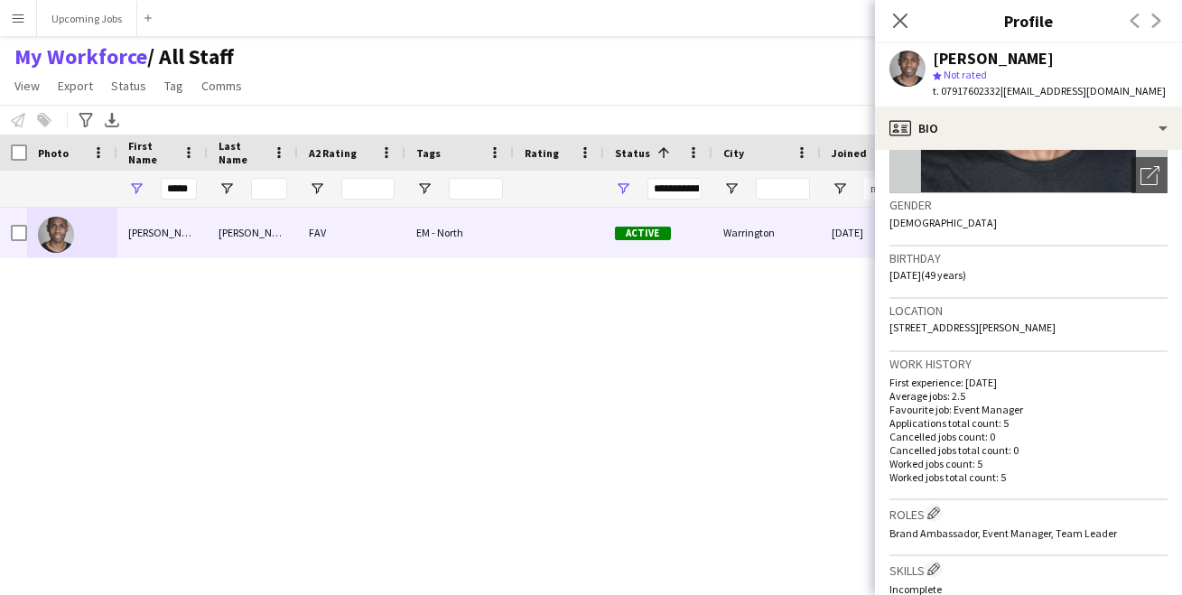
drag, startPoint x: 1055, startPoint y: 324, endPoint x: 885, endPoint y: 324, distance: 169.7
click at [885, 324] on app-crew-profile-bio "Open photos pop-in Gender [DEMOGRAPHIC_DATA] Birthday [DEMOGRAPHIC_DATA] (49 ye…" at bounding box center [1028, 372] width 307 height 445
copy span "[STREET_ADDRESS][PERSON_NAME]"
click at [186, 189] on input "*****" at bounding box center [179, 189] width 36 height 22
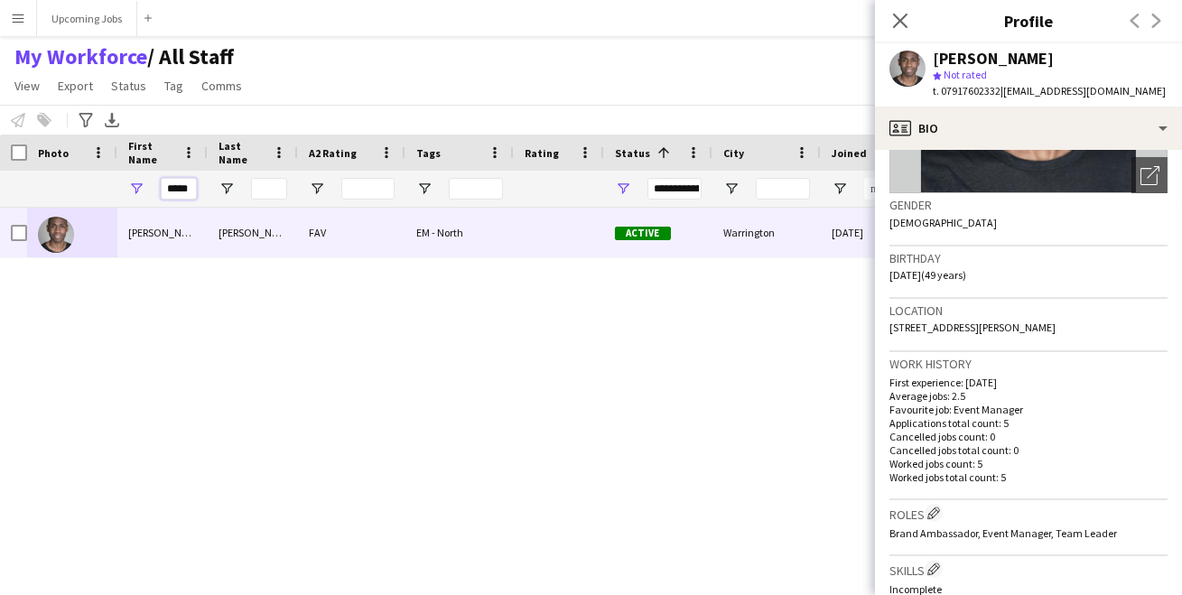
click at [186, 189] on input "*****" at bounding box center [179, 189] width 36 height 22
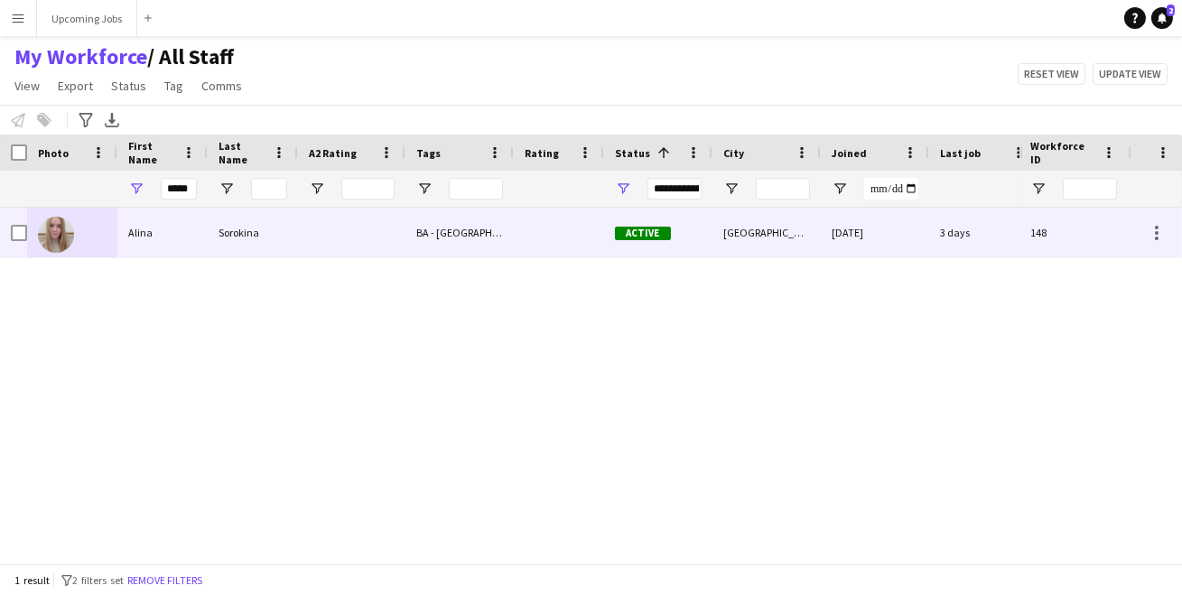
click at [65, 232] on img at bounding box center [56, 235] width 36 height 36
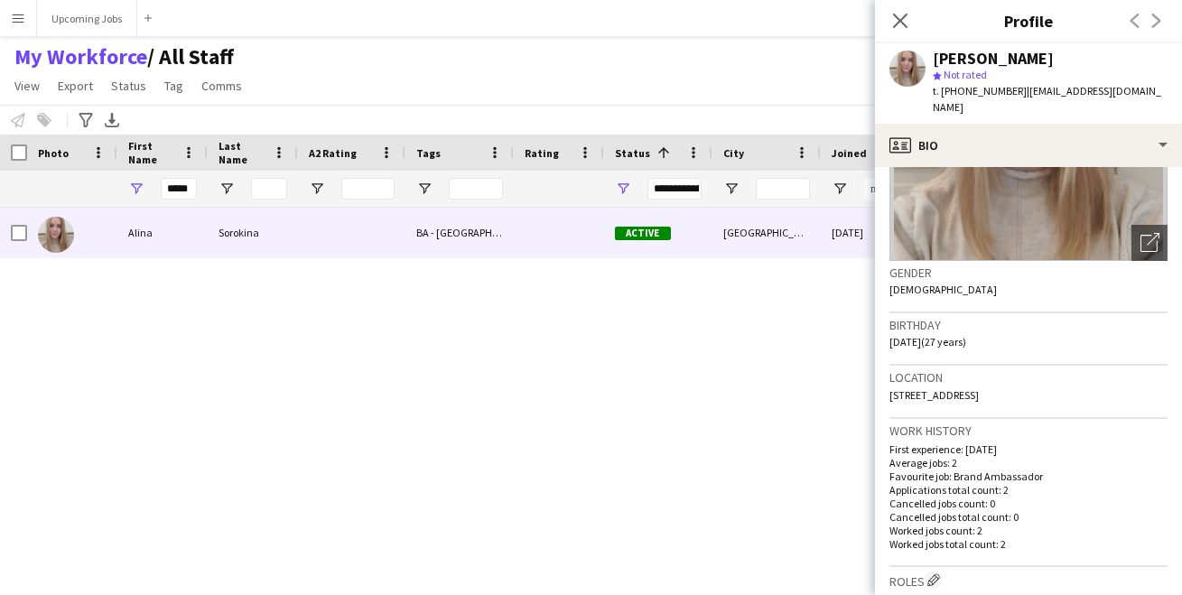
scroll to position [0, 0]
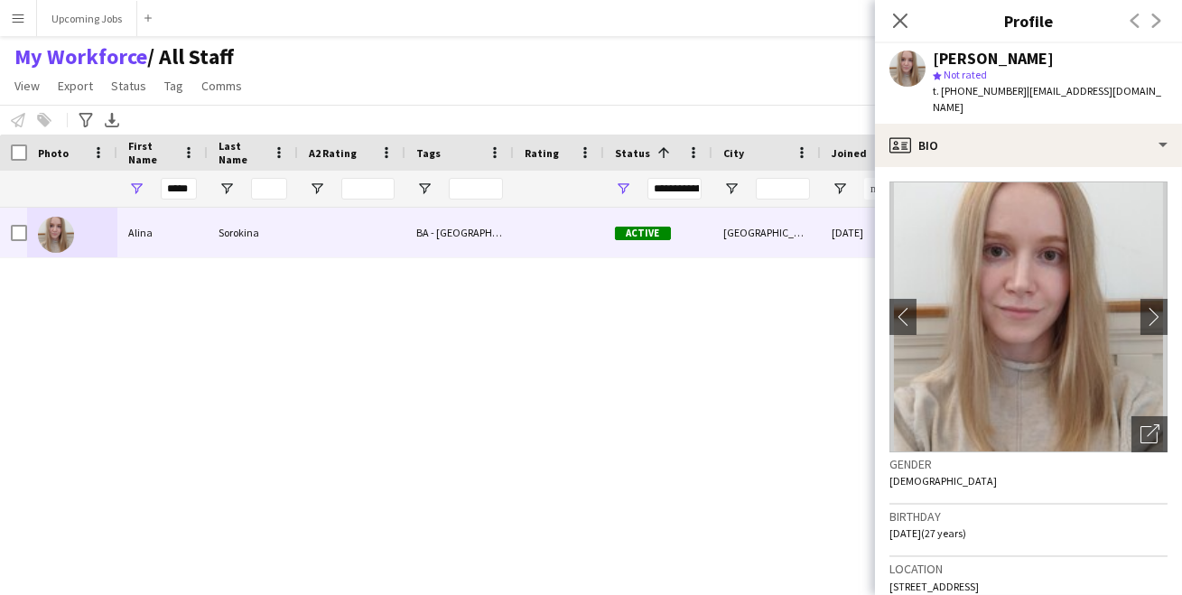
drag, startPoint x: 1021, startPoint y: 108, endPoint x: 1023, endPoint y: 94, distance: 14.6
click at [1023, 94] on div "t. [PHONE_NUMBER] | [EMAIL_ADDRESS][DOMAIN_NAME]" at bounding box center [1050, 99] width 235 height 33
copy span "[EMAIL_ADDRESS][DOMAIN_NAME]"
click at [172, 190] on input "*****" at bounding box center [179, 189] width 36 height 22
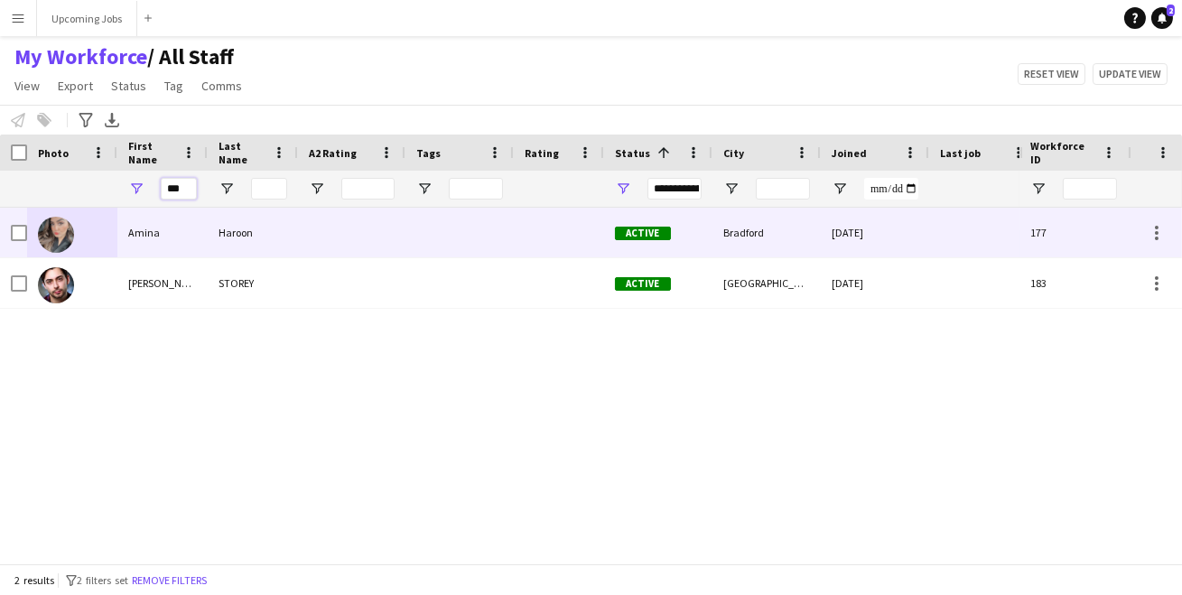
type input "***"
click at [70, 229] on img at bounding box center [56, 235] width 36 height 36
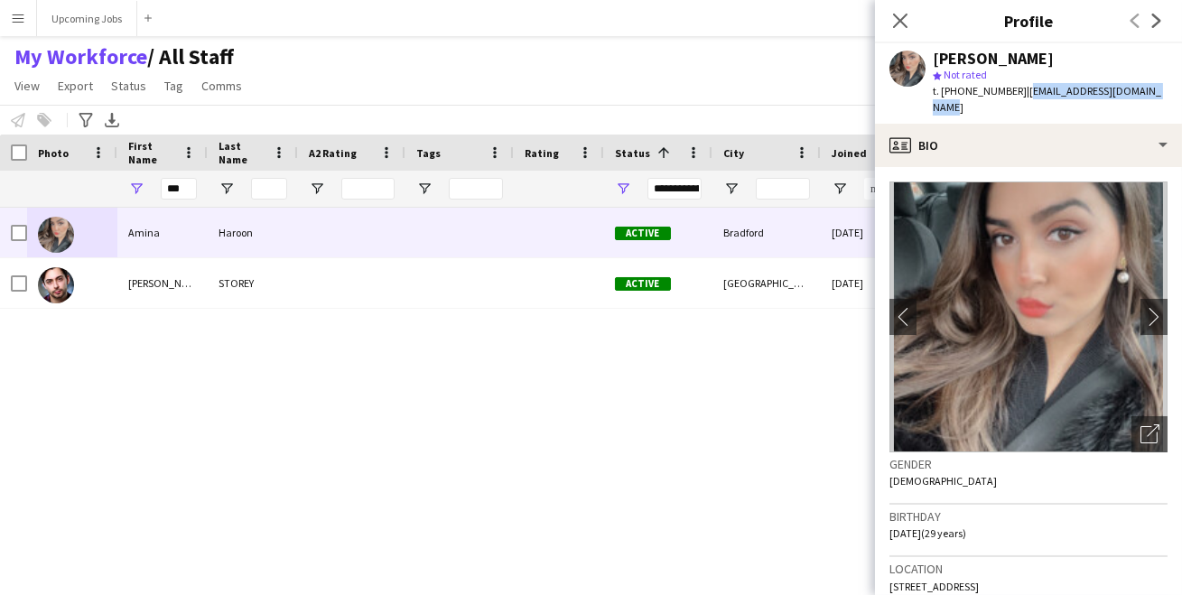
drag, startPoint x: 1160, startPoint y: 90, endPoint x: 1019, endPoint y: 97, distance: 141.0
click at [1019, 97] on div "[PERSON_NAME] star Not rated t. [PHONE_NUMBER] | [EMAIL_ADDRESS][DOMAIN_NAME]" at bounding box center [1028, 83] width 307 height 80
copy span "[EMAIL_ADDRESS][DOMAIN_NAME]"
